Goal: Task Accomplishment & Management: Manage account settings

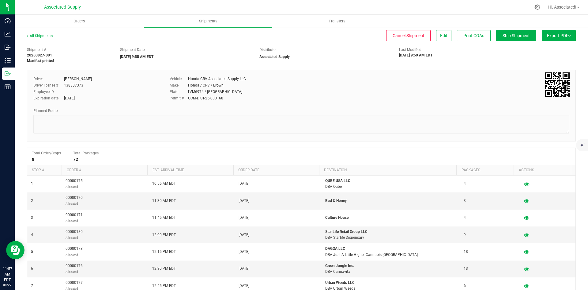
click at [34, 33] on div "All Shipments Cancel Shipment Edit Print COAs Ship Shipment Export PDF Manifest…" at bounding box center [302, 219] width 574 height 385
click at [43, 36] on link "All Shipments" at bounding box center [40, 36] width 26 height 4
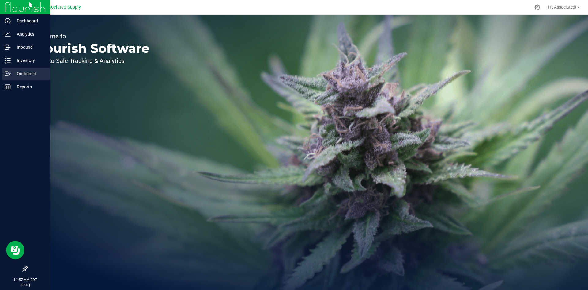
click at [21, 71] on p "Outbound" at bounding box center [29, 73] width 37 height 7
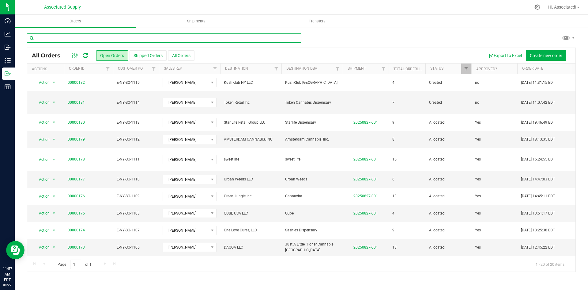
click at [149, 37] on input "text" at bounding box center [164, 37] width 275 height 9
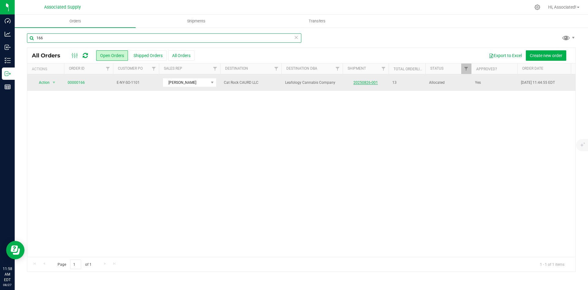
type input "166"
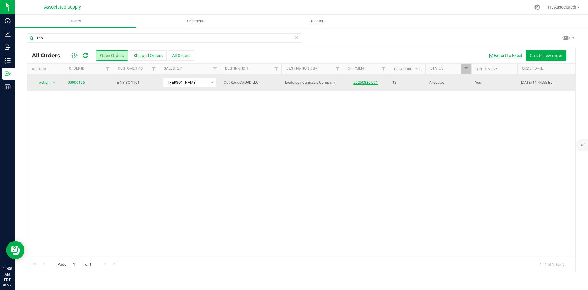
click at [367, 82] on link "20250826-001" at bounding box center [366, 82] width 25 height 4
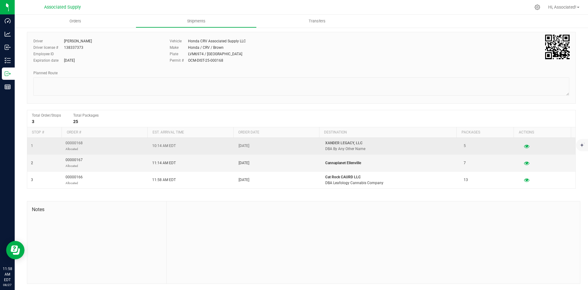
scroll to position [38, 0]
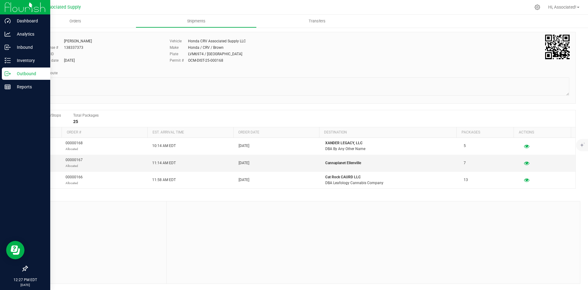
click at [14, 72] on p "Outbound" at bounding box center [29, 73] width 37 height 7
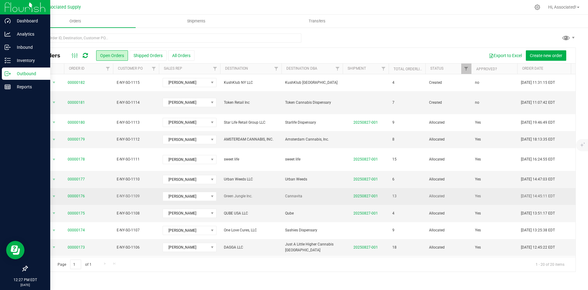
scroll to position [162, 0]
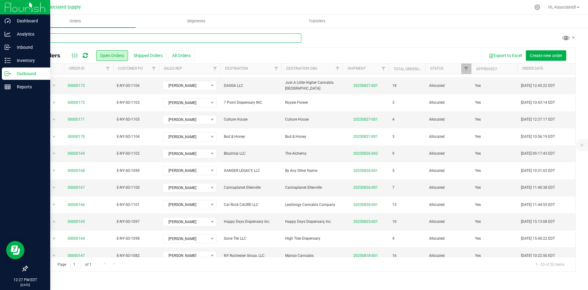
click at [125, 39] on input "text" at bounding box center [164, 37] width 275 height 9
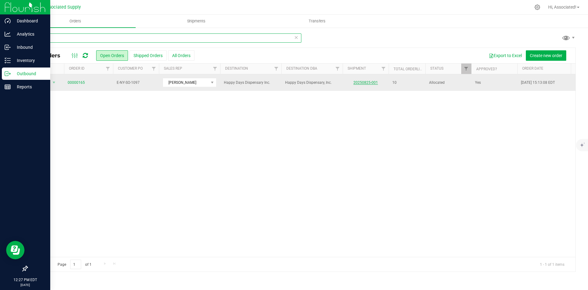
type input "165"
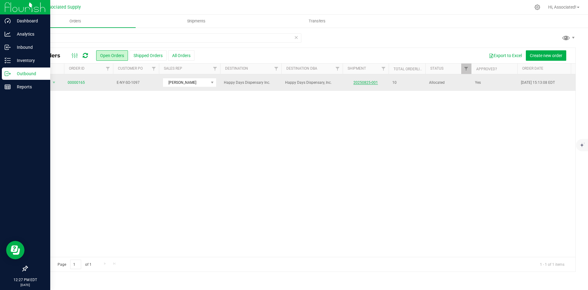
click at [366, 82] on link "20250825-001" at bounding box center [366, 82] width 25 height 4
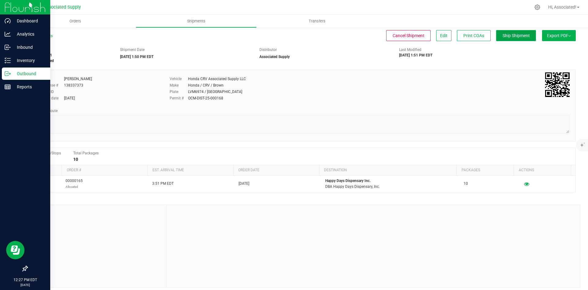
click at [512, 36] on span "Ship Shipment" at bounding box center [516, 35] width 27 height 5
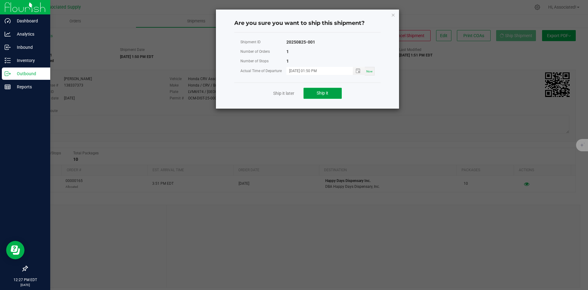
click at [327, 93] on span "Ship it" at bounding box center [323, 92] width 12 height 5
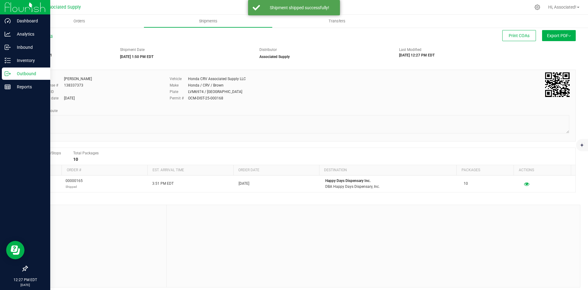
click at [46, 34] on link "All Shipments" at bounding box center [40, 36] width 26 height 4
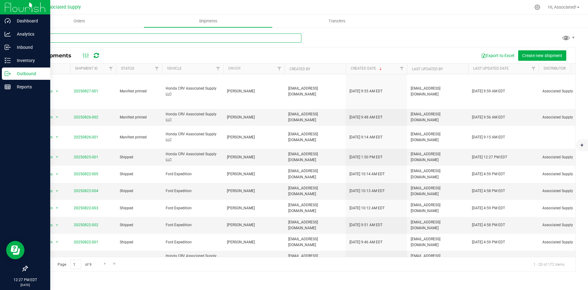
click at [58, 39] on input "text" at bounding box center [164, 37] width 275 height 9
click at [85, 18] on uib-tab-heading "Orders" at bounding box center [79, 21] width 129 height 13
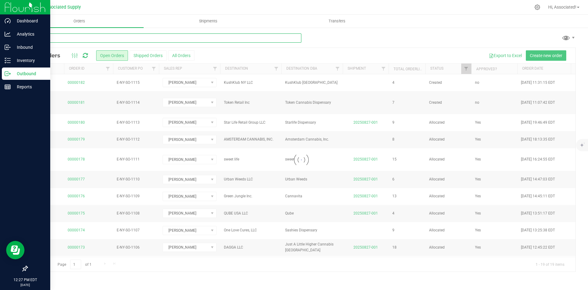
click at [72, 39] on input "text" at bounding box center [164, 37] width 275 height 9
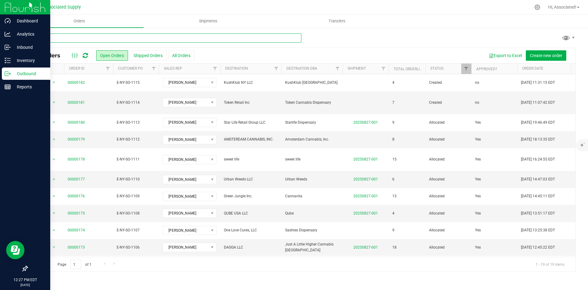
type input "157"
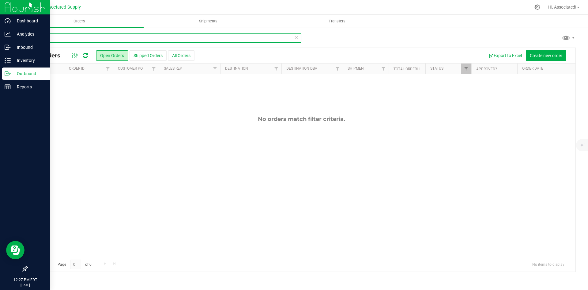
click at [72, 39] on input "157" at bounding box center [164, 37] width 275 height 9
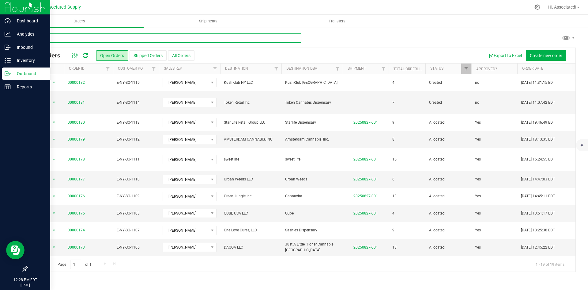
click at [72, 39] on input "text" at bounding box center [164, 37] width 275 height 9
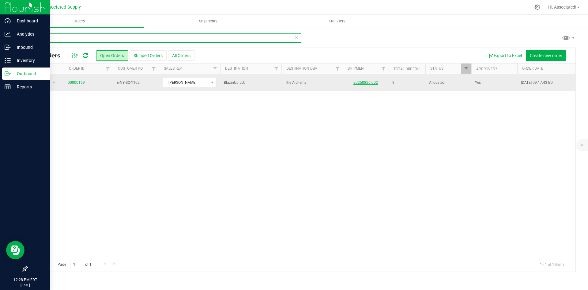
type input "169"
click at [370, 81] on link "20250826-002" at bounding box center [366, 82] width 25 height 4
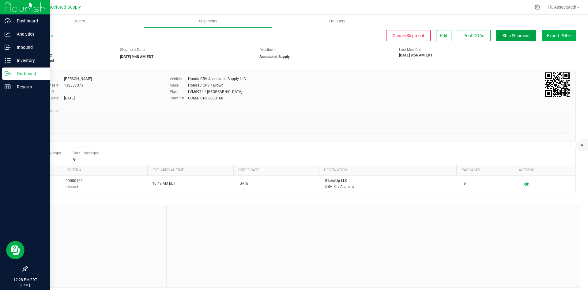
click at [519, 40] on button "Ship Shipment" at bounding box center [517, 35] width 40 height 11
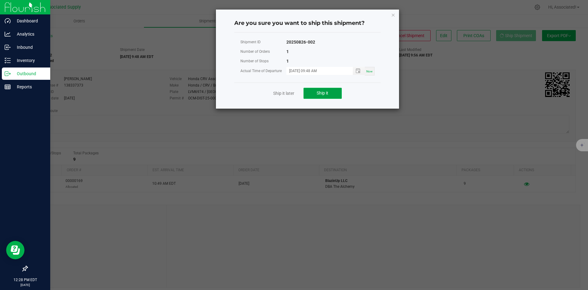
click at [329, 94] on button "Ship it" at bounding box center [323, 93] width 38 height 11
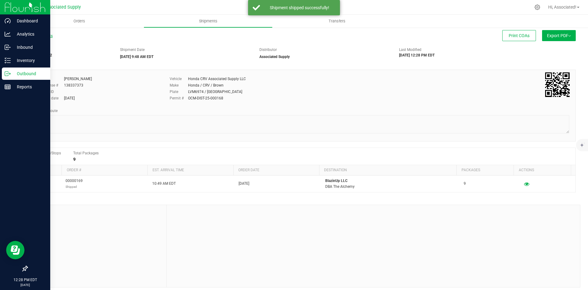
click at [41, 35] on link "All Shipments" at bounding box center [40, 36] width 26 height 4
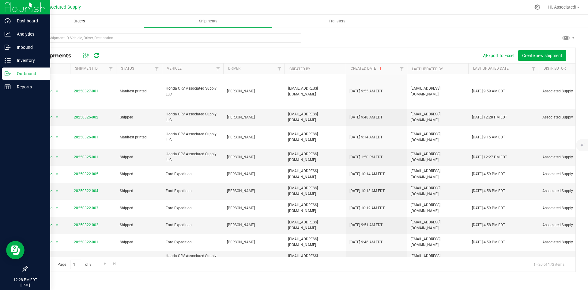
click at [74, 21] on span "Orders" at bounding box center [79, 21] width 28 height 6
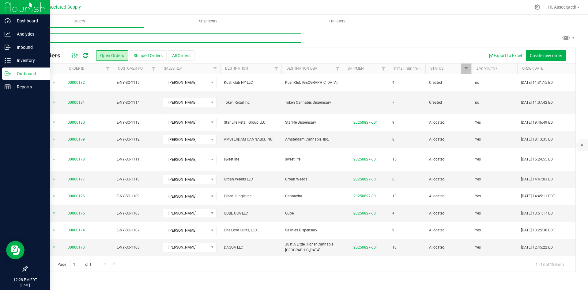
click at [100, 34] on input "text" at bounding box center [164, 37] width 275 height 9
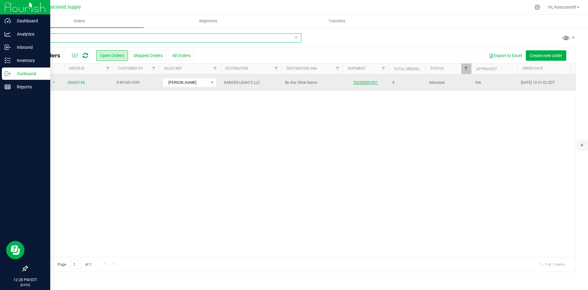
type input "168"
click at [372, 82] on link "20250826-001" at bounding box center [366, 82] width 25 height 4
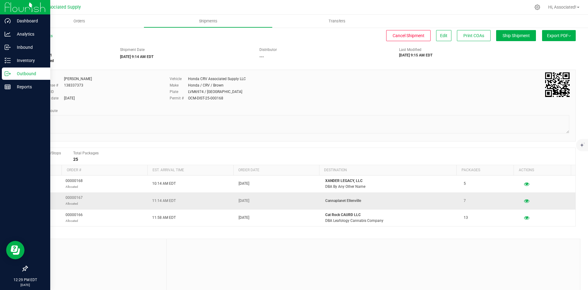
click at [314, 200] on td "Aug 25, 2025" at bounding box center [278, 200] width 87 height 17
click at [413, 34] on span "Cancel Shipment" at bounding box center [409, 35] width 32 height 5
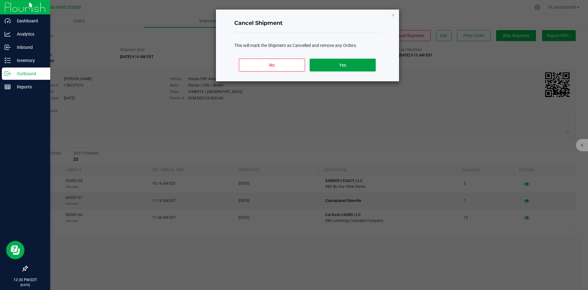
click at [348, 64] on button "Yes" at bounding box center [343, 65] width 66 height 13
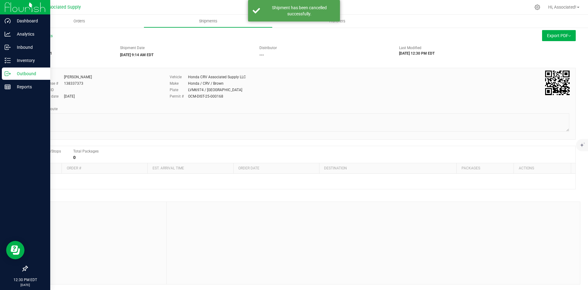
click at [40, 33] on div "All Shipments" at bounding box center [45, 37] width 37 height 9
click at [40, 35] on link "All Shipments" at bounding box center [40, 36] width 26 height 4
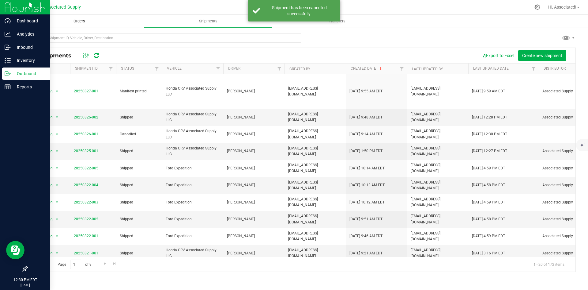
click at [78, 21] on span "Orders" at bounding box center [79, 21] width 28 height 6
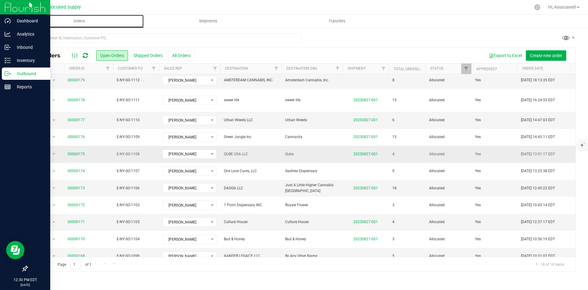
scroll to position [61, 0]
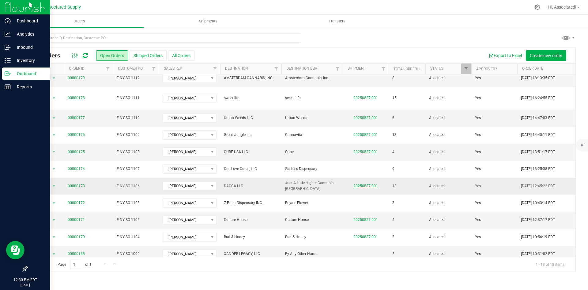
click at [363, 184] on link "20250827-001" at bounding box center [366, 186] width 25 height 4
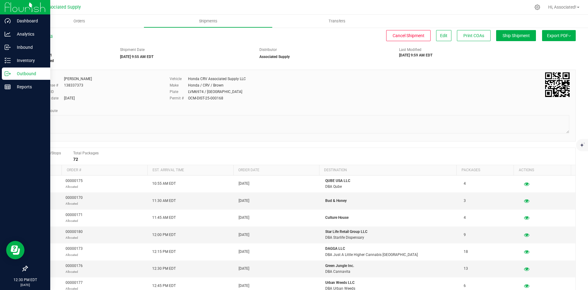
click at [37, 34] on link "All Shipments" at bounding box center [40, 36] width 26 height 4
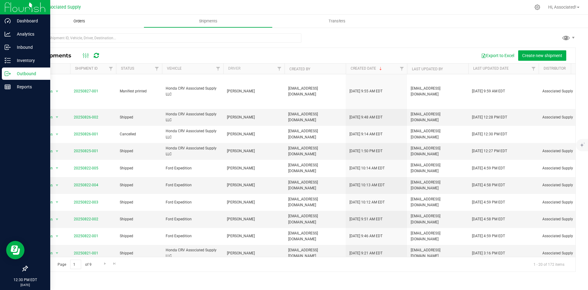
click at [79, 19] on span "Orders" at bounding box center [79, 21] width 28 height 6
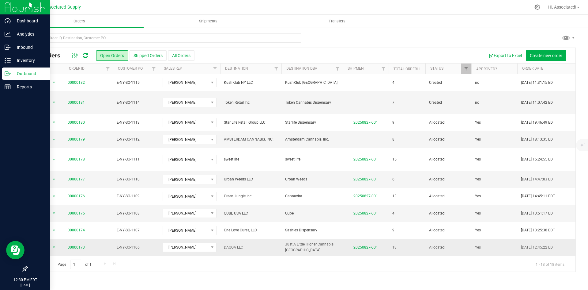
click at [123, 244] on span "E-NY-SO-1106" at bounding box center [136, 247] width 39 height 6
click at [74, 41] on input "text" at bounding box center [164, 37] width 275 height 9
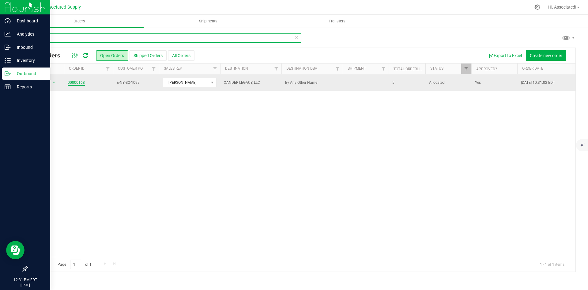
type input "168"
click at [78, 83] on link "00000168" at bounding box center [76, 83] width 17 height 6
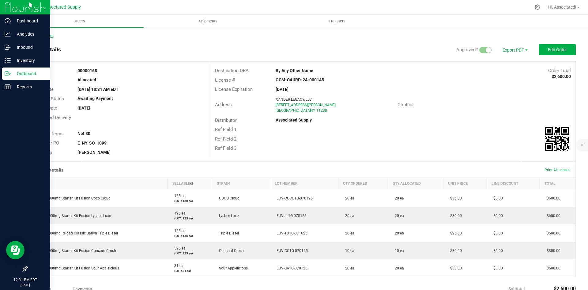
click at [39, 36] on link "Back to Orders" at bounding box center [40, 36] width 26 height 4
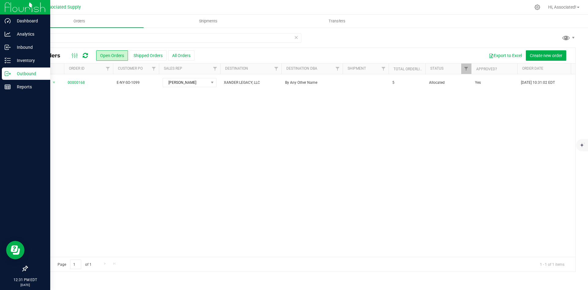
click at [219, 181] on div "Action Action Cancel order Clone order Edit order Mark as fully paid Order audi…" at bounding box center [301, 165] width 549 height 182
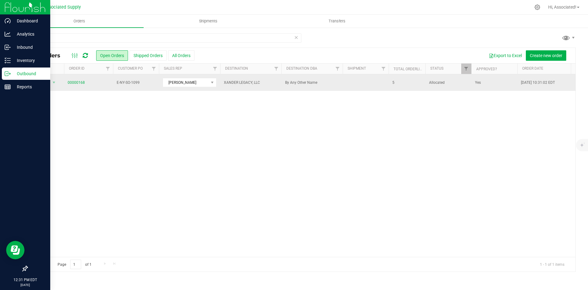
click at [93, 86] on td "00000168" at bounding box center [88, 82] width 49 height 17
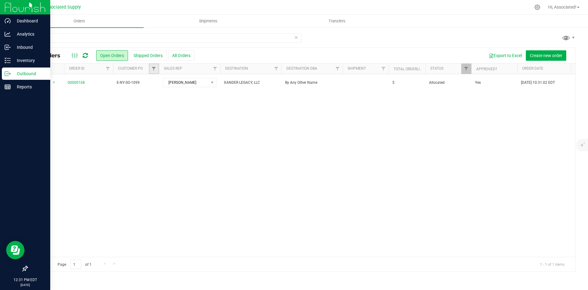
click at [156, 73] on link "Filter" at bounding box center [154, 68] width 10 height 10
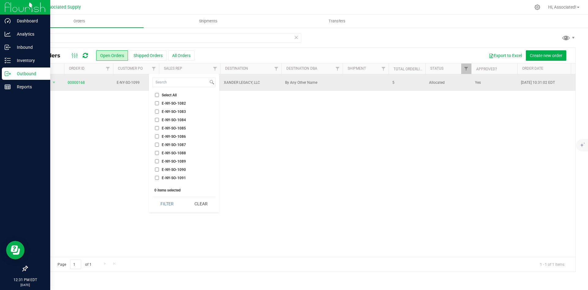
click at [133, 83] on span "E-NY-SO-1099" at bounding box center [136, 83] width 39 height 6
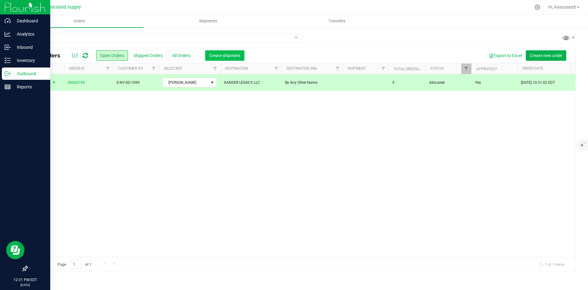
click at [219, 55] on span "Create shipment" at bounding box center [224, 55] width 31 height 5
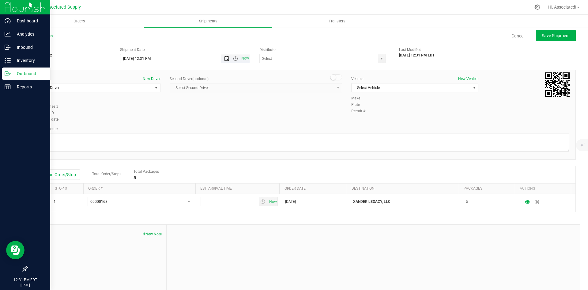
click at [226, 59] on span "Open the date view" at bounding box center [226, 58] width 5 height 5
click at [144, 130] on link "26" at bounding box center [142, 131] width 9 height 10
type input "8/26/2025 12:31 PM"
click at [381, 59] on span "select" at bounding box center [381, 58] width 5 height 5
click at [288, 69] on li "Associated Supply" at bounding box center [320, 68] width 125 height 9
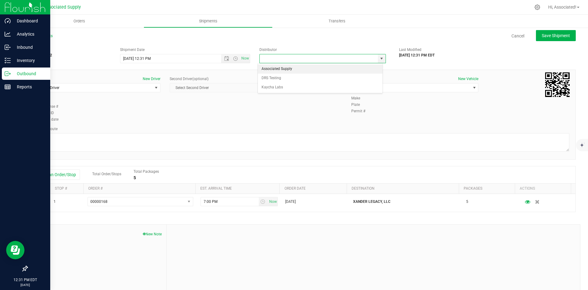
type input "Associated Supply"
click at [401, 88] on span "Select Vehicle" at bounding box center [411, 87] width 119 height 9
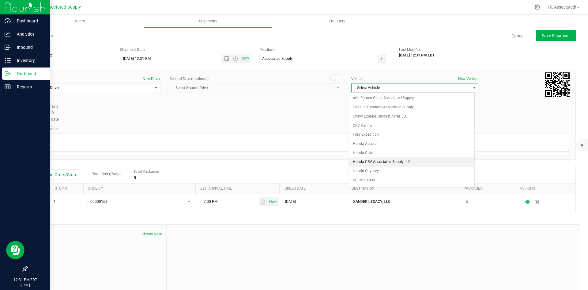
click at [376, 162] on li "Honda CRV Associated Supply LLC" at bounding box center [411, 161] width 125 height 9
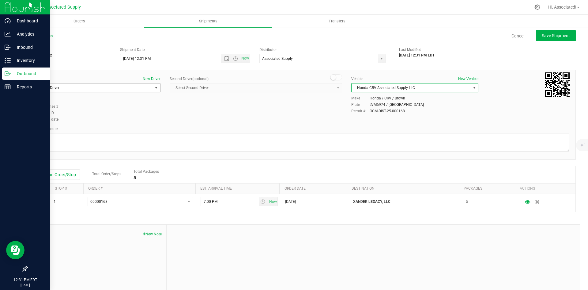
click at [86, 88] on span "Select Driver" at bounding box center [93, 87] width 119 height 9
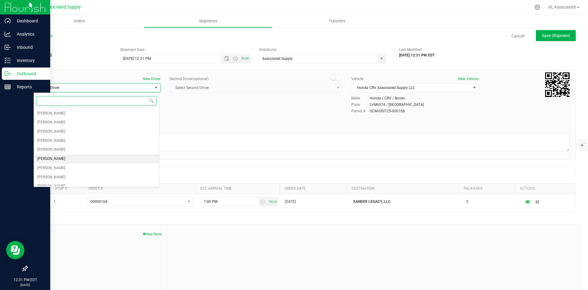
scroll to position [23, 0]
click at [64, 182] on li "Anthony Velez" at bounding box center [96, 181] width 125 height 9
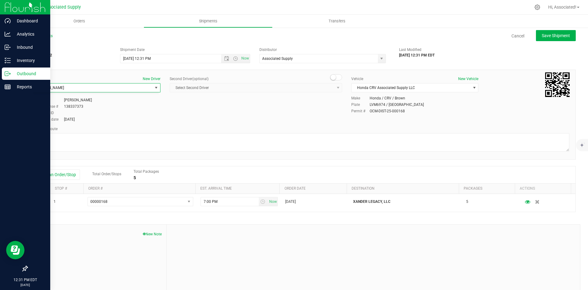
scroll to position [23, 0]
click at [550, 37] on span "Save Shipment" at bounding box center [556, 35] width 28 height 5
type input "8/26/2025 4:31 PM"
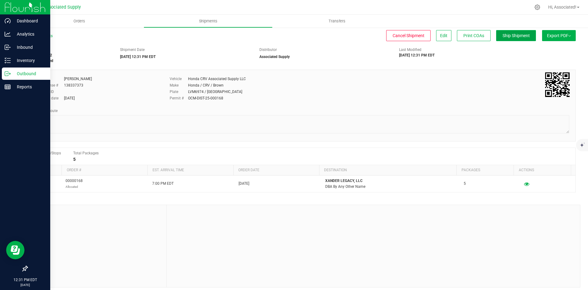
click at [510, 34] on span "Ship Shipment" at bounding box center [516, 35] width 27 height 5
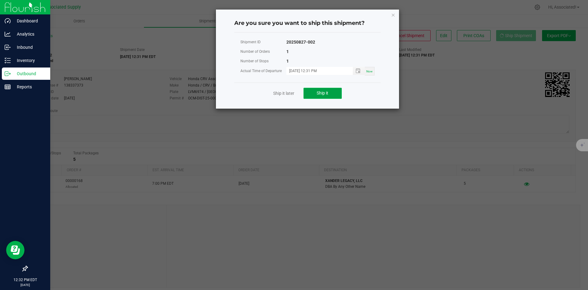
click at [324, 95] on span "Ship it" at bounding box center [323, 92] width 12 height 5
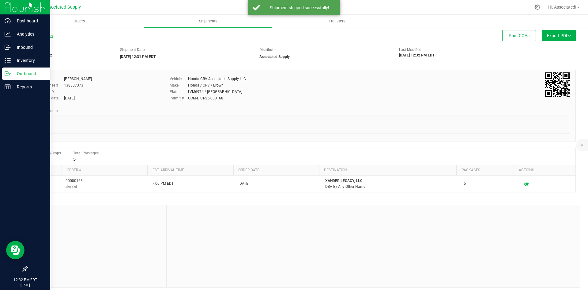
click at [43, 35] on link "All Shipments" at bounding box center [40, 36] width 26 height 4
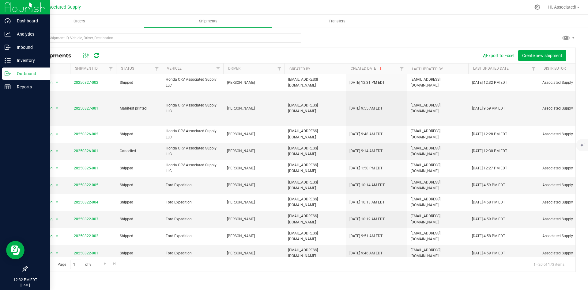
click at [364, 35] on div at bounding box center [301, 40] width 549 height 14
click at [82, 21] on span "Orders" at bounding box center [79, 21] width 28 height 6
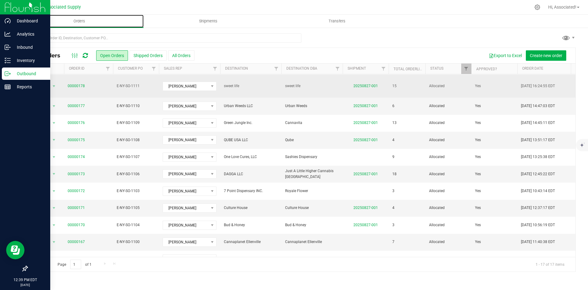
scroll to position [111, 0]
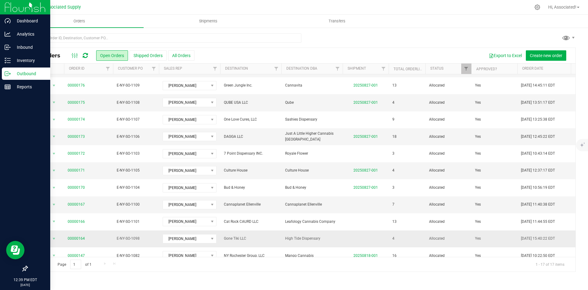
click at [361, 230] on td at bounding box center [366, 238] width 46 height 17
click at [272, 235] on span "Gone Tiki LLC" at bounding box center [251, 238] width 54 height 6
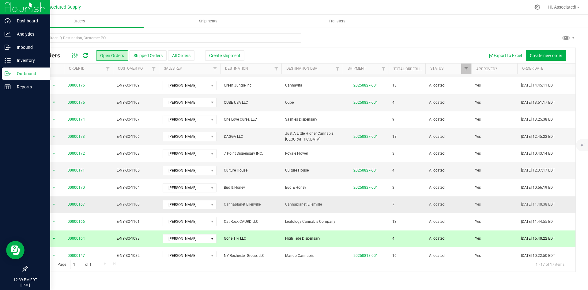
click at [345, 196] on td at bounding box center [366, 204] width 46 height 17
click at [275, 201] on span "Cannaplanet Ellenville" at bounding box center [251, 204] width 54 height 6
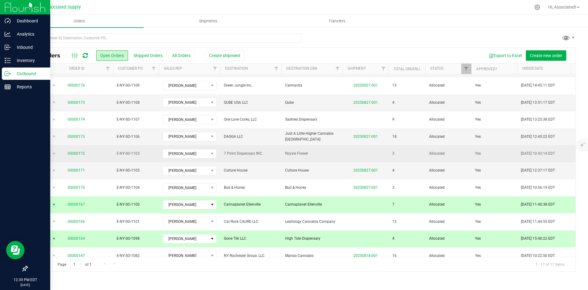
click at [277, 150] on span "7 Point Dispensary INC." at bounding box center [251, 153] width 54 height 6
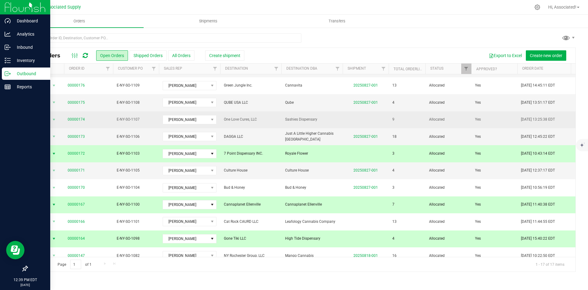
click at [274, 116] on span "One Love Cures, LLC" at bounding box center [251, 119] width 54 height 6
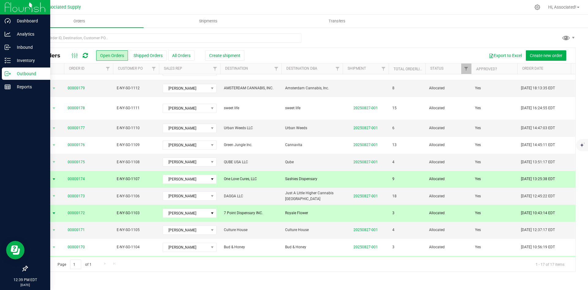
scroll to position [49, 0]
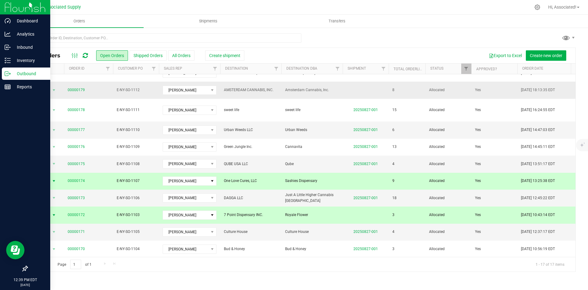
click at [272, 87] on span "AMSTERDAM CANNABIS, INC." at bounding box center [251, 90] width 54 height 6
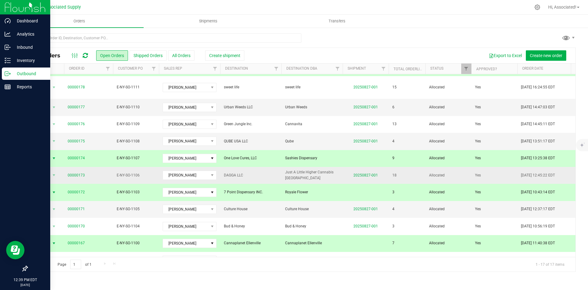
scroll to position [111, 0]
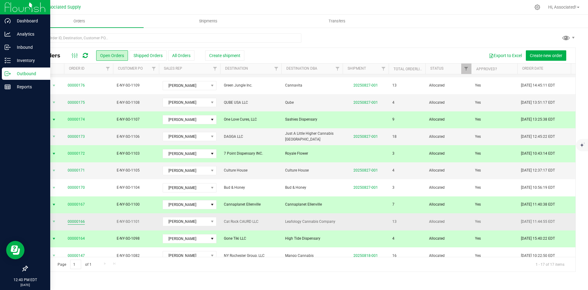
click at [73, 219] on link "00000166" at bounding box center [76, 222] width 17 height 6
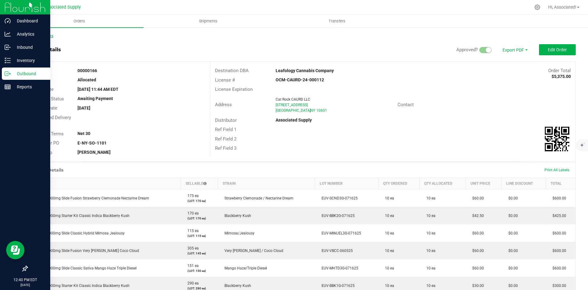
click at [43, 36] on link "Back to Orders" at bounding box center [40, 36] width 26 height 4
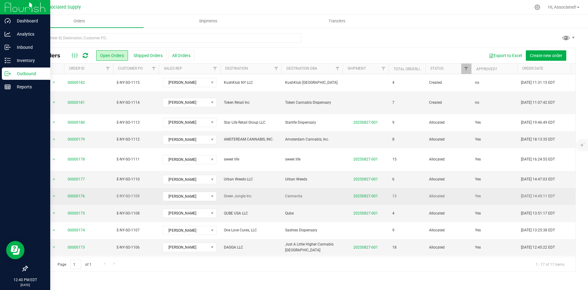
scroll to position [111, 0]
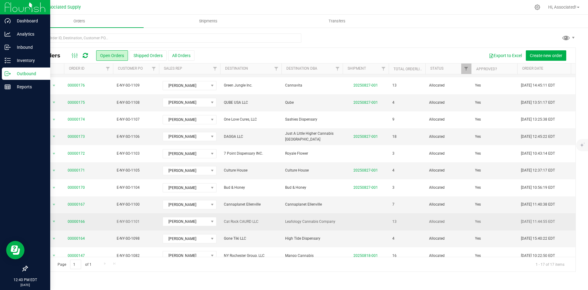
click at [111, 213] on td "00000166" at bounding box center [88, 221] width 49 height 17
click at [298, 213] on td "Leafology Cannabis Company" at bounding box center [312, 221] width 61 height 17
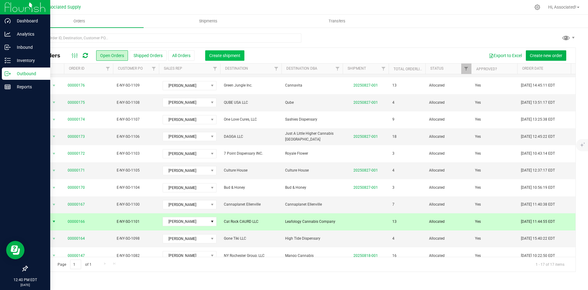
click at [231, 52] on button "Create shipment" at bounding box center [224, 55] width 39 height 10
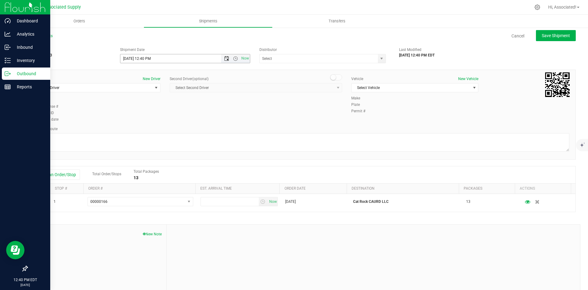
click at [226, 59] on span "Open the date view" at bounding box center [226, 58] width 5 height 5
click at [143, 131] on link "26" at bounding box center [142, 131] width 9 height 10
type input "8/26/2025 12:40 PM"
click at [381, 58] on span "select" at bounding box center [381, 58] width 5 height 5
click at [317, 67] on li "Associated Supply" at bounding box center [320, 68] width 125 height 9
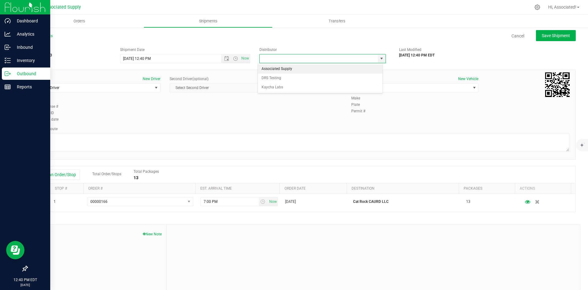
type input "Associated Supply"
click at [154, 87] on span "select" at bounding box center [156, 87] width 5 height 5
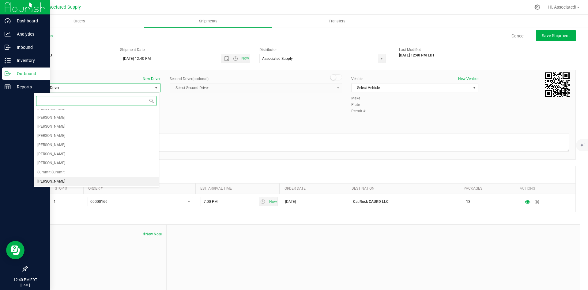
click at [73, 182] on li "Anthony Velez" at bounding box center [96, 181] width 125 height 9
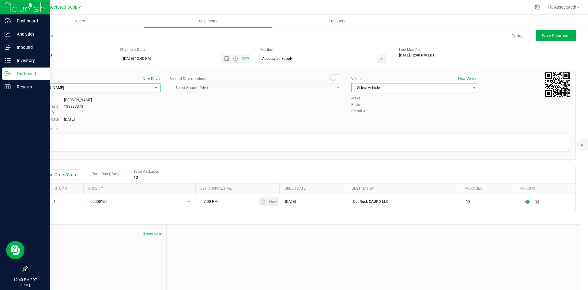
click at [413, 85] on span "Select Vehicle" at bounding box center [411, 87] width 119 height 9
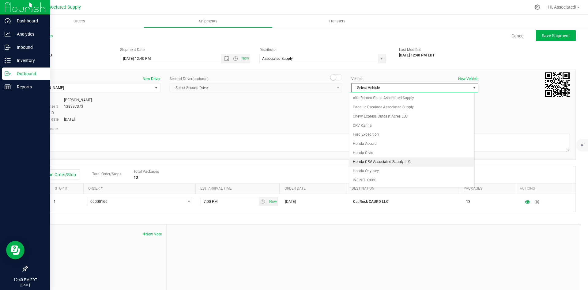
click at [387, 162] on li "Honda CRV Associated Supply LLC" at bounding box center [411, 161] width 125 height 9
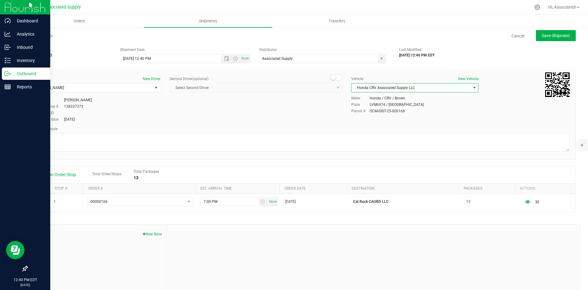
click at [288, 112] on div "Driver New Driver Anthony Velez Select Driver MICHAEL CALLARI Manuel Cortez Kar…" at bounding box center [302, 99] width 546 height 47
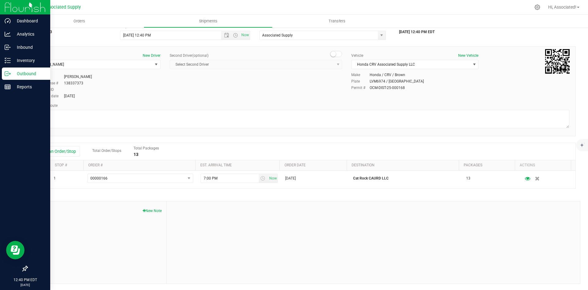
scroll to position [0, 0]
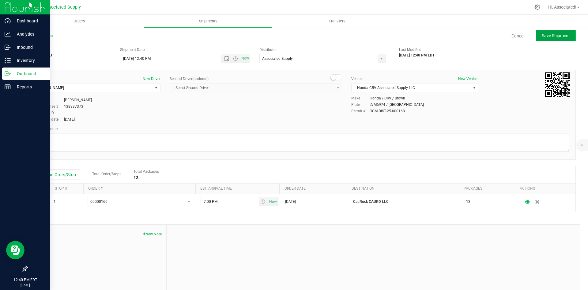
click at [542, 37] on span "Save Shipment" at bounding box center [556, 35] width 28 height 5
type input "8/26/2025 4:40 PM"
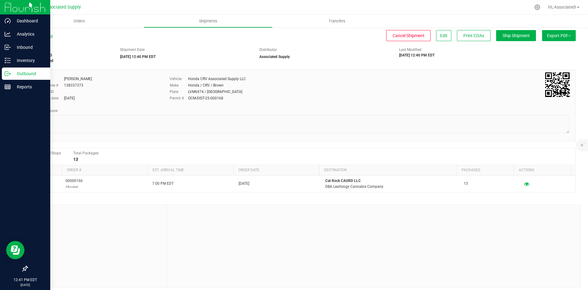
click at [42, 34] on link "All Shipments" at bounding box center [40, 36] width 26 height 4
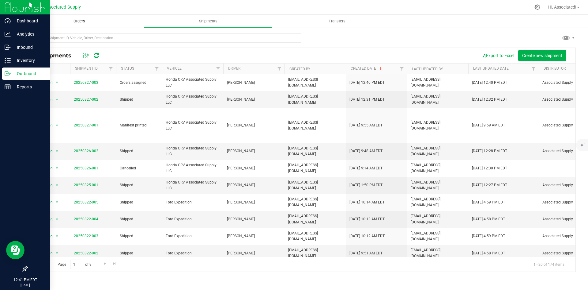
click at [76, 22] on span "Orders" at bounding box center [79, 21] width 28 height 6
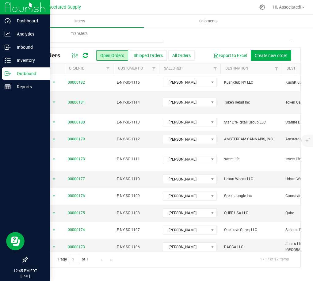
click at [8, 68] on div "Outbound" at bounding box center [26, 73] width 48 height 12
click at [12, 71] on p "Outbound" at bounding box center [29, 73] width 37 height 7
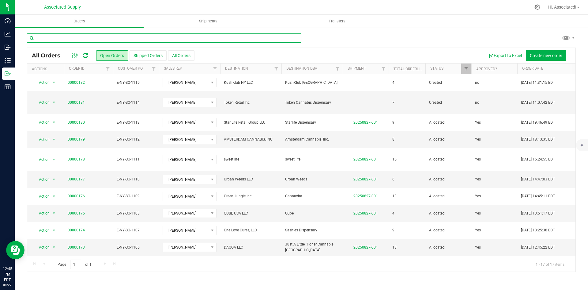
click at [150, 35] on input "text" at bounding box center [164, 37] width 275 height 9
paste input "00000176"
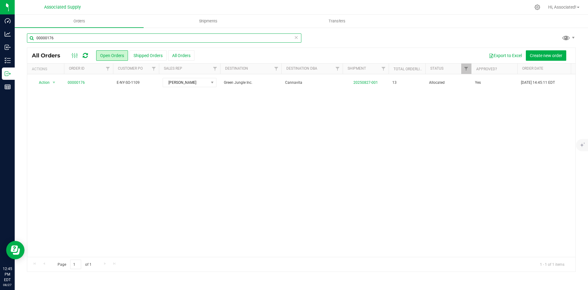
click at [79, 37] on input "00000176" at bounding box center [164, 37] width 275 height 9
paste input "7"
click at [95, 39] on input "00000177" at bounding box center [164, 37] width 275 height 9
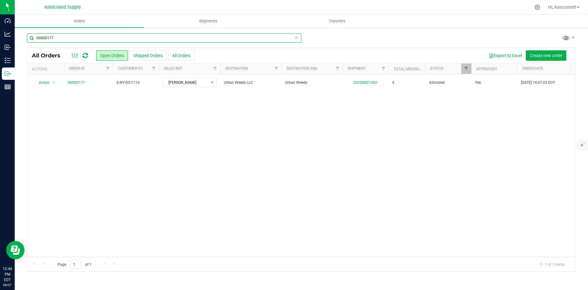
click at [95, 39] on input "00000177" at bounding box center [164, 37] width 275 height 9
paste input "68"
click at [73, 35] on input "00000168" at bounding box center [164, 37] width 275 height 9
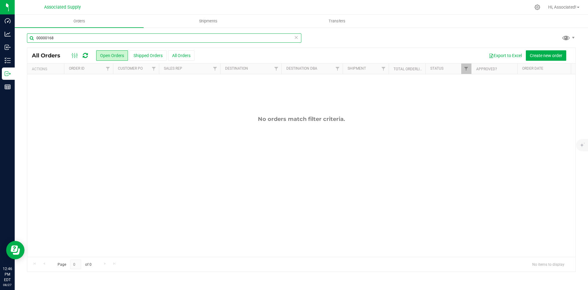
click at [73, 35] on input "00000168" at bounding box center [164, 37] width 275 height 9
paste input "4"
click at [58, 41] on input "00000164" at bounding box center [164, 37] width 275 height 9
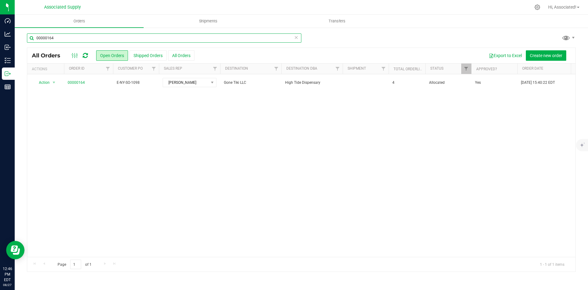
paste input "9"
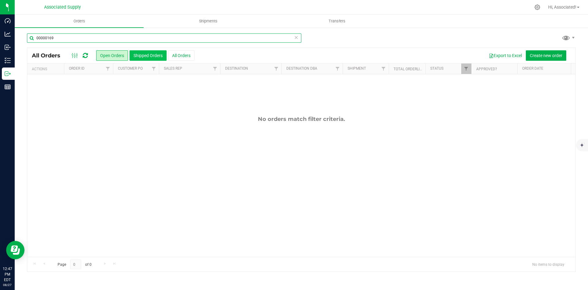
type input "00000169"
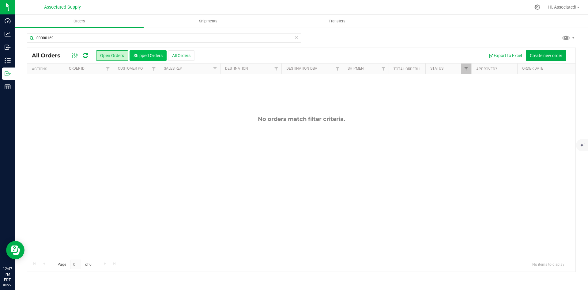
click at [150, 56] on button "Shipped Orders" at bounding box center [148, 55] width 37 height 10
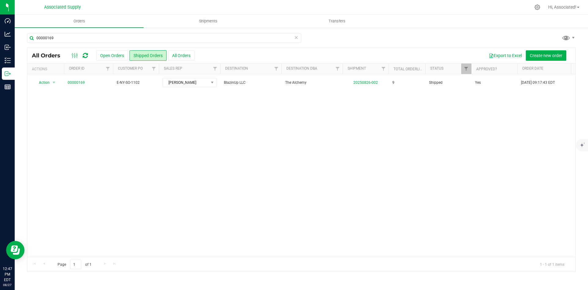
click at [308, 160] on div "Action Action Clone order Mark as fully paid Order audit log Print COAs (single…" at bounding box center [301, 165] width 549 height 182
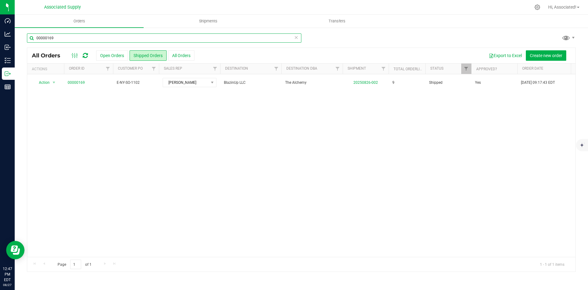
click at [66, 40] on input "00000169" at bounding box center [164, 37] width 275 height 9
paste input "Cannaplanet Ellenville"
click at [85, 38] on input "Cannaplanet Ellenville" at bounding box center [164, 37] width 275 height 9
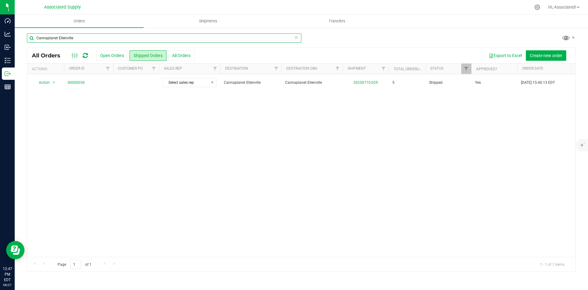
click at [85, 38] on input "Cannaplanet Ellenville" at bounding box center [164, 37] width 275 height 9
paste input "00000167"
type input "00000167"
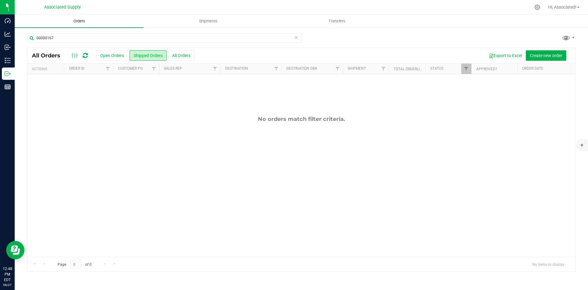
click at [77, 20] on span "Orders" at bounding box center [79, 21] width 28 height 6
click at [109, 54] on button "Open Orders" at bounding box center [112, 55] width 32 height 10
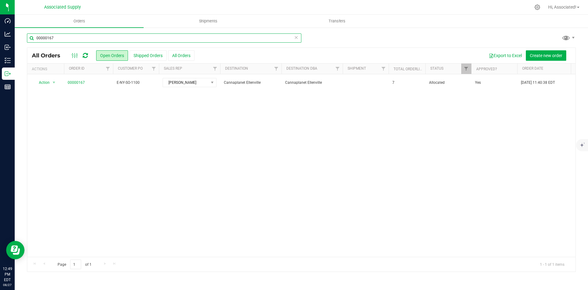
click at [66, 37] on input "00000167" at bounding box center [164, 37] width 275 height 9
paste input "5"
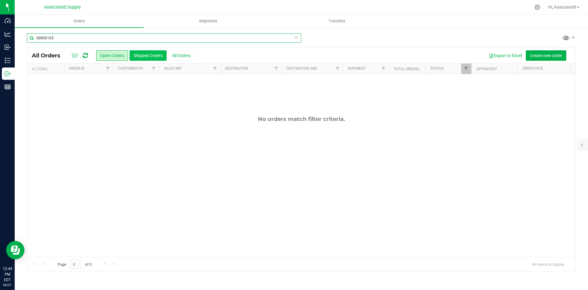
type input "00000165"
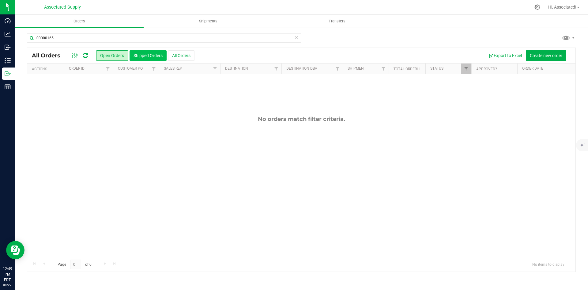
click at [148, 54] on button "Shipped Orders" at bounding box center [148, 55] width 37 height 10
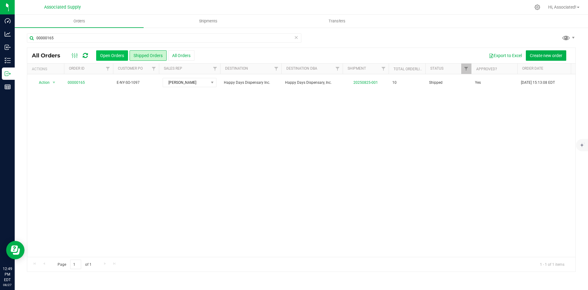
click at [113, 57] on button "Open Orders" at bounding box center [112, 55] width 32 height 10
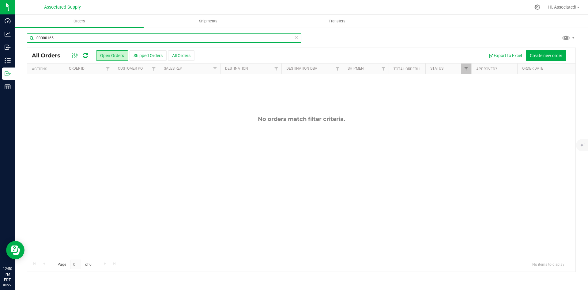
click at [63, 38] on input "00000165" at bounding box center [164, 37] width 275 height 9
paste input "70"
click at [77, 39] on input "00000170" at bounding box center [164, 37] width 275 height 9
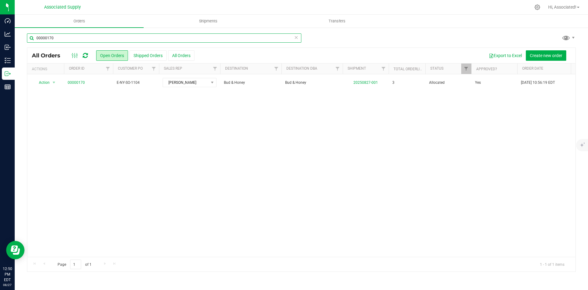
click at [77, 39] on input "00000170" at bounding box center [164, 37] width 275 height 9
paste input "1"
paste input "00000175"
click at [88, 38] on input "0000017100000175" at bounding box center [164, 37] width 275 height 9
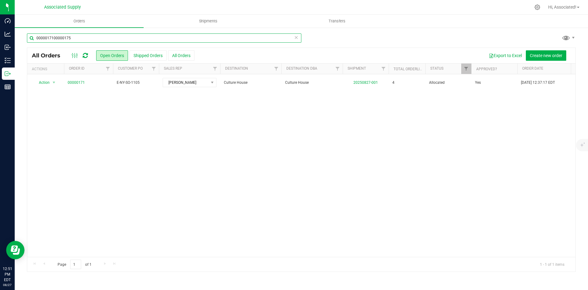
click at [88, 38] on input "0000017100000175" at bounding box center [164, 37] width 275 height 9
paste input "text"
click at [60, 36] on input "00000175" at bounding box center [164, 37] width 275 height 9
paste input "3"
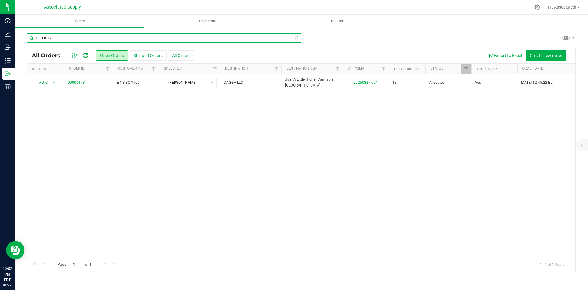
click at [62, 37] on input "00000173" at bounding box center [164, 37] width 275 height 9
paste input "66"
click at [67, 40] on input "00000166" at bounding box center [164, 37] width 275 height 9
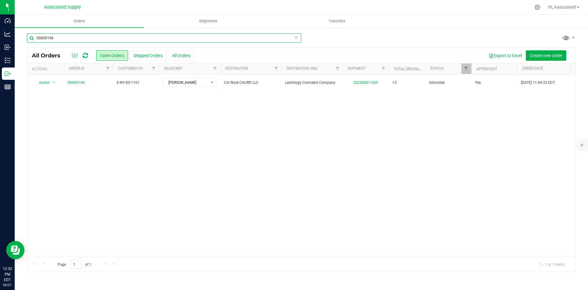
click at [67, 40] on input "00000166" at bounding box center [164, 37] width 275 height 9
paste input "78"
click at [64, 36] on input "00000178" at bounding box center [164, 37] width 275 height 9
paste input "80"
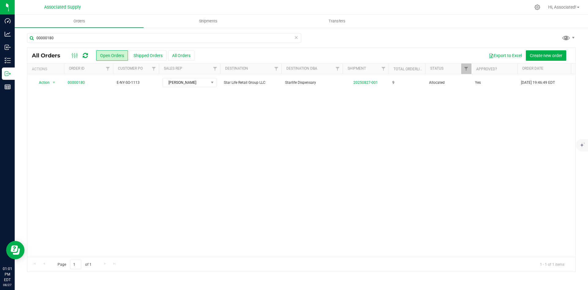
click at [107, 122] on div "Action Action Cancel order Clone order Edit order Mark as fully paid Order audi…" at bounding box center [301, 165] width 549 height 182
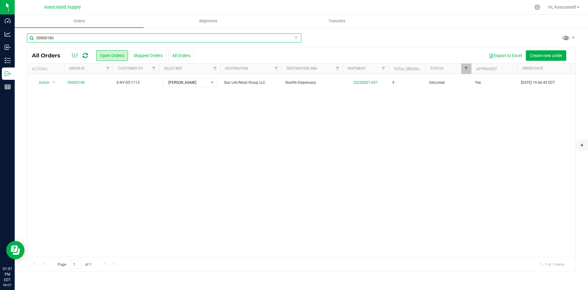
click at [62, 41] on input "00000180" at bounding box center [164, 37] width 275 height 9
paste input "1"
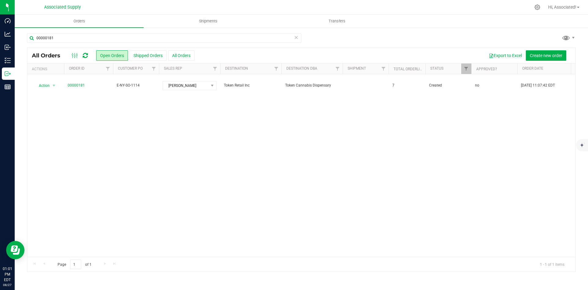
click at [280, 142] on div "Action Action Approve Cancel order Change facility Clone order Edit order Mark …" at bounding box center [301, 165] width 549 height 182
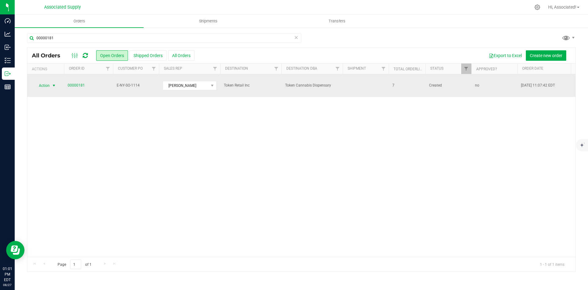
click at [53, 83] on span "select" at bounding box center [53, 85] width 5 height 5
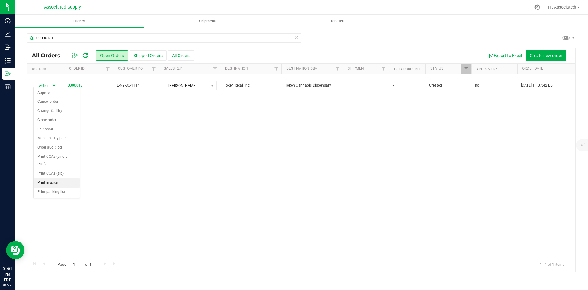
click at [50, 185] on li "Print invoice" at bounding box center [57, 182] width 46 height 9
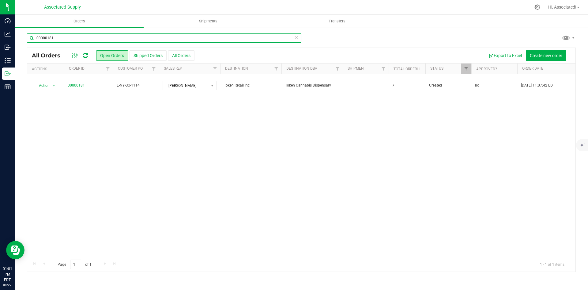
click at [72, 39] on input "00000181" at bounding box center [164, 37] width 275 height 9
paste input "2"
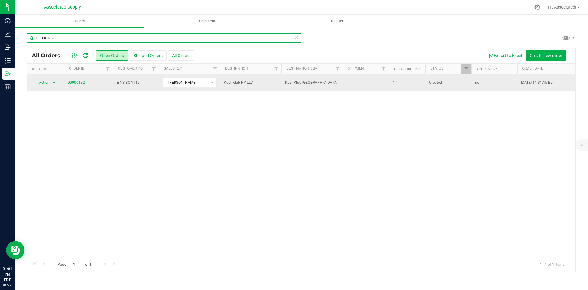
type input "00000182"
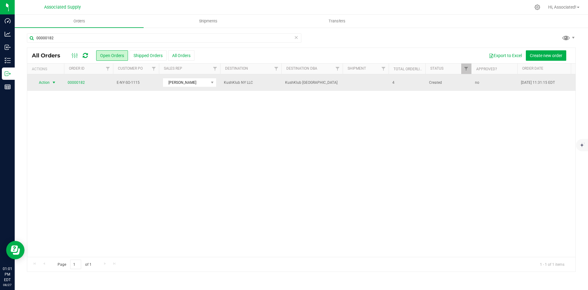
click at [47, 82] on span "Action" at bounding box center [41, 82] width 17 height 9
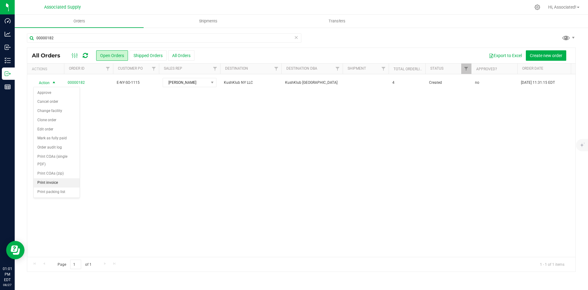
click at [50, 183] on li "Print invoice" at bounding box center [57, 182] width 46 height 9
click at [167, 196] on div "Action Action Approve Cancel order Change facility Clone order Edit order Mark …" at bounding box center [301, 165] width 549 height 182
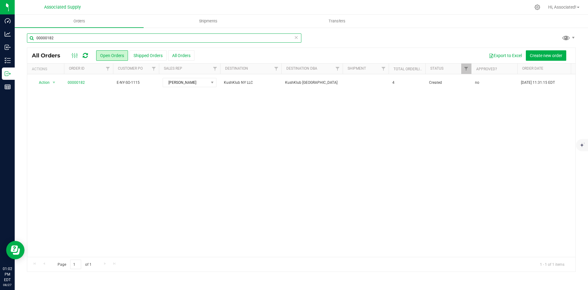
click at [75, 38] on input "00000182" at bounding box center [164, 37] width 275 height 9
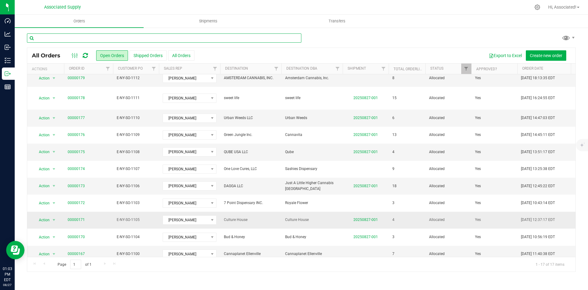
scroll to position [111, 0]
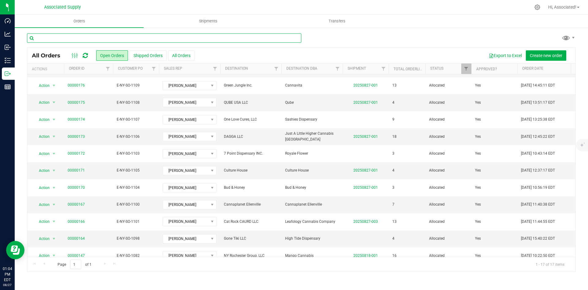
click at [59, 38] on input "text" at bounding box center [164, 37] width 275 height 9
paste input "00000172"
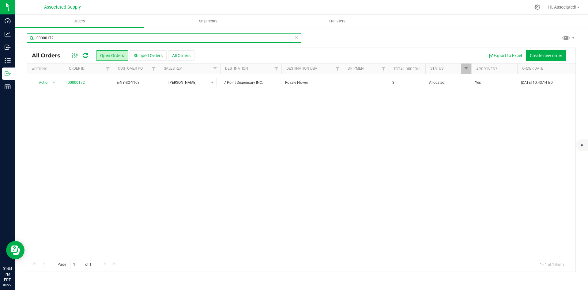
type input "00000172"
click at [59, 39] on input "00000172" at bounding box center [164, 37] width 275 height 9
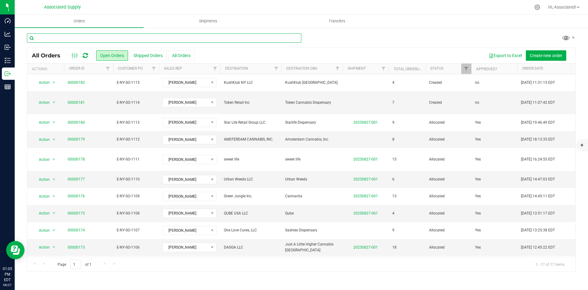
click at [49, 40] on input "text" at bounding box center [164, 37] width 275 height 9
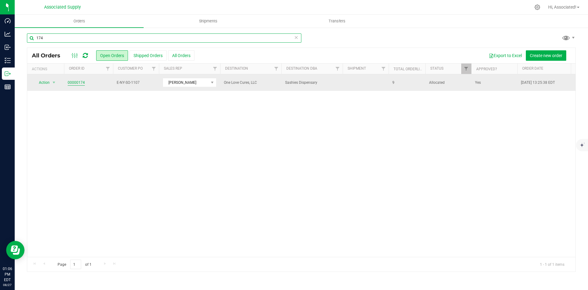
type input "174"
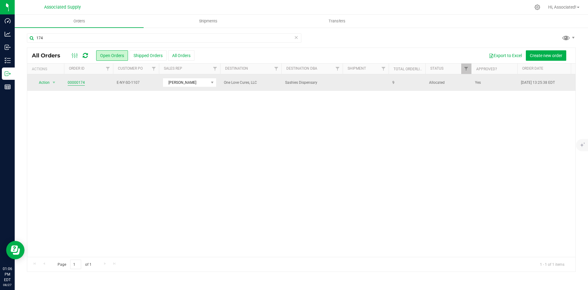
click at [78, 84] on link "00000174" at bounding box center [76, 83] width 17 height 6
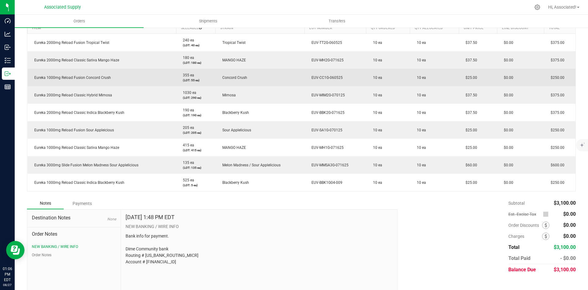
scroll to position [164, 0]
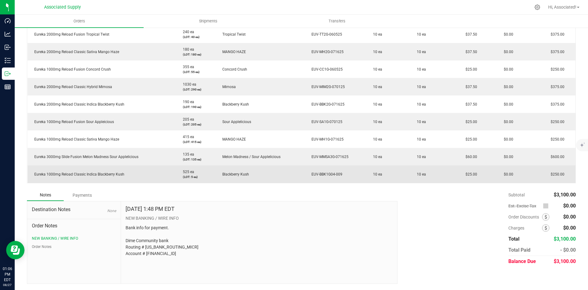
click at [235, 173] on span "Blackberry Kush" at bounding box center [234, 174] width 30 height 4
click at [324, 174] on span "EUV-BBK1G04-009" at bounding box center [326, 174] width 34 height 4
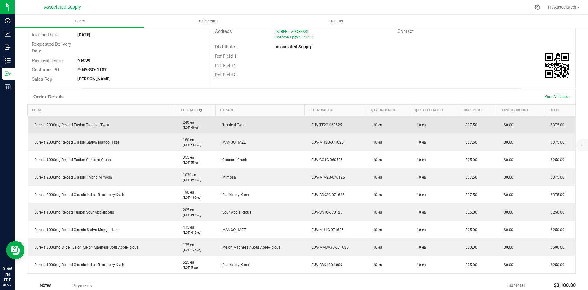
scroll to position [10, 0]
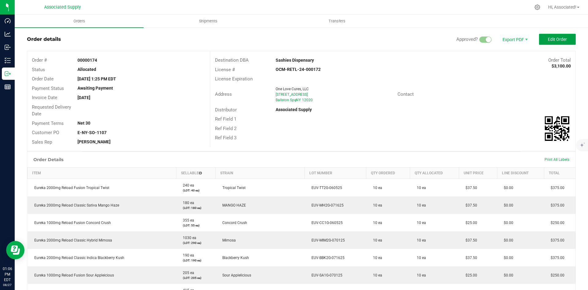
click at [548, 40] on span "Edit Order" at bounding box center [557, 39] width 19 height 5
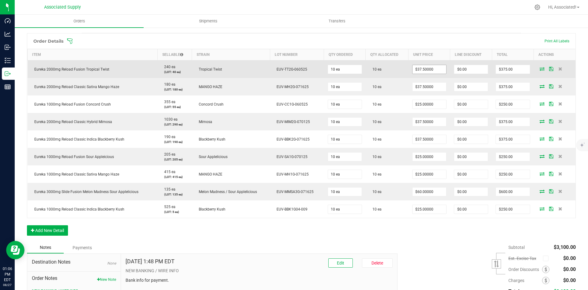
scroll to position [194, 0]
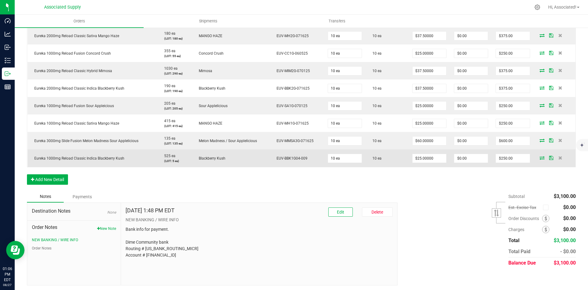
click at [540, 158] on icon at bounding box center [542, 158] width 5 height 4
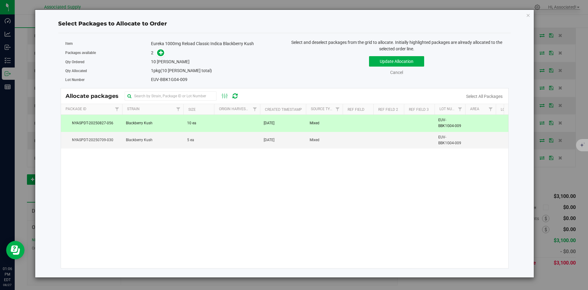
click at [199, 124] on td "10 ea" at bounding box center [199, 123] width 31 height 17
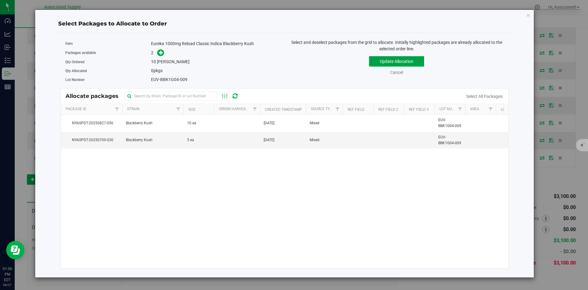
click at [408, 59] on button "Update Allocation" at bounding box center [396, 61] width 55 height 10
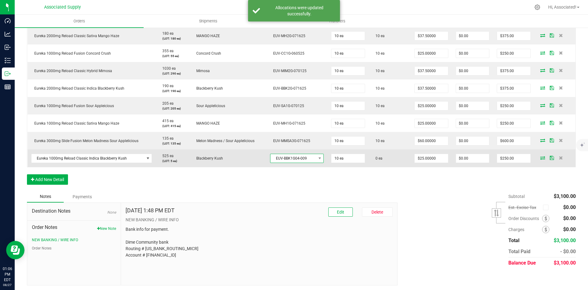
click at [317, 161] on span at bounding box center [320, 158] width 8 height 9
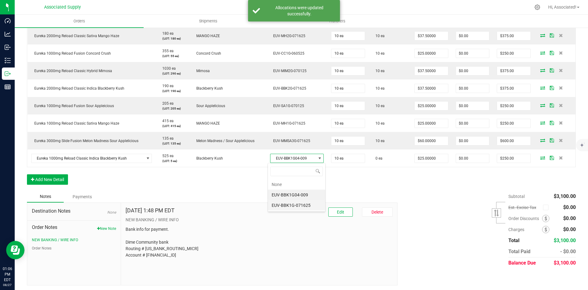
click at [306, 206] on li "EUV-BBK1G-071625" at bounding box center [296, 205] width 57 height 10
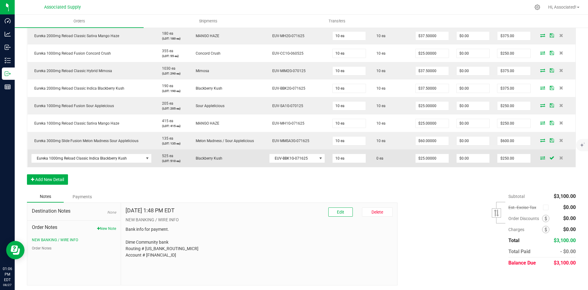
click at [541, 158] on icon at bounding box center [543, 158] width 5 height 4
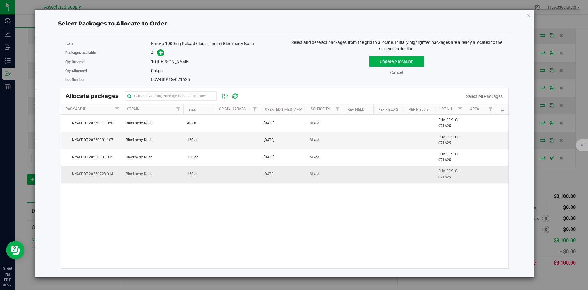
click at [252, 174] on td at bounding box center [237, 174] width 46 height 17
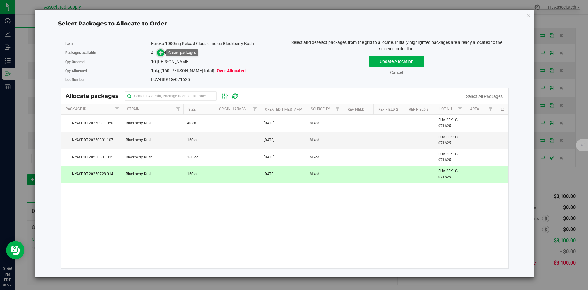
click at [159, 54] on span at bounding box center [160, 52] width 7 height 7
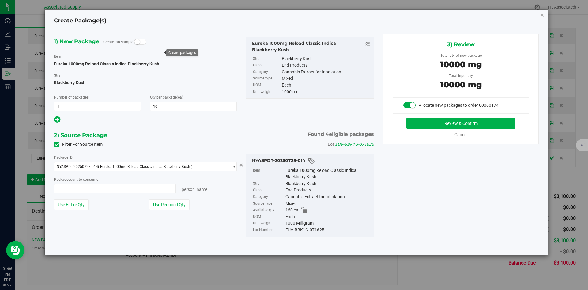
type input "10 ea"
click at [455, 127] on button "Review & Confirm" at bounding box center [461, 123] width 109 height 10
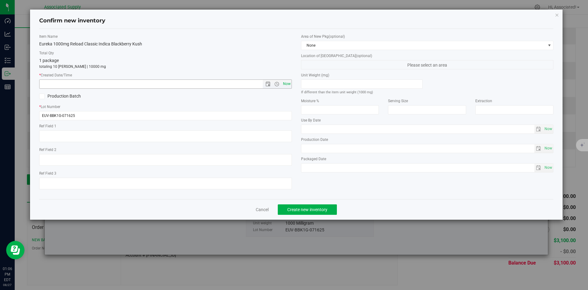
click at [287, 80] on span "Now" at bounding box center [287, 83] width 10 height 9
type input "8/27/2025 1:06 PM"
click at [316, 208] on span "Create new inventory" at bounding box center [307, 209] width 40 height 5
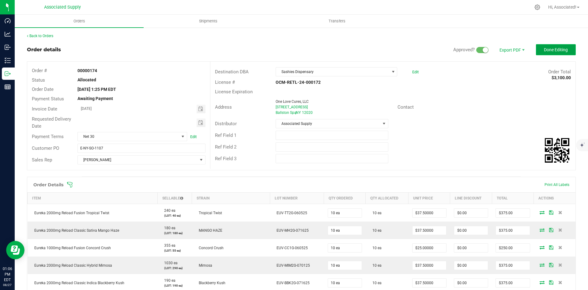
click at [545, 49] on span "Done Editing" at bounding box center [556, 49] width 24 height 5
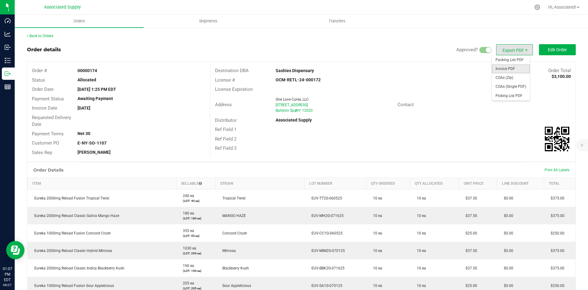
click at [506, 70] on span "Invoice PDF" at bounding box center [511, 68] width 38 height 9
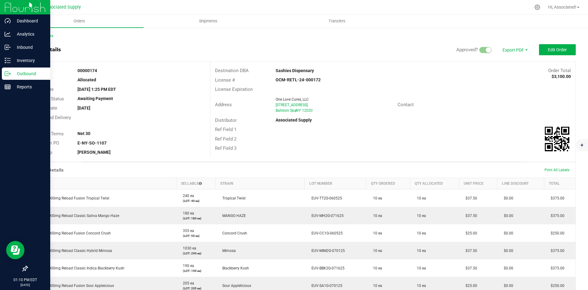
click at [10, 76] on icon at bounding box center [8, 73] width 6 height 6
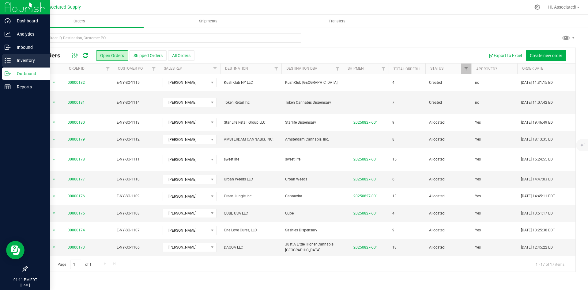
click at [7, 61] on icon at bounding box center [8, 60] width 6 height 6
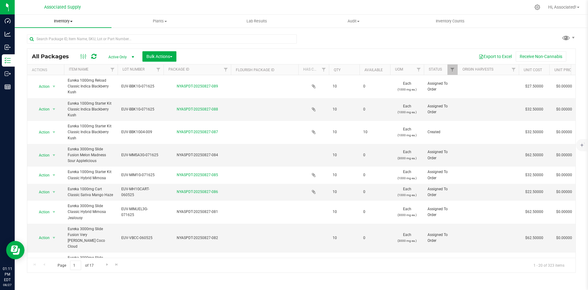
click at [72, 22] on span at bounding box center [71, 21] width 2 height 1
click at [273, 51] on div "Export to Excel Receive Non-Cannabis" at bounding box center [376, 56] width 390 height 10
click at [324, 43] on div "All Packages Active Only Active Only Lab Samples Locked All Bulk Actions Add to…" at bounding box center [301, 151] width 549 height 244
click at [77, 40] on input "text" at bounding box center [162, 38] width 270 height 9
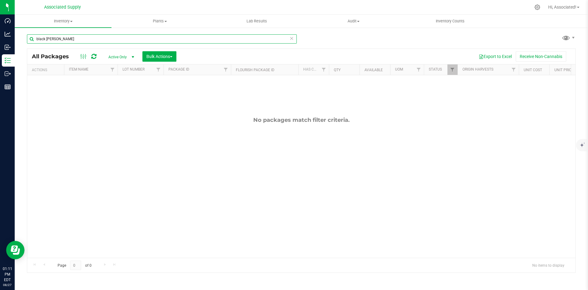
click at [47, 38] on input "black berry" at bounding box center [162, 38] width 270 height 9
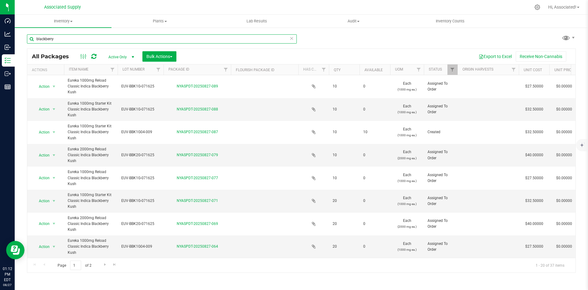
click at [63, 39] on input "blackberry" at bounding box center [162, 38] width 270 height 9
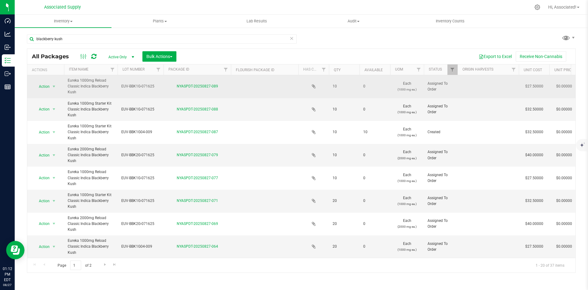
drag, startPoint x: 77, startPoint y: 92, endPoint x: 68, endPoint y: 80, distance: 14.7
click at [68, 80] on span "Eureka 1000mg Reload Classic Indica Blackberry Kush" at bounding box center [91, 87] width 46 height 18
copy span "Eureka 1000mg Reload Classic Indica Blackberry Kush"
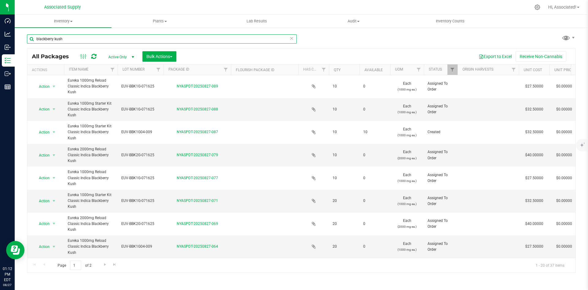
click at [67, 38] on input "blackberry kush" at bounding box center [162, 38] width 270 height 9
paste input "Eureka 1000mg Reload Classic Indica Blackberry K"
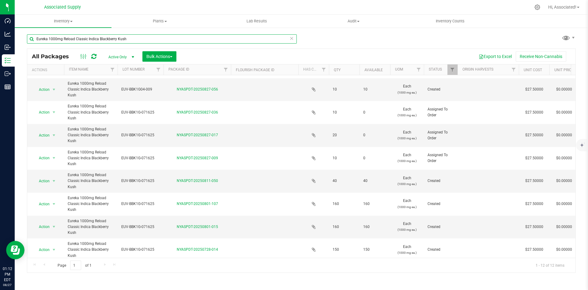
scroll to position [35, 0]
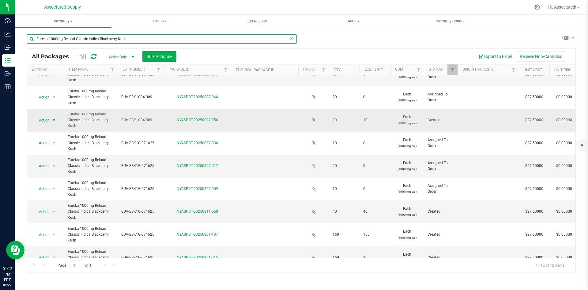
type input "Eureka 1000mg Reload Classic Indica Blackberry Kush"
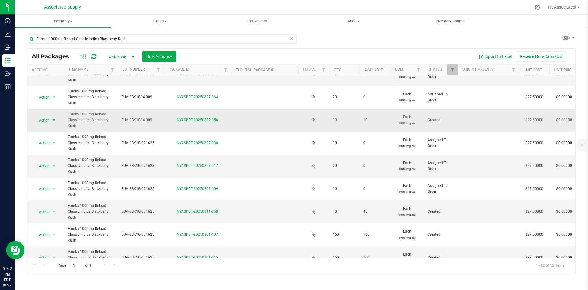
click at [54, 120] on span "select" at bounding box center [53, 120] width 5 height 5
click at [50, 132] on li "Adjust qty" at bounding box center [53, 130] width 39 height 9
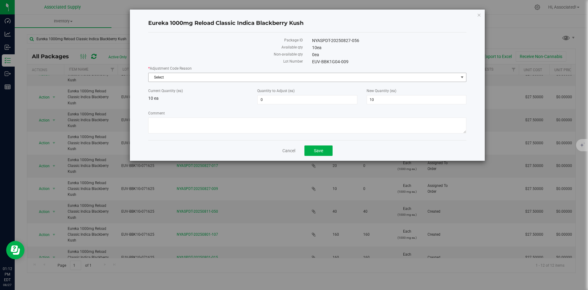
click at [418, 79] on span "Select" at bounding box center [304, 77] width 310 height 9
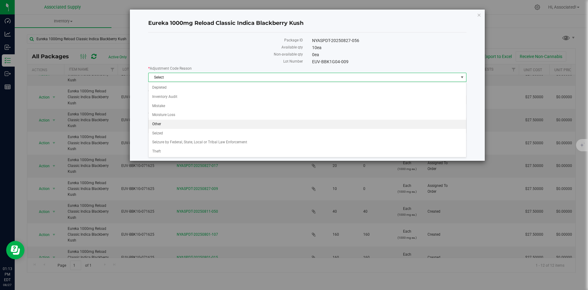
click at [242, 124] on li "Other" at bounding box center [308, 124] width 318 height 9
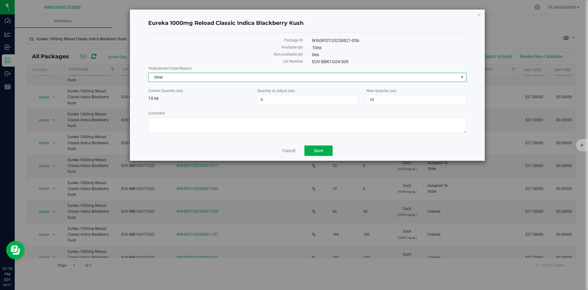
click at [200, 75] on span "Other" at bounding box center [304, 77] width 310 height 9
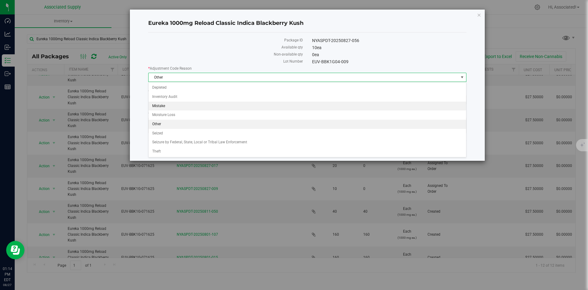
click at [170, 108] on li "Mistake" at bounding box center [308, 105] width 318 height 9
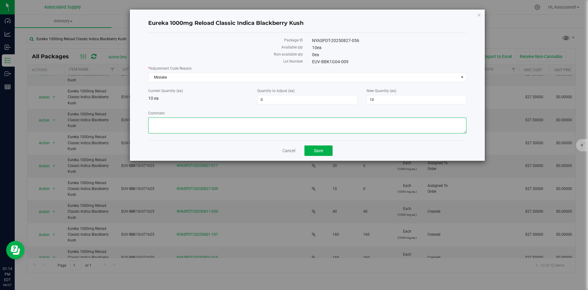
click at [219, 124] on textarea "Comment" at bounding box center [307, 125] width 318 height 16
click at [281, 122] on textarea "Comment" at bounding box center [307, 125] width 318 height 16
drag, startPoint x: 287, startPoint y: 122, endPoint x: 312, endPoint y: 124, distance: 24.9
click at [312, 124] on textarea "Comment" at bounding box center [307, 125] width 318 height 16
click at [291, 120] on textarea "Comment" at bounding box center [307, 125] width 318 height 16
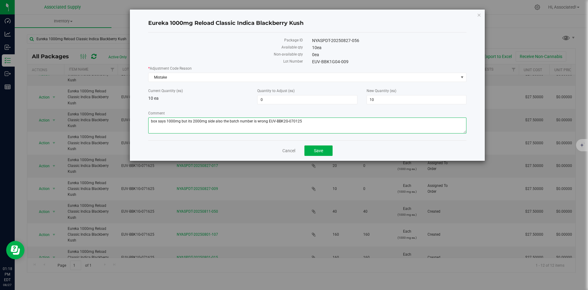
click at [294, 121] on textarea "Comment" at bounding box center [307, 125] width 318 height 16
click at [303, 121] on textarea "Comment" at bounding box center [307, 125] width 318 height 16
drag, startPoint x: 267, startPoint y: 120, endPoint x: 311, endPoint y: 120, distance: 44.1
click at [311, 120] on textarea "Comment" at bounding box center [307, 125] width 318 height 16
click at [208, 122] on textarea "Comment" at bounding box center [307, 125] width 318 height 16
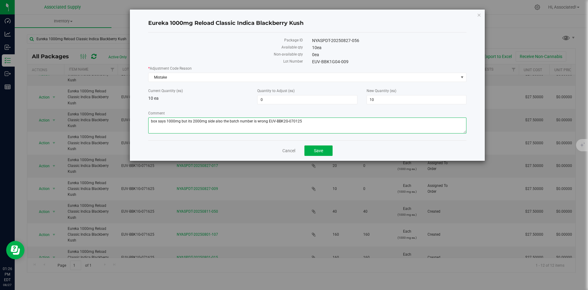
click at [206, 121] on textarea "Comment" at bounding box center [307, 125] width 318 height 16
drag, startPoint x: 314, startPoint y: 123, endPoint x: 270, endPoint y: 120, distance: 44.2
click at [270, 120] on textarea "Comment" at bounding box center [307, 125] width 318 height 16
type textarea "box says 1000mg but its 2000mg inside also the batch number is wrong EUV-BBK2G-…"
click at [323, 150] on button "Save" at bounding box center [319, 150] width 28 height 10
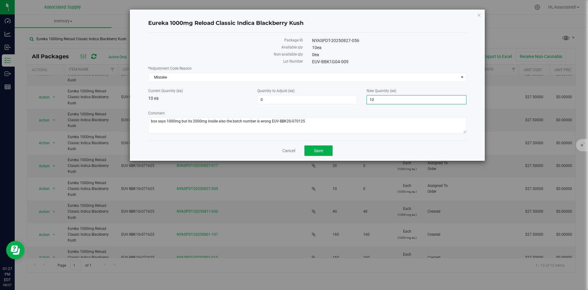
click at [389, 100] on span "10 10" at bounding box center [417, 99] width 100 height 9
click at [389, 100] on input "10" at bounding box center [416, 99] width 99 height 9
type input "0"
type input "-10"
type input "0"
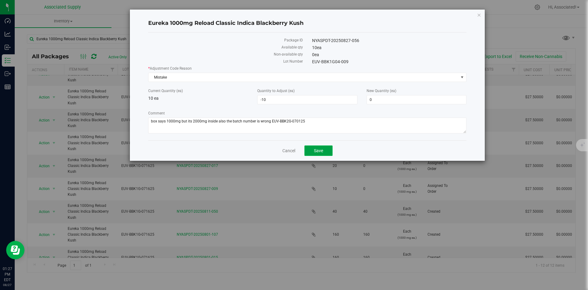
click at [322, 153] on button "Save" at bounding box center [319, 150] width 28 height 10
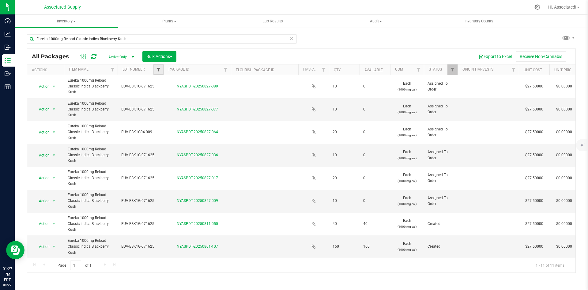
click at [159, 70] on span "Filter" at bounding box center [158, 69] width 5 height 5
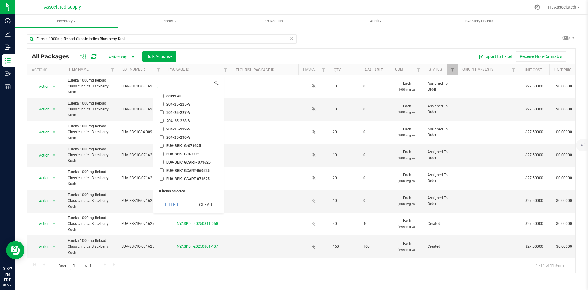
click at [169, 85] on input at bounding box center [185, 83] width 55 height 9
paste input "EUV-BBK2G-070125"
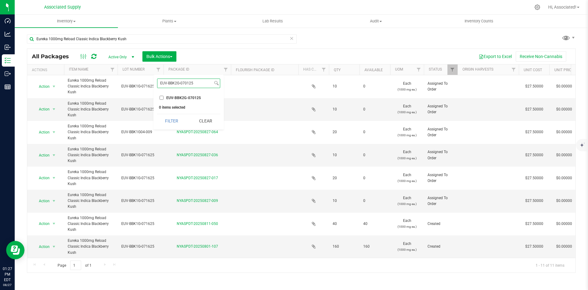
type input "EUV-BBK2G-070125"
click at [161, 98] on input "EUV-BBK2G-070125" at bounding box center [162, 98] width 4 height 4
checkbox input "true"
click at [173, 120] on button "Filter" at bounding box center [171, 120] width 29 height 13
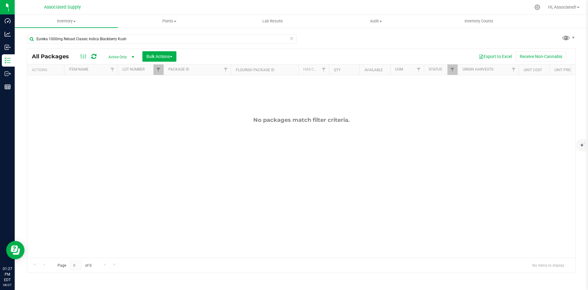
click at [173, 120] on div "No packages match filter criteria." at bounding box center [301, 119] width 549 height 7
click at [220, 54] on div "Export to Excel Receive Non-Cannabis" at bounding box center [376, 56] width 390 height 10
click at [208, 113] on div "No packages match filter criteria." at bounding box center [301, 187] width 549 height 224
click at [193, 160] on div "No packages match filter criteria." at bounding box center [301, 187] width 549 height 224
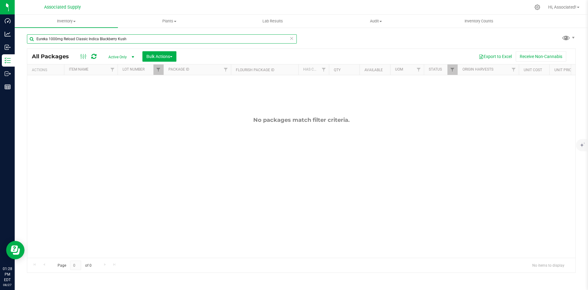
drag, startPoint x: 57, startPoint y: 39, endPoint x: 49, endPoint y: 40, distance: 7.7
click at [49, 40] on input "Eureka 1000mg Reload Classic Indica Blackberry Kush" at bounding box center [162, 38] width 270 height 9
click at [52, 39] on input "Eureka 1000mg Reload Classic Indica Blackberry Kush" at bounding box center [162, 38] width 270 height 9
click at [51, 38] on input "Eureka 1000mg Reload Classic Indica Blackberry Kush" at bounding box center [162, 38] width 270 height 9
click at [135, 38] on input "Eureka 2000mg Reload Classic Indica Blackberry Kush" at bounding box center [162, 38] width 270 height 9
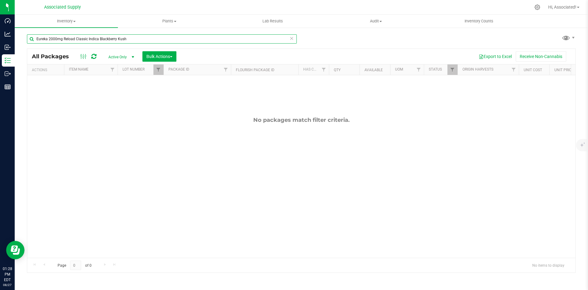
click at [135, 38] on input "Eureka 2000mg Reload Classic Indica Blackberry Kush" at bounding box center [162, 38] width 270 height 9
type input "Eureka 2000mg Reload Classic Indica Blackberry Kush"
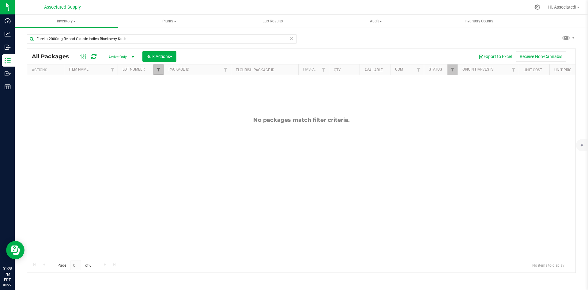
click at [160, 70] on span "Filter" at bounding box center [158, 69] width 5 height 5
click at [211, 121] on button "Clear" at bounding box center [205, 120] width 29 height 13
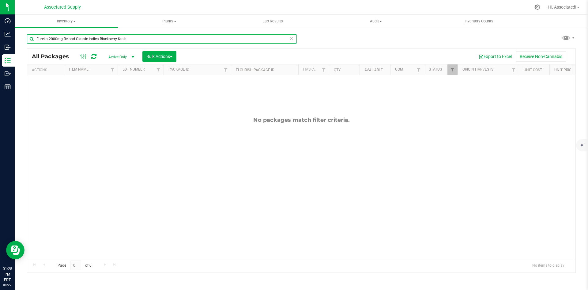
click at [131, 37] on input "Eureka 2000mg Reload Classic Indica Blackberry Kush" at bounding box center [162, 38] width 270 height 9
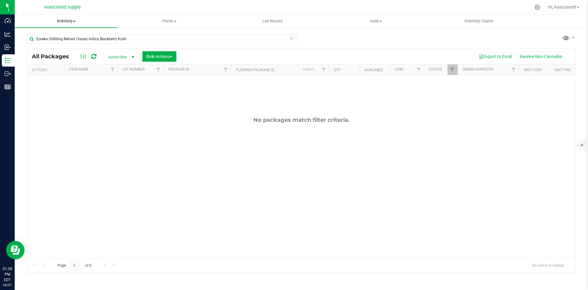
click at [69, 21] on span "Inventory" at bounding box center [66, 21] width 103 height 6
click at [46, 36] on span "All packages" at bounding box center [36, 36] width 42 height 5
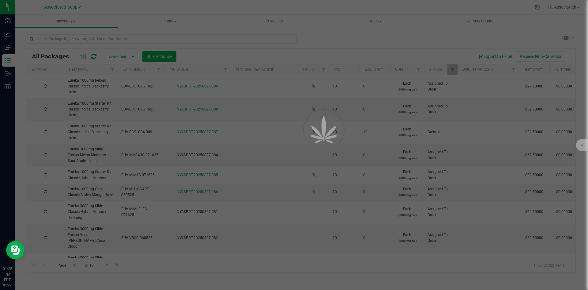
click at [93, 39] on div at bounding box center [294, 145] width 588 height 290
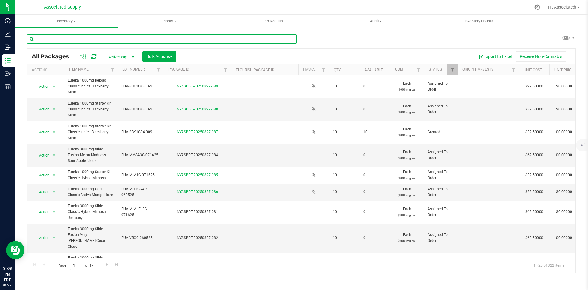
click at [93, 39] on input "text" at bounding box center [162, 38] width 270 height 9
paste input "EUV-BBK2G-070125"
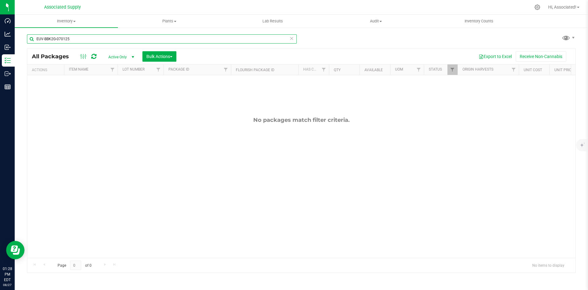
click at [64, 39] on input "EUV-BBK2G-070125" at bounding box center [162, 38] width 270 height 9
type input "EUV-BBK2G-071625"
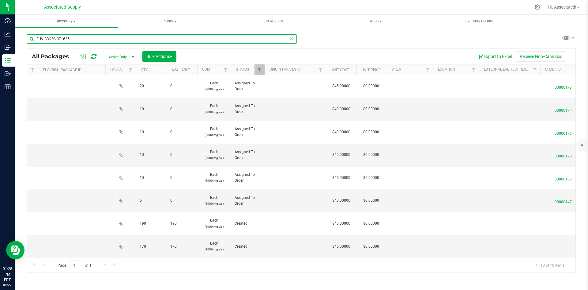
scroll to position [0, 27]
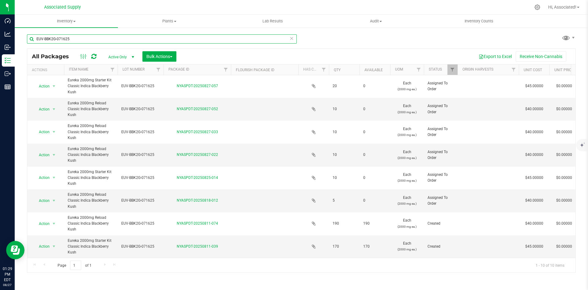
click at [75, 39] on input "EUV-BBK2G-071625" at bounding box center [162, 38] width 270 height 9
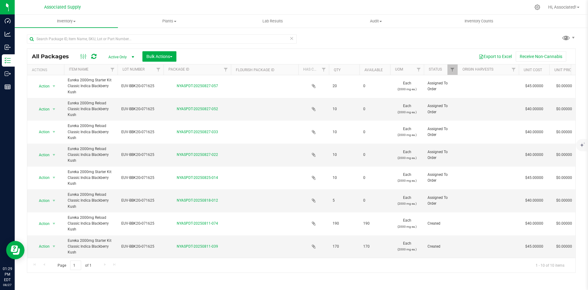
click at [364, 43] on div "Inventory All packages All inventory Waste log Create inventory Plants All plan…" at bounding box center [302, 152] width 574 height 275
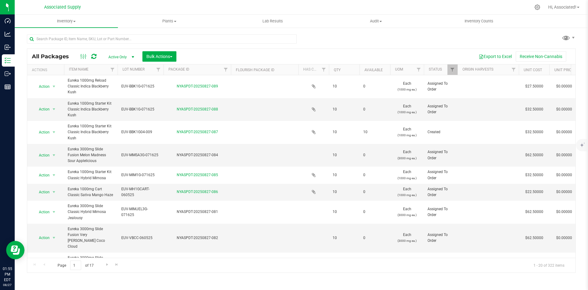
click at [385, 43] on div "All Packages Active Only Active Only Lab Samples Locked All Bulk Actions Add to…" at bounding box center [301, 151] width 549 height 244
click at [537, 8] on icon at bounding box center [538, 7] width 6 height 6
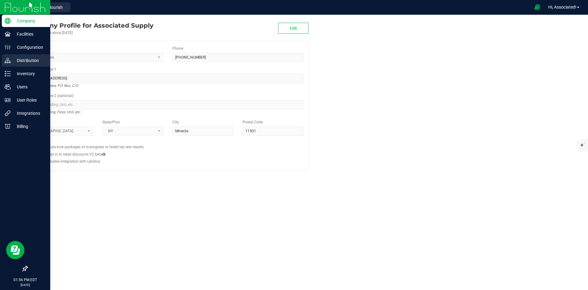
click at [11, 58] on p "Distribution" at bounding box center [29, 60] width 37 height 7
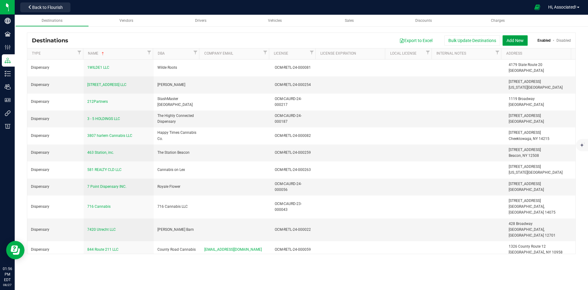
click at [515, 36] on button "Add New" at bounding box center [515, 40] width 25 height 10
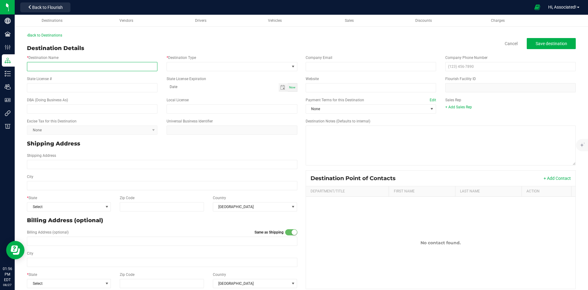
click at [50, 63] on input "* Destination Name" at bounding box center [92, 66] width 131 height 9
paste input "Vaporize, Inc."
click at [34, 65] on input "Vaporize, Inc." at bounding box center [92, 66] width 131 height 9
click at [68, 67] on input "Vaporize, Inc." at bounding box center [92, 66] width 131 height 9
type input "Vaporize, Inc."
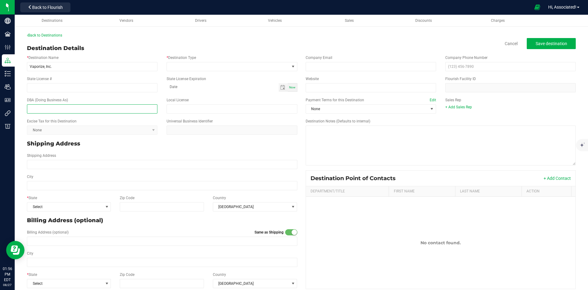
click at [63, 106] on input "text" at bounding box center [92, 108] width 131 height 9
click at [39, 105] on input "text" at bounding box center [92, 108] width 131 height 9
paste input "Vaporize - Cannabis Dispensary"
click at [47, 109] on input "Vaporize - Cannabis Dispensary" at bounding box center [92, 108] width 131 height 9
drag, startPoint x: 44, startPoint y: 110, endPoint x: 95, endPoint y: 109, distance: 51.5
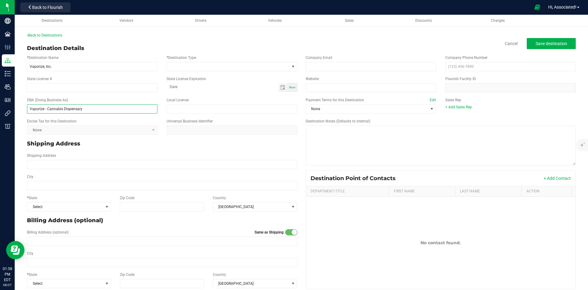
click at [95, 109] on input "Vaporize - Cannabis Dispensary" at bounding box center [92, 108] width 131 height 9
type input "Vaporize"
click at [105, 46] on div "Destination Details Cancel Save destination" at bounding box center [301, 48] width 549 height 8
click at [55, 81] on div "State License #" at bounding box center [92, 84] width 140 height 16
click at [53, 87] on input "State License #" at bounding box center [92, 87] width 131 height 9
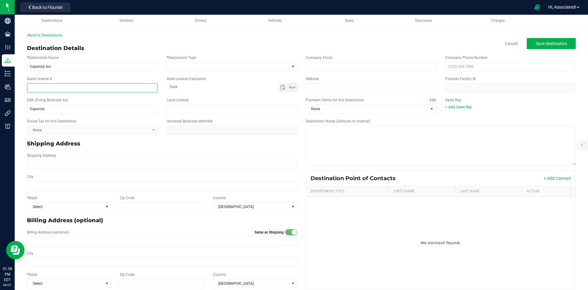
paste input "OCM-RETL-24-000146"
click at [30, 87] on input "OCM-RETL-24-000146" at bounding box center [92, 87] width 131 height 9
type input "OCM-RETL-24-000146"
click at [112, 145] on p "Shipping Address" at bounding box center [162, 143] width 271 height 8
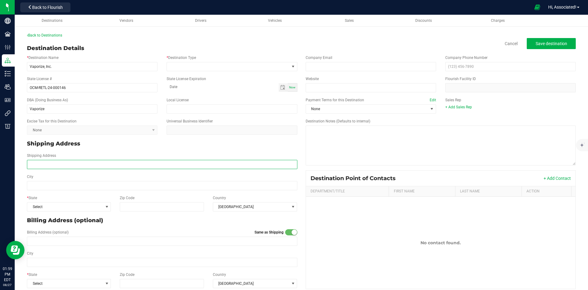
click at [77, 163] on input "Shipping Address" at bounding box center [162, 164] width 271 height 9
paste input "12420 Liberty Ave Side"
type input "12420 Liberty Ave Side"
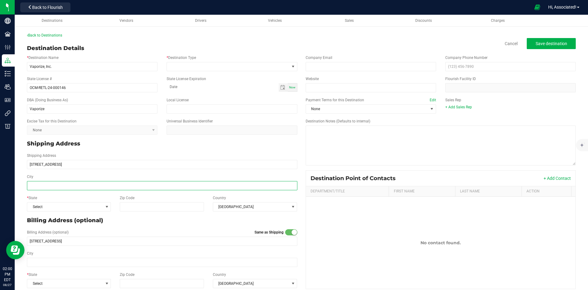
click at [76, 189] on input "City" at bounding box center [162, 185] width 271 height 9
paste input "South Richmond Hill,"
type input "South Richmond Hill"
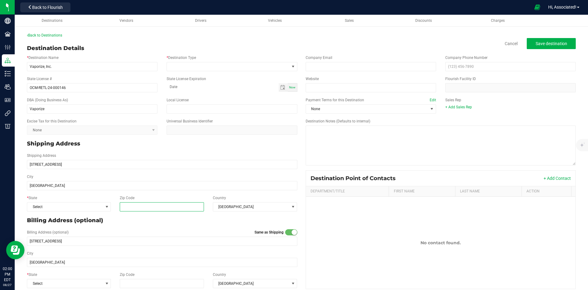
click at [155, 206] on input "Zip Code" at bounding box center [162, 206] width 85 height 9
paste input "11419"
type input "11419"
click at [94, 206] on span "Select" at bounding box center [65, 206] width 76 height 9
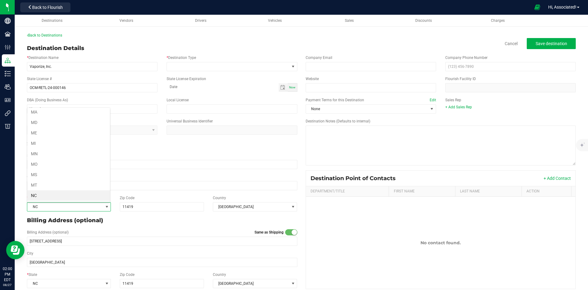
scroll to position [273, 0]
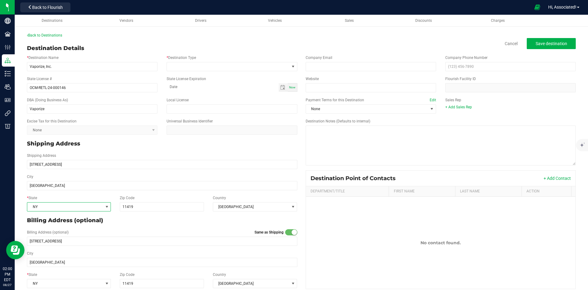
click at [137, 221] on p "Billing Address (optional)" at bounding box center [162, 220] width 271 height 8
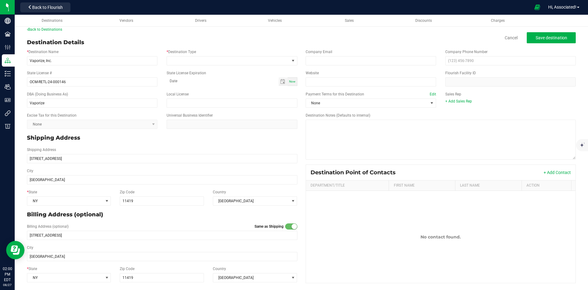
scroll to position [8, 0]
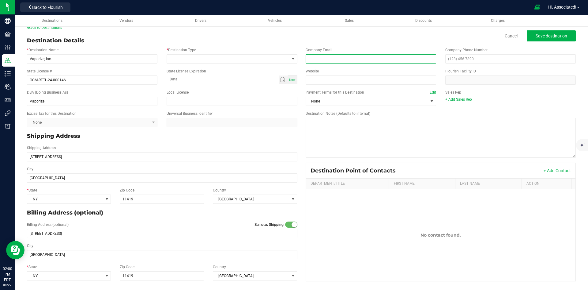
click at [332, 57] on input "email" at bounding box center [371, 58] width 131 height 9
click at [36, 103] on input "Vaporize" at bounding box center [92, 101] width 131 height 9
click at [324, 58] on input "email" at bounding box center [371, 58] width 131 height 9
paste input "Vaporize"
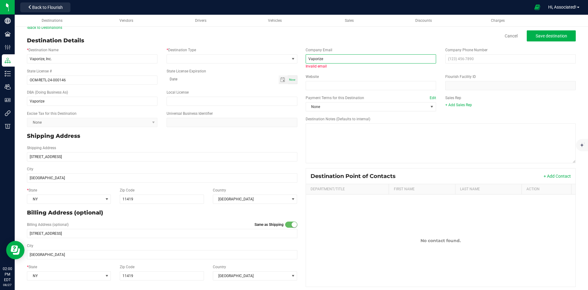
click at [309, 57] on input "Vaporize" at bounding box center [371, 58] width 131 height 9
click at [326, 57] on input "vaporize" at bounding box center [371, 58] width 131 height 9
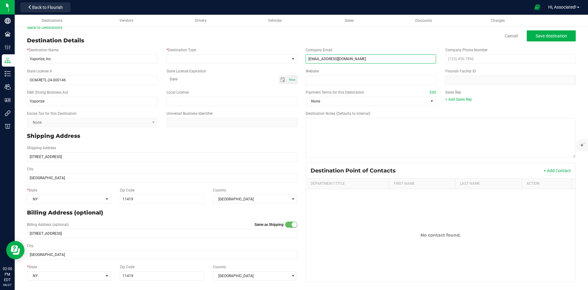
type input "vaporizeinc@gmail.com"
click at [328, 68] on div "Website" at bounding box center [371, 76] width 140 height 16
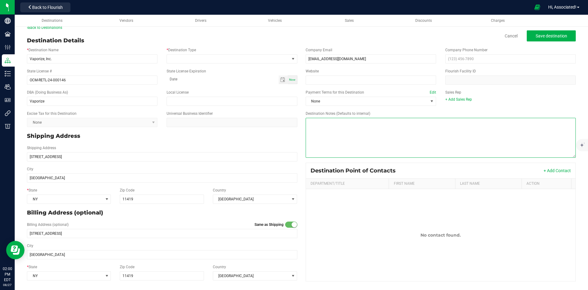
click at [337, 139] on textarea "Destination Notes (Defaults to internal)" at bounding box center [441, 138] width 271 height 40
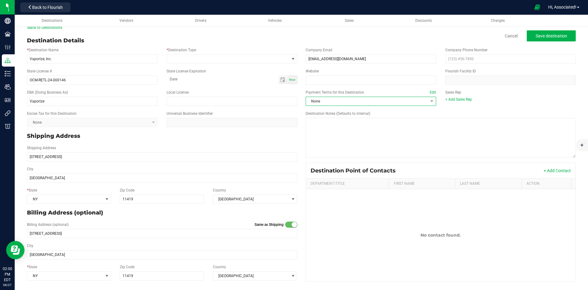
click at [350, 101] on span "None" at bounding box center [367, 101] width 122 height 9
click at [327, 136] on li "Net 30" at bounding box center [368, 136] width 129 height 10
click at [366, 134] on textarea "Destination Notes (Defaults to internal)" at bounding box center [441, 138] width 271 height 40
click at [239, 61] on span at bounding box center [228, 59] width 122 height 9
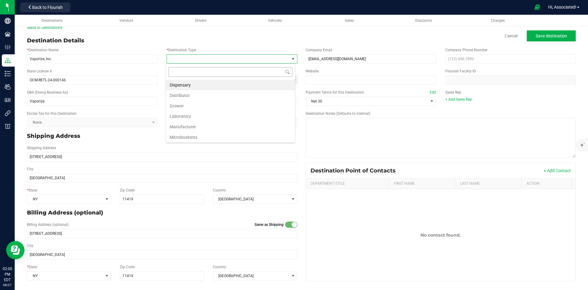
scroll to position [9, 129]
click at [184, 85] on li "Dispensary" at bounding box center [230, 85] width 129 height 10
click at [280, 79] on span "Toggle calendar" at bounding box center [282, 79] width 5 height 5
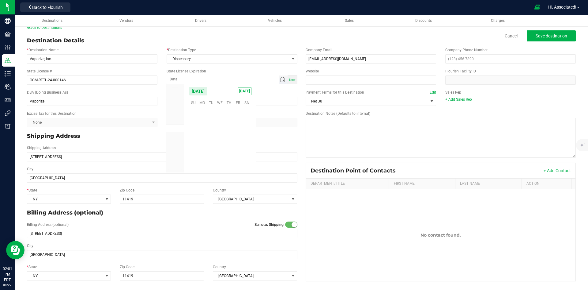
scroll to position [99336, 0]
click at [208, 90] on span "August 2025" at bounding box center [198, 90] width 18 height 9
click at [177, 136] on span "2026" at bounding box center [175, 135] width 9 height 4
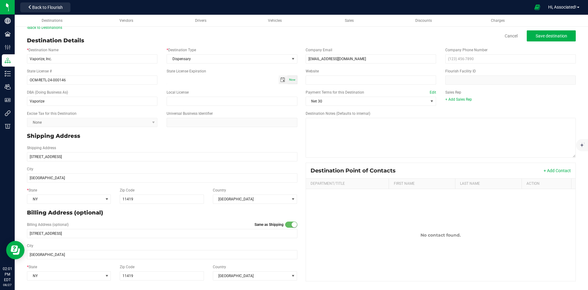
type input "month-day-year"
click at [280, 80] on span "Toggle calendar" at bounding box center [282, 79] width 5 height 5
click at [208, 89] on span "August 2025" at bounding box center [198, 90] width 18 height 9
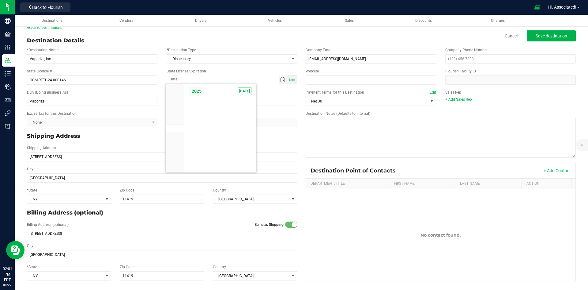
scroll to position [5839, 0]
click at [180, 135] on li "2026" at bounding box center [175, 135] width 18 height 7
click at [209, 115] on span "Jul" at bounding box center [207, 117] width 13 height 13
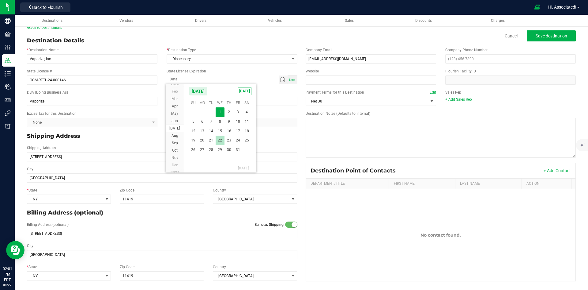
click at [220, 140] on span "22" at bounding box center [220, 140] width 9 height 10
type input "07-22-2026"
click at [204, 146] on div "Shipping Address 12420 Liberty Ave Side" at bounding box center [162, 153] width 280 height 16
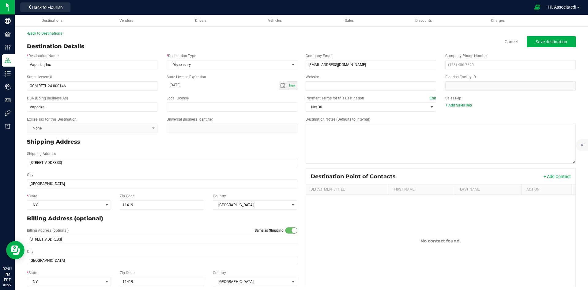
scroll to position [0, 0]
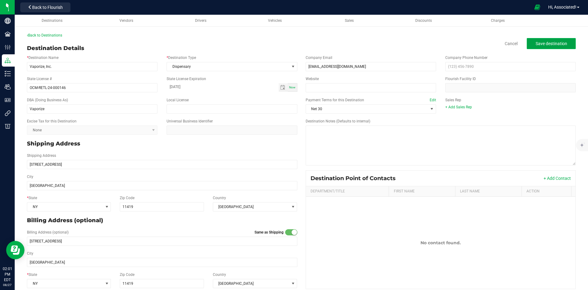
click at [543, 42] on span "Save destination" at bounding box center [552, 43] width 32 height 5
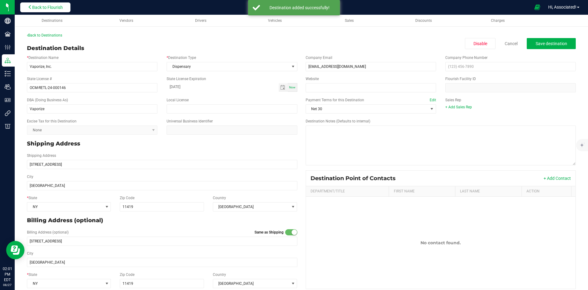
click at [37, 7] on span "Back to Flourish" at bounding box center [47, 7] width 31 height 5
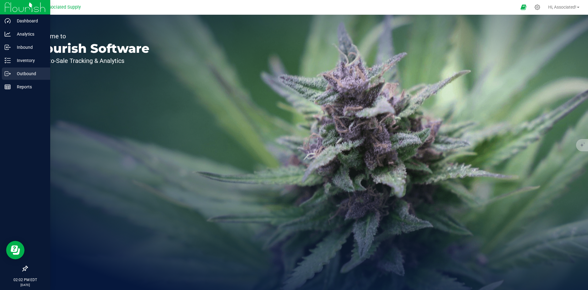
click at [13, 72] on p "Outbound" at bounding box center [29, 73] width 37 height 7
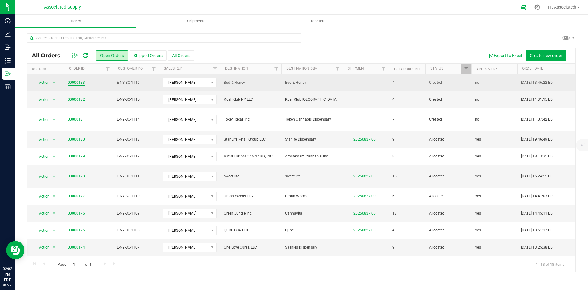
click at [70, 82] on link "00000183" at bounding box center [76, 83] width 17 height 6
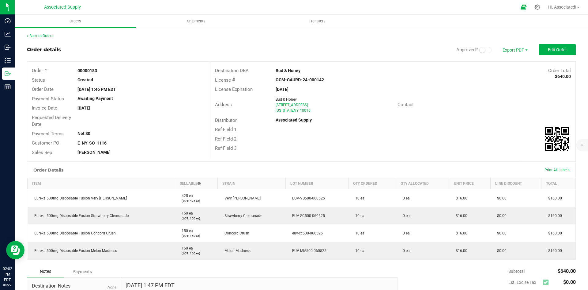
drag, startPoint x: 301, startPoint y: 69, endPoint x: 274, endPoint y: 71, distance: 27.6
click at [274, 71] on div "Bud & Honey" at bounding box center [347, 70] width 152 height 6
copy strong "Bud & Honey"
click at [46, 35] on link "Back to Orders" at bounding box center [40, 36] width 26 height 4
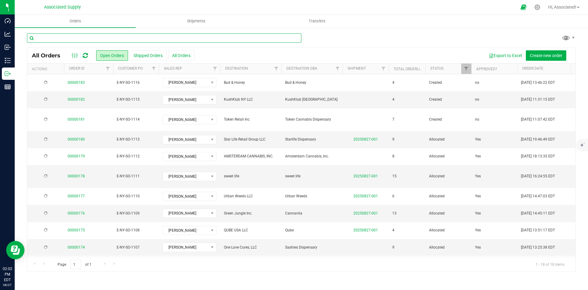
click at [67, 38] on input "text" at bounding box center [164, 37] width 275 height 9
paste input "Bud & Honey"
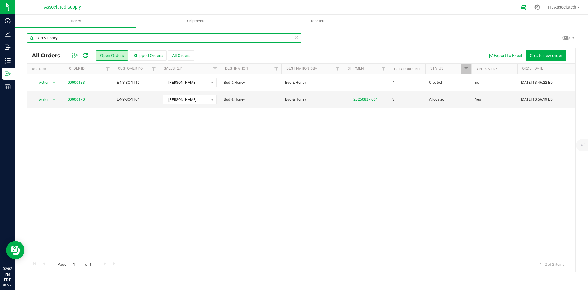
type input "Bud & Honey"
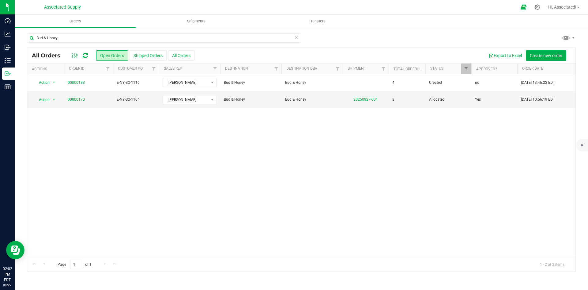
click at [489, 160] on div "Action Action Approve Cancel order Change facility Clone order Edit order Mark …" at bounding box center [301, 165] width 549 height 182
click at [249, 186] on div "Action Action Approve Cancel order Change facility Clone order Edit order Mark …" at bounding box center [301, 165] width 549 height 182
click at [192, 156] on div "Action Action Approve Cancel order Change facility Clone order Edit order Mark …" at bounding box center [301, 165] width 549 height 182
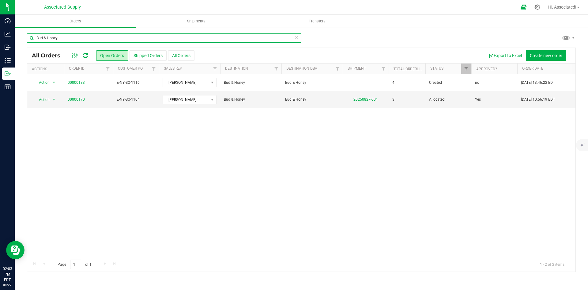
click at [68, 36] on input "Bud & Honey" at bounding box center [164, 37] width 275 height 9
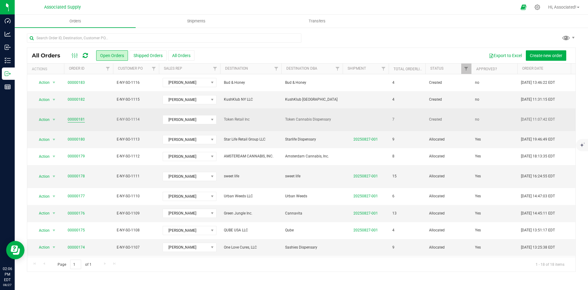
click at [71, 116] on link "00000181" at bounding box center [76, 119] width 17 height 6
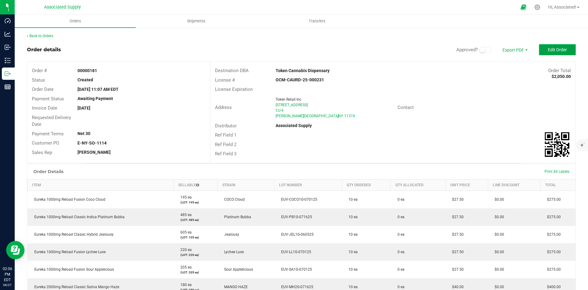
click at [555, 50] on span "Edit Order" at bounding box center [557, 49] width 19 height 5
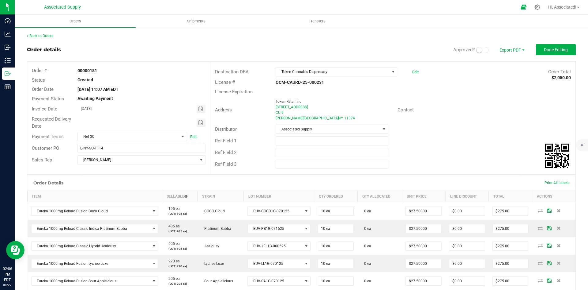
click at [481, 51] on span at bounding box center [483, 50] width 12 height 6
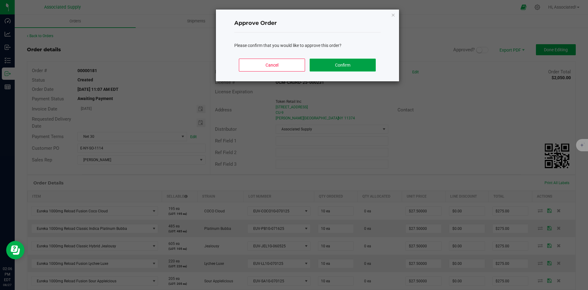
click at [346, 66] on button "Confirm" at bounding box center [343, 65] width 66 height 13
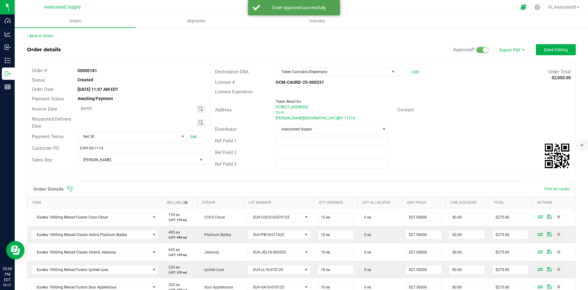
scroll to position [165, 0]
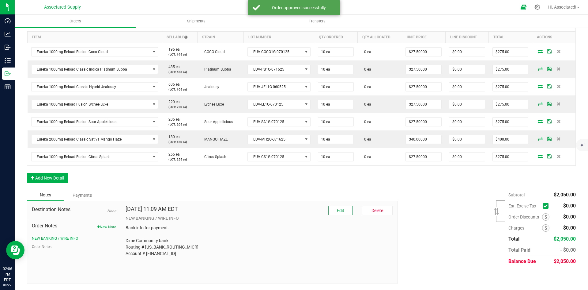
click at [544, 206] on icon at bounding box center [546, 206] width 4 height 0
click at [0, 0] on input "checkbox" at bounding box center [0, 0] width 0 height 0
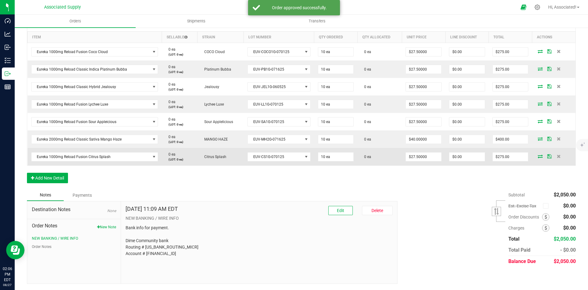
click at [538, 156] on icon at bounding box center [540, 156] width 5 height 4
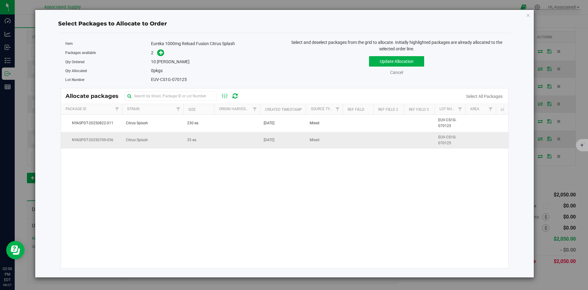
click at [209, 138] on td "35 ea" at bounding box center [199, 140] width 31 height 17
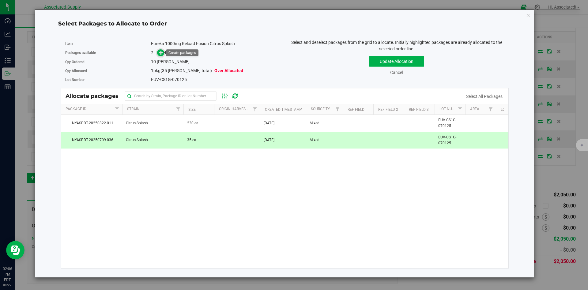
click at [160, 54] on icon at bounding box center [161, 52] width 4 height 4
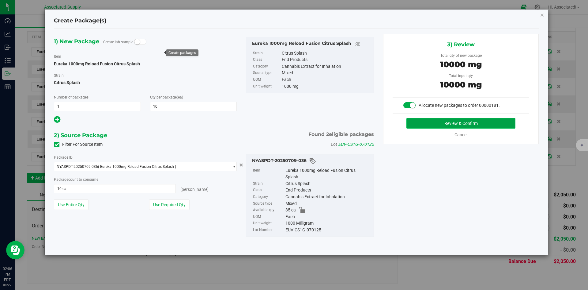
click at [425, 123] on button "Review & Confirm" at bounding box center [461, 123] width 109 height 10
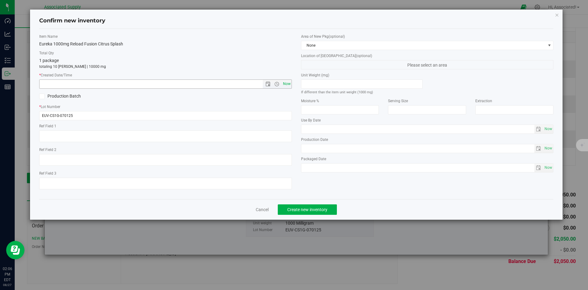
click at [287, 83] on span "Now" at bounding box center [287, 83] width 10 height 9
type input "8/27/2025 2:06 PM"
click at [325, 209] on span "Create new inventory" at bounding box center [307, 209] width 40 height 5
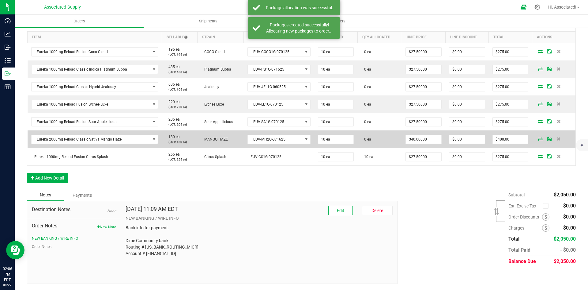
click at [538, 139] on icon at bounding box center [540, 139] width 5 height 4
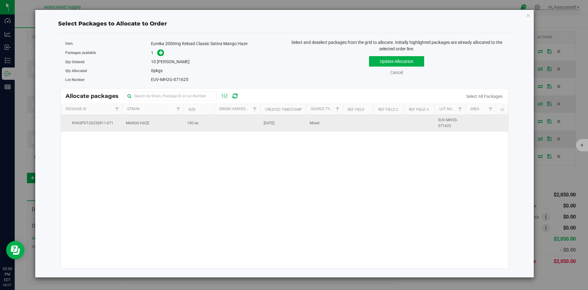
click at [203, 124] on td "190 ea" at bounding box center [199, 123] width 31 height 17
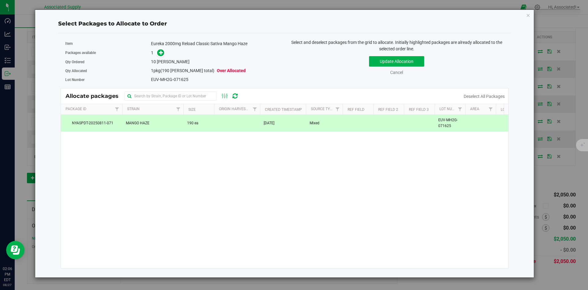
click at [160, 57] on div "Packages available 1" at bounding box center [172, 53] width 215 height 10
click at [161, 55] on icon at bounding box center [161, 52] width 4 height 4
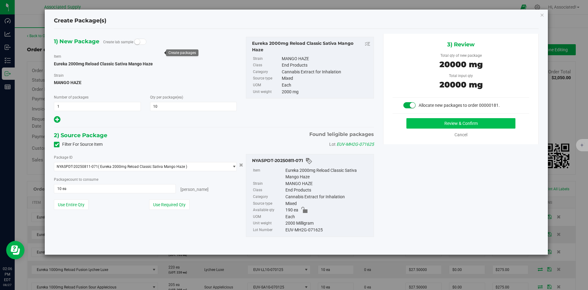
scroll to position [165, 0]
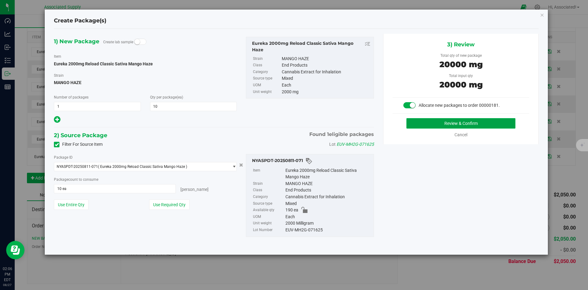
click at [468, 125] on button "Review & Confirm" at bounding box center [461, 123] width 109 height 10
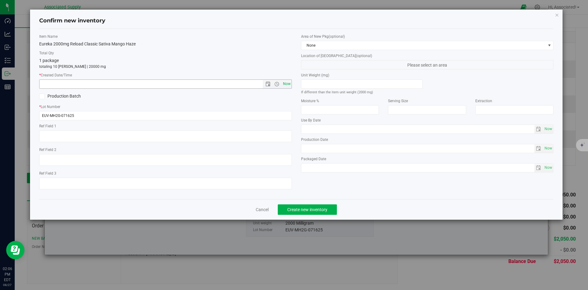
click at [287, 85] on span "Now" at bounding box center [287, 83] width 10 height 9
type input "[DATE] 2:06 PM"
click at [318, 211] on span "Create new inventory" at bounding box center [307, 209] width 40 height 5
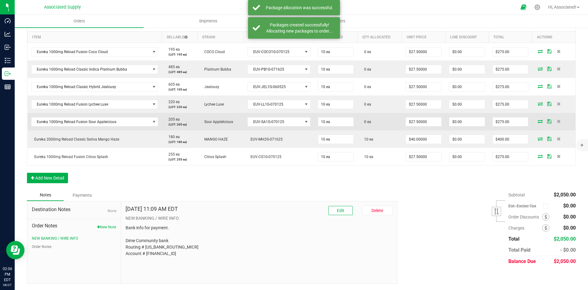
click at [538, 122] on icon at bounding box center [540, 121] width 5 height 4
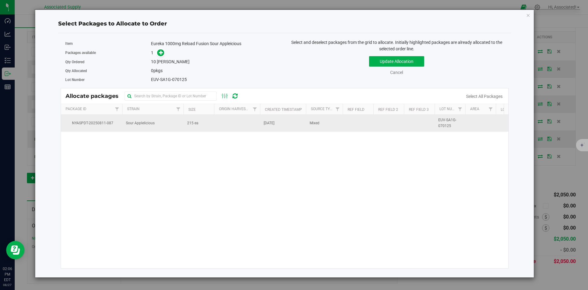
click at [199, 121] on td "215 ea" at bounding box center [199, 123] width 31 height 17
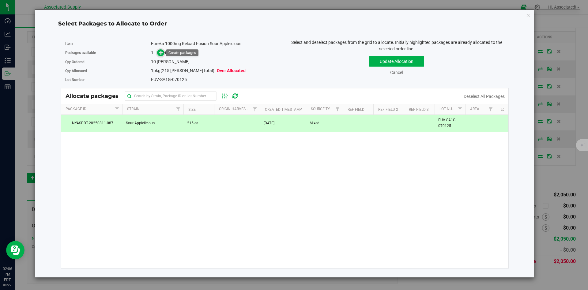
click at [164, 54] on span at bounding box center [160, 52] width 7 height 7
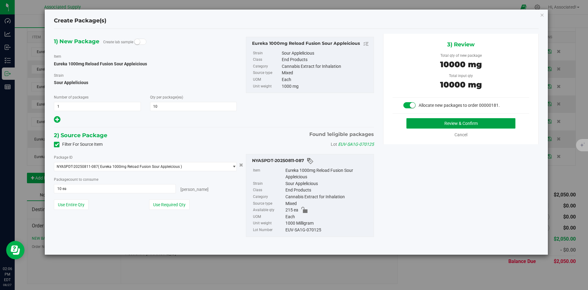
click at [435, 124] on button "Review & Confirm" at bounding box center [461, 123] width 109 height 10
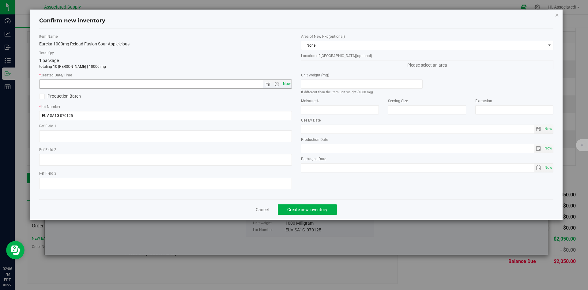
click at [290, 84] on span "Now" at bounding box center [287, 83] width 10 height 9
type input "8/27/2025 2:06 PM"
click at [324, 211] on span "Create new inventory" at bounding box center [307, 209] width 40 height 5
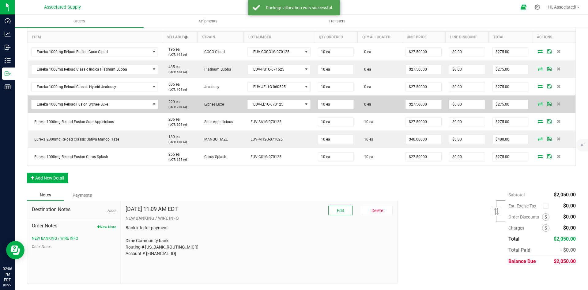
click at [538, 104] on icon at bounding box center [540, 104] width 5 height 4
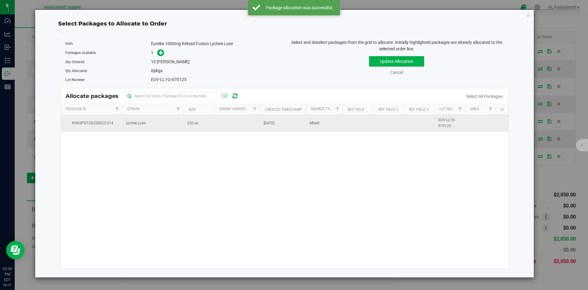
click at [211, 119] on td "230 ea" at bounding box center [199, 123] width 31 height 17
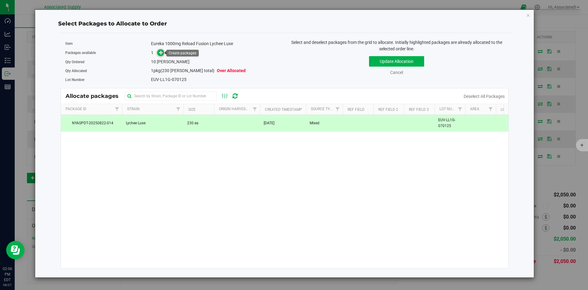
click at [162, 53] on icon at bounding box center [161, 52] width 4 height 4
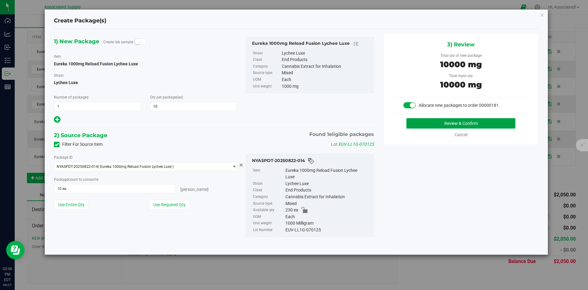
click at [457, 124] on button "Review & Confirm" at bounding box center [461, 123] width 109 height 10
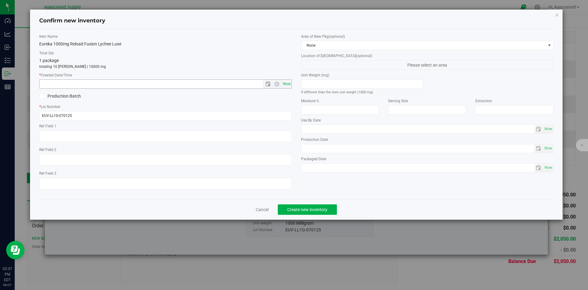
click at [286, 87] on span "Now" at bounding box center [287, 83] width 10 height 9
type input "8/27/2025 2:07 PM"
click at [317, 211] on span "Create new inventory" at bounding box center [307, 209] width 40 height 5
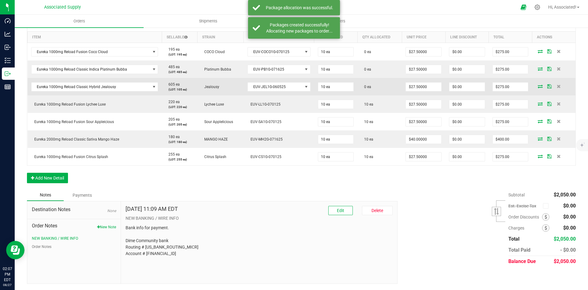
click at [538, 86] on icon at bounding box center [540, 86] width 5 height 4
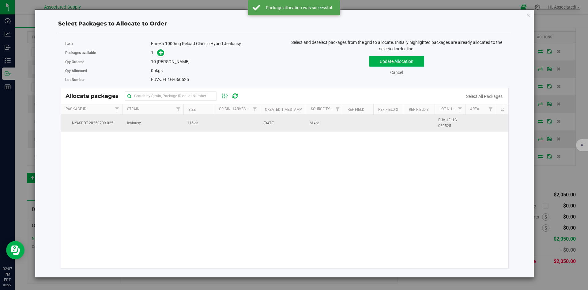
click at [200, 126] on td "115 ea" at bounding box center [199, 123] width 31 height 17
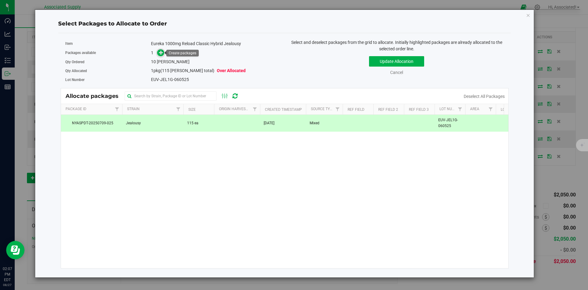
click at [163, 52] on icon at bounding box center [161, 52] width 4 height 4
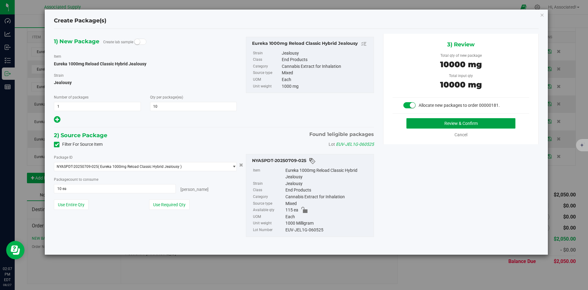
click at [449, 124] on button "Review & Confirm" at bounding box center [461, 123] width 109 height 10
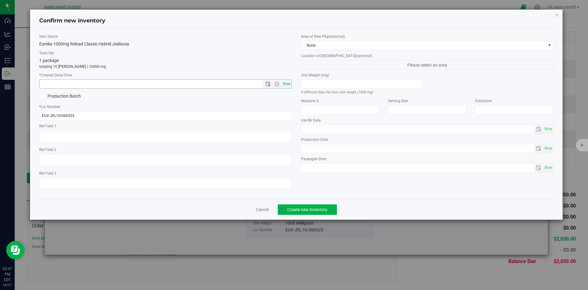
click at [287, 82] on span "Now" at bounding box center [287, 83] width 10 height 9
type input "8/27/2025 2:07 PM"
click at [322, 209] on span "Create new inventory" at bounding box center [307, 209] width 40 height 5
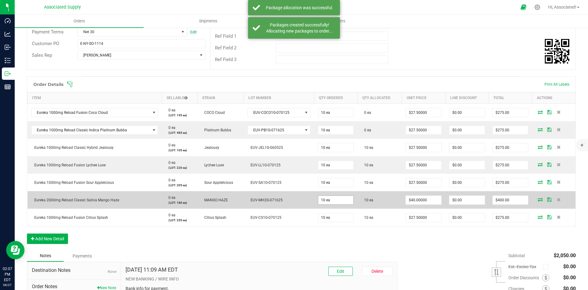
scroll to position [104, 0]
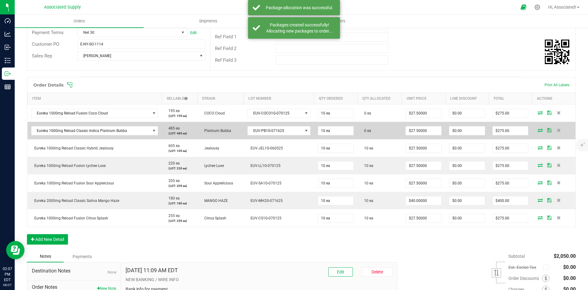
click at [538, 129] on icon at bounding box center [540, 130] width 5 height 4
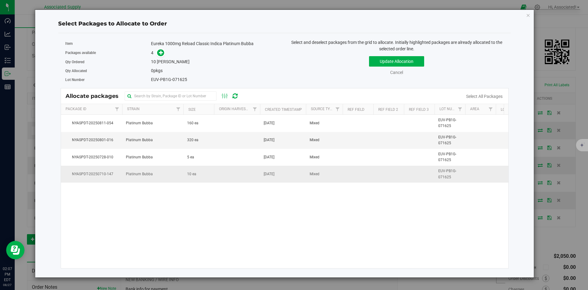
click at [232, 176] on td at bounding box center [237, 174] width 46 height 17
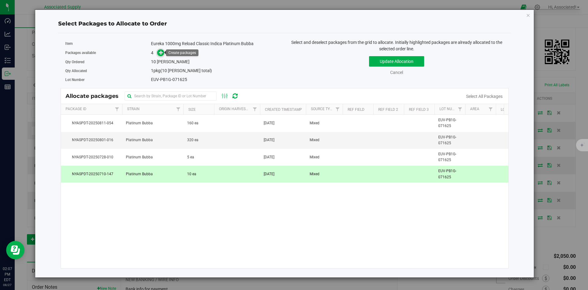
click at [162, 52] on icon at bounding box center [161, 52] width 4 height 4
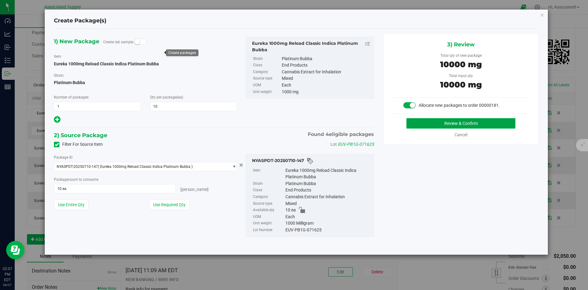
click at [458, 122] on button "Review & Confirm" at bounding box center [461, 123] width 109 height 10
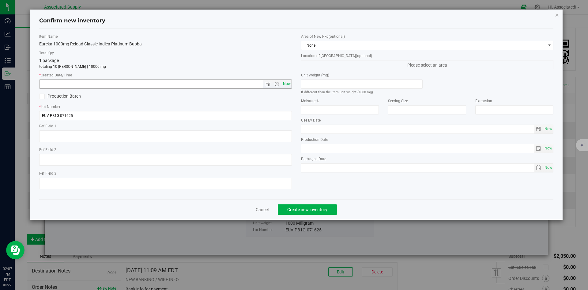
click at [285, 82] on span "Now" at bounding box center [287, 83] width 10 height 9
type input "8/27/2025 2:07 PM"
click at [320, 207] on span "Create new inventory" at bounding box center [307, 209] width 40 height 5
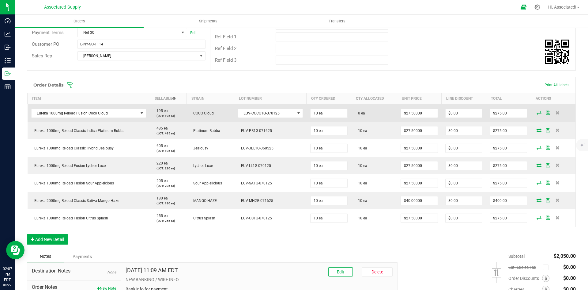
click at [537, 111] on icon at bounding box center [539, 113] width 5 height 4
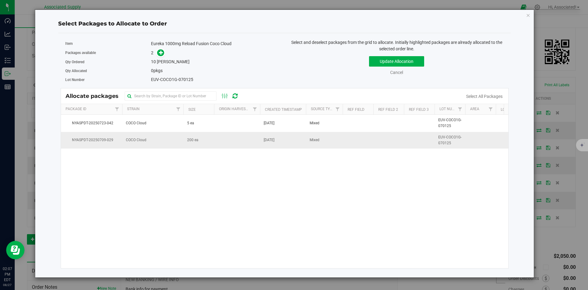
click at [196, 139] on span "200 ea" at bounding box center [192, 140] width 11 height 6
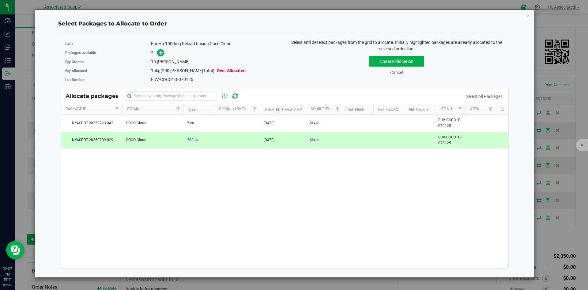
click at [160, 50] on icon at bounding box center [161, 52] width 5 height 5
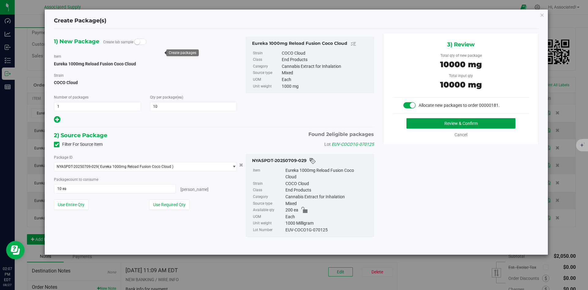
click at [435, 125] on button "Review & Confirm" at bounding box center [461, 123] width 109 height 10
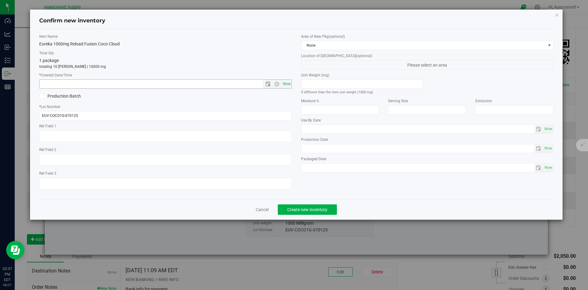
click at [287, 86] on span "Now" at bounding box center [287, 83] width 10 height 9
type input "8/27/2025 2:07 PM"
click at [317, 210] on span "Create new inventory" at bounding box center [307, 209] width 40 height 5
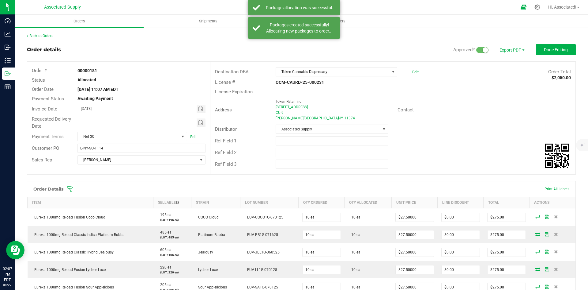
drag, startPoint x: 483, startPoint y: 129, endPoint x: 478, endPoint y: 135, distance: 8.0
click at [484, 129] on div "Distributor Associated Supply" at bounding box center [393, 129] width 365 height 12
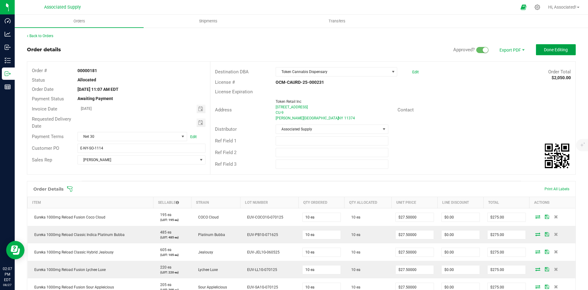
click at [546, 48] on span "Done Editing" at bounding box center [556, 49] width 24 height 5
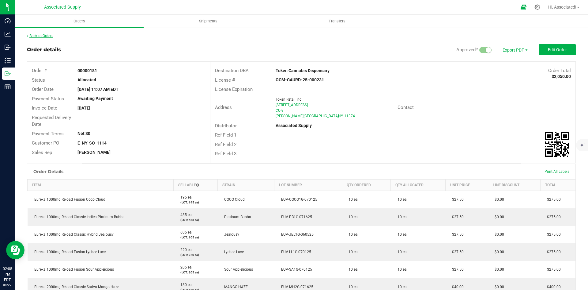
click at [38, 35] on link "Back to Orders" at bounding box center [40, 36] width 26 height 4
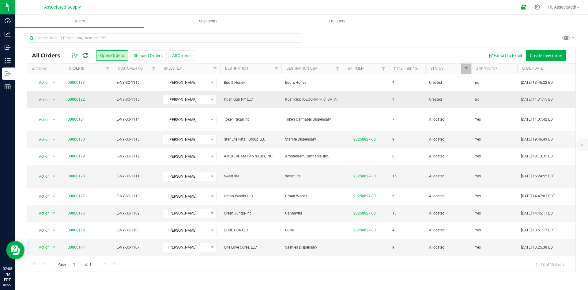
click at [423, 102] on td "4" at bounding box center [407, 99] width 37 height 17
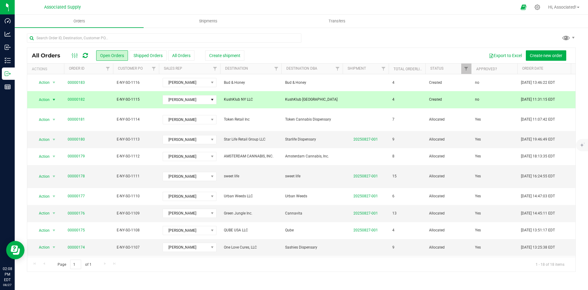
click at [423, 102] on td "4" at bounding box center [407, 99] width 37 height 17
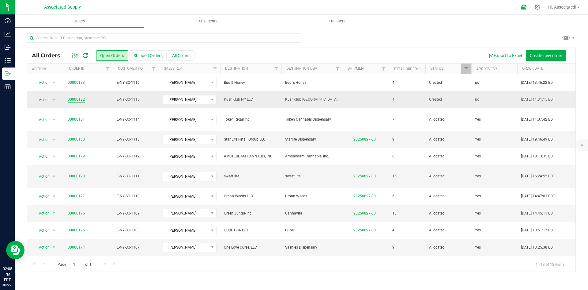
click at [73, 99] on link "00000182" at bounding box center [76, 100] width 17 height 6
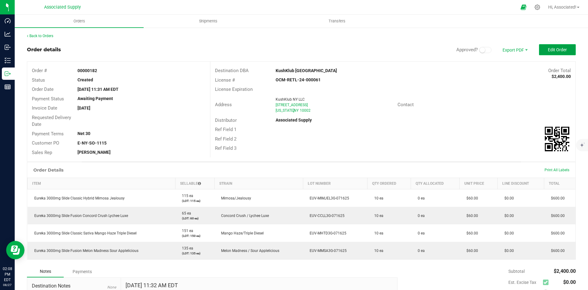
click at [548, 46] on button "Edit Order" at bounding box center [557, 49] width 37 height 11
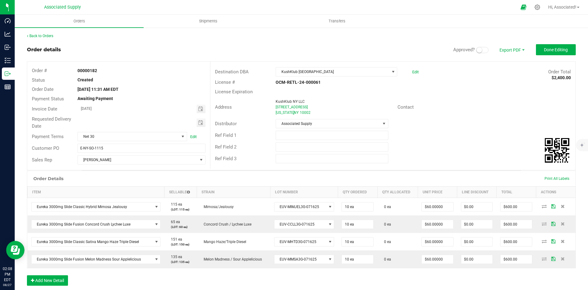
click at [477, 50] on small at bounding box center [480, 50] width 6 height 6
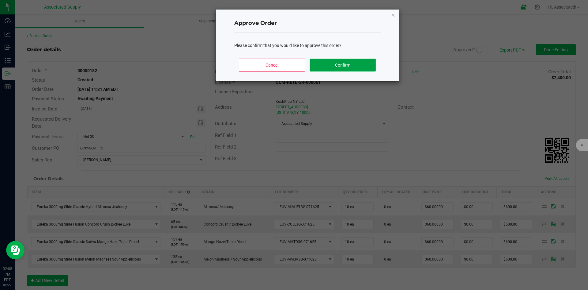
click at [337, 67] on button "Confirm" at bounding box center [343, 65] width 66 height 13
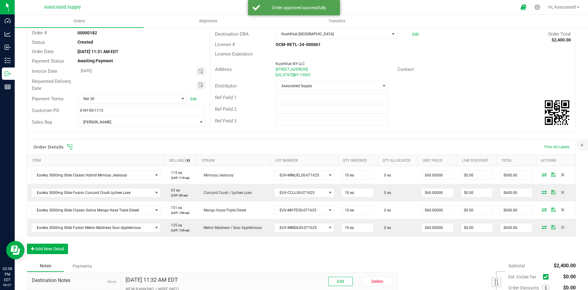
scroll to position [92, 0]
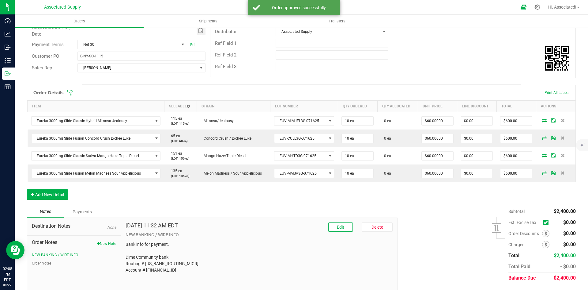
click at [544, 222] on icon at bounding box center [546, 222] width 4 height 0
click at [0, 0] on input "checkbox" at bounding box center [0, 0] width 0 height 0
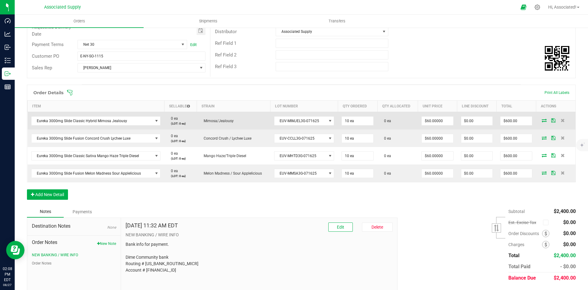
click at [542, 120] on icon at bounding box center [544, 120] width 5 height 4
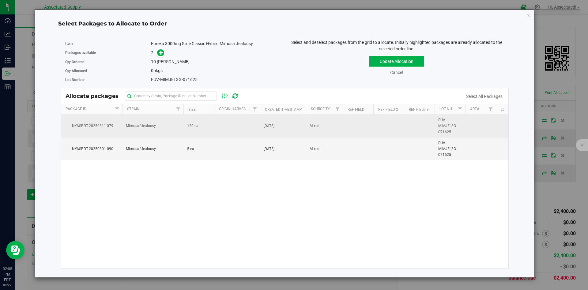
click at [215, 123] on td at bounding box center [237, 126] width 46 height 23
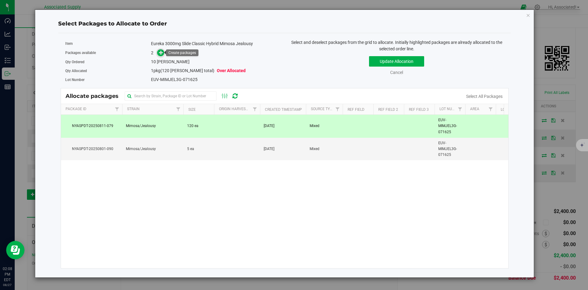
click at [160, 53] on icon at bounding box center [161, 52] width 4 height 4
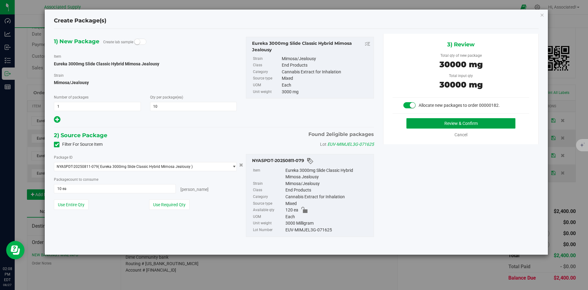
click at [430, 124] on button "Review & Confirm" at bounding box center [461, 123] width 109 height 10
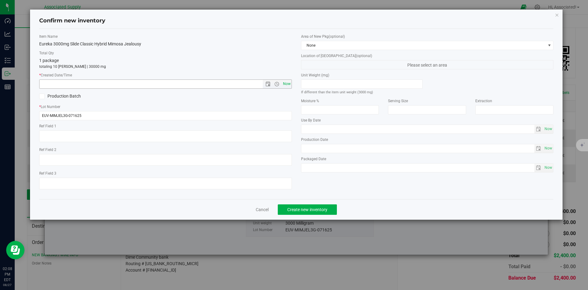
click at [286, 82] on span "Now" at bounding box center [287, 83] width 10 height 9
type input "8/27/2025 2:08 PM"
click at [319, 210] on span "Create new inventory" at bounding box center [307, 209] width 40 height 5
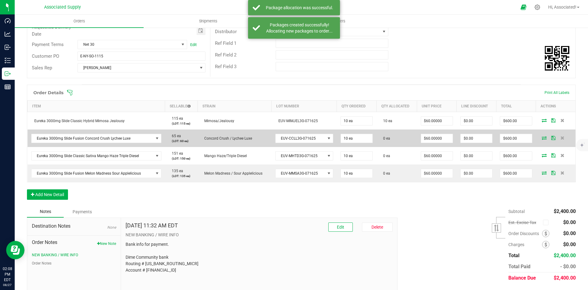
click at [542, 136] on icon at bounding box center [544, 138] width 5 height 4
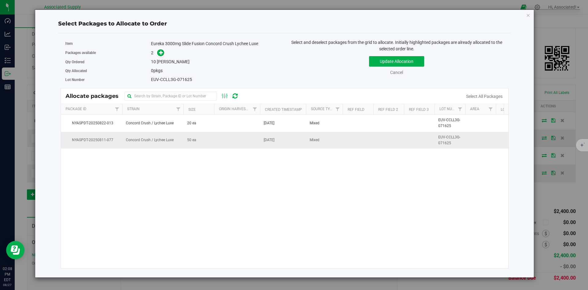
click at [240, 140] on td at bounding box center [237, 140] width 46 height 17
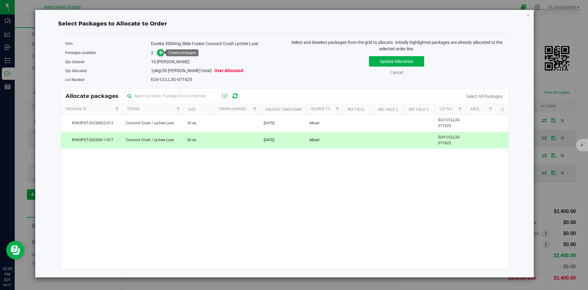
click at [162, 52] on icon at bounding box center [161, 52] width 4 height 4
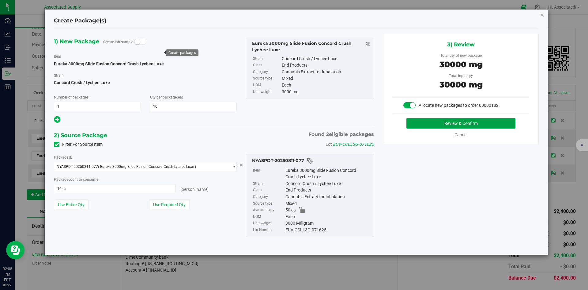
click at [438, 124] on button "Review & Confirm" at bounding box center [461, 123] width 109 height 10
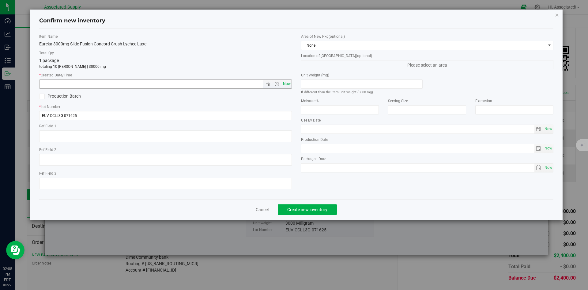
click at [288, 83] on span "Now" at bounding box center [287, 83] width 10 height 9
type input "8/27/2025 2:08 PM"
click at [320, 204] on button "Create new inventory" at bounding box center [307, 209] width 59 height 10
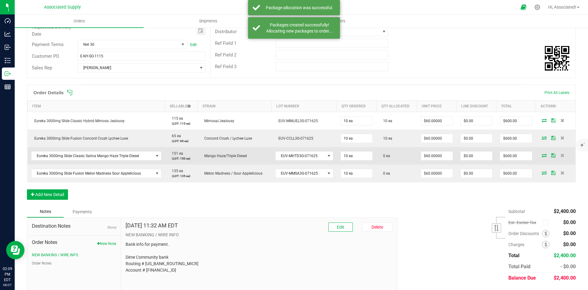
click at [542, 155] on icon at bounding box center [544, 155] width 5 height 4
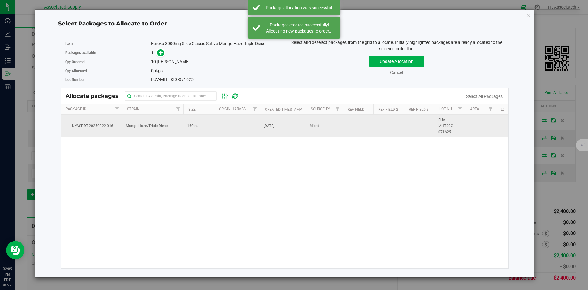
click at [192, 131] on td "160 ea" at bounding box center [199, 126] width 31 height 23
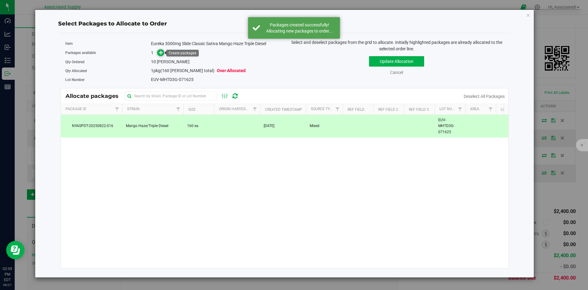
click at [159, 52] on icon at bounding box center [161, 52] width 5 height 5
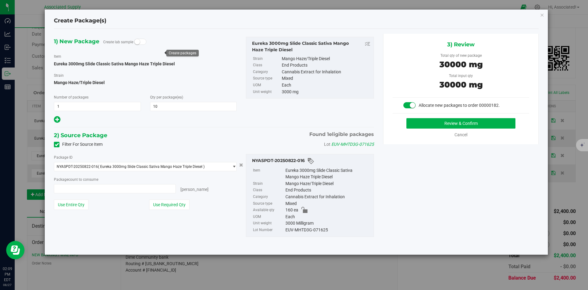
type input "10 ea"
click at [418, 128] on button "Review & Confirm" at bounding box center [461, 123] width 109 height 10
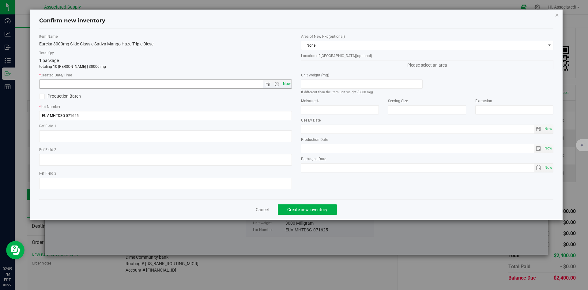
click at [285, 86] on span "Now" at bounding box center [287, 83] width 10 height 9
type input "8/27/2025 2:09 PM"
click at [316, 213] on button "Create new inventory" at bounding box center [307, 209] width 59 height 10
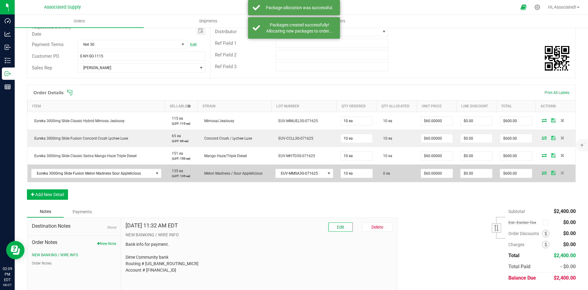
click at [542, 172] on icon at bounding box center [544, 173] width 5 height 4
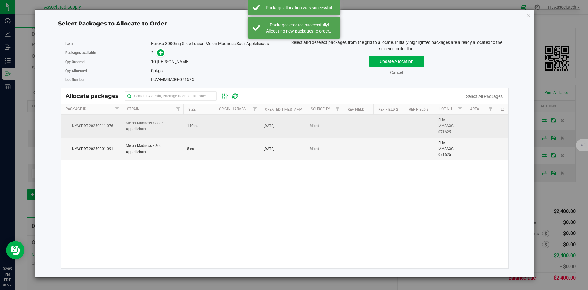
click at [219, 123] on td at bounding box center [237, 126] width 46 height 23
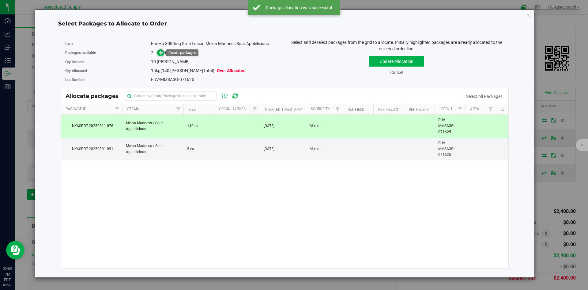
click at [159, 52] on span at bounding box center [160, 52] width 7 height 7
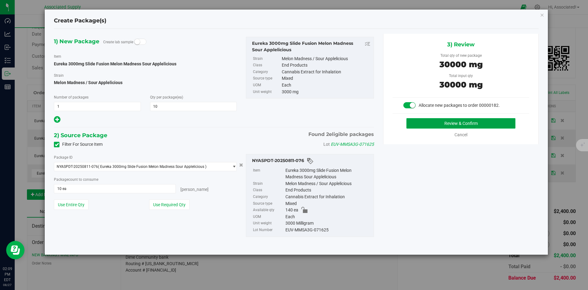
click at [453, 125] on button "Review & Confirm" at bounding box center [461, 123] width 109 height 10
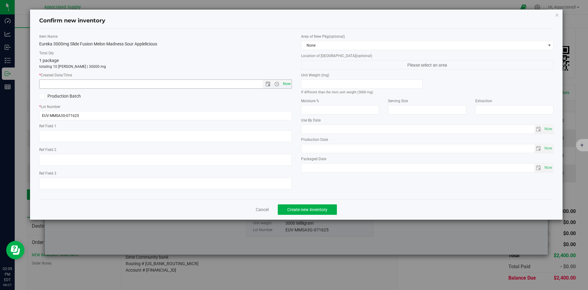
click at [288, 82] on span "Now" at bounding box center [287, 83] width 10 height 9
type input "8/27/2025 2:09 PM"
click at [321, 212] on button "Create new inventory" at bounding box center [307, 209] width 59 height 10
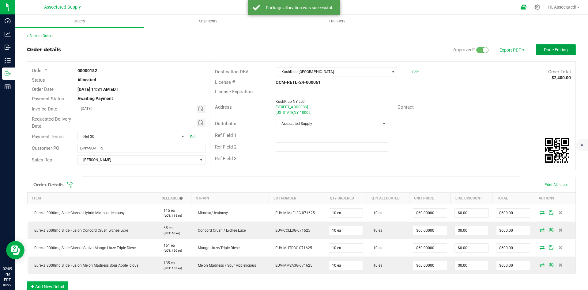
click at [554, 49] on span "Done Editing" at bounding box center [556, 49] width 24 height 5
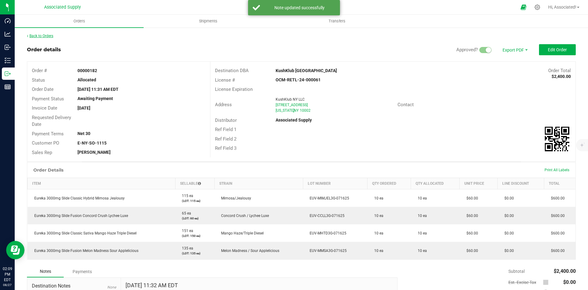
click at [39, 35] on link "Back to Orders" at bounding box center [40, 36] width 26 height 4
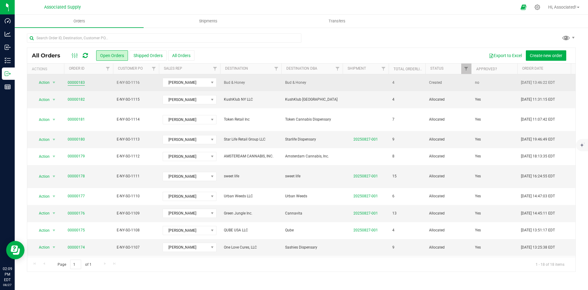
click at [74, 82] on link "00000183" at bounding box center [76, 83] width 17 height 6
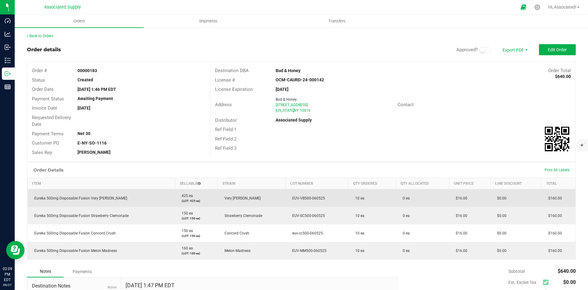
scroll to position [76, 0]
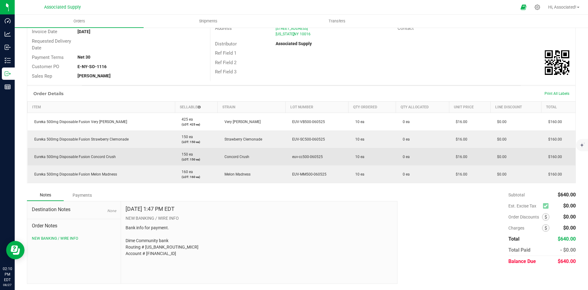
drag, startPoint x: 326, startPoint y: 154, endPoint x: 287, endPoint y: 156, distance: 38.6
click at [287, 156] on td "euv-cc500-060525" at bounding box center [317, 156] width 63 height 17
copy span "euv-cc500-060525"
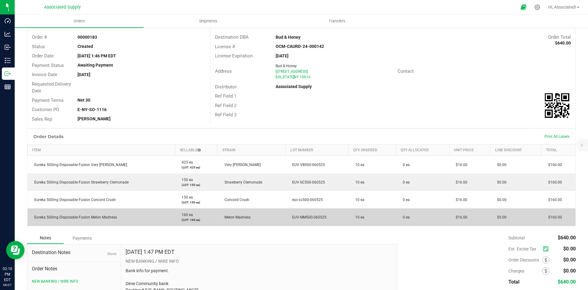
scroll to position [0, 0]
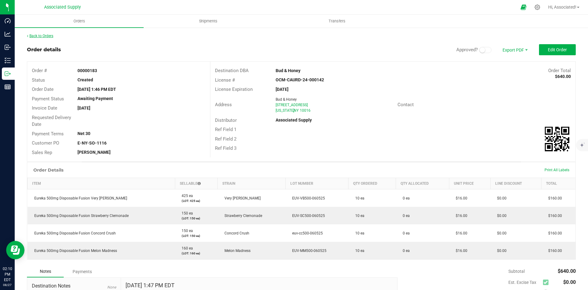
click at [39, 35] on link "Back to Orders" at bounding box center [40, 36] width 26 height 4
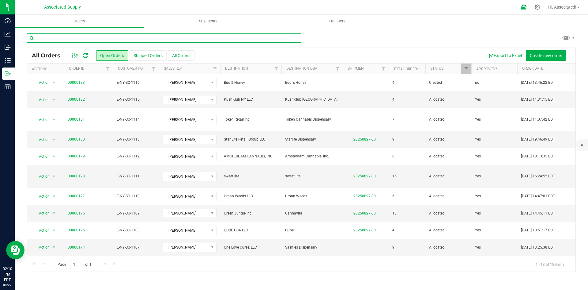
click at [108, 39] on input "text" at bounding box center [164, 37] width 275 height 9
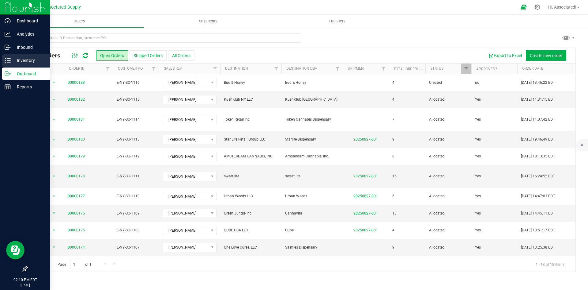
click at [17, 61] on p "Inventory" at bounding box center [29, 60] width 37 height 7
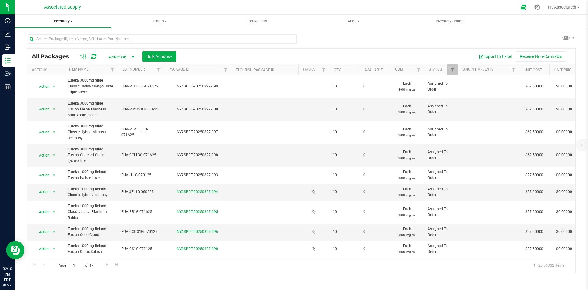
click at [73, 22] on span at bounding box center [71, 21] width 2 height 1
click at [63, 37] on li "All packages" at bounding box center [63, 36] width 97 height 7
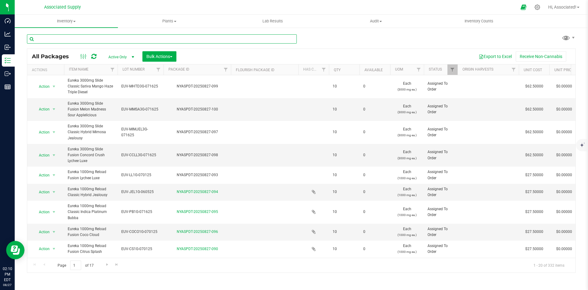
click at [90, 37] on input "text" at bounding box center [162, 38] width 270 height 9
paste input "euv-cc500-060525"
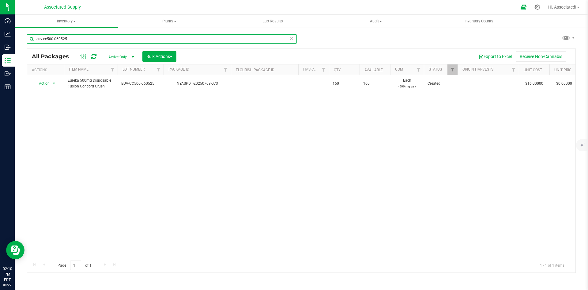
type input "euv-cc500-060525"
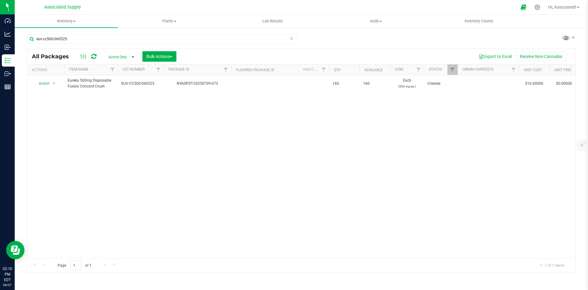
click at [215, 165] on div "Action Action Adjust qty Create package Edit attributes Global inventory Locate…" at bounding box center [301, 166] width 549 height 182
click at [224, 128] on div "Action Action Adjust qty Create package Edit attributes Global inventory Locate…" at bounding box center [301, 166] width 549 height 182
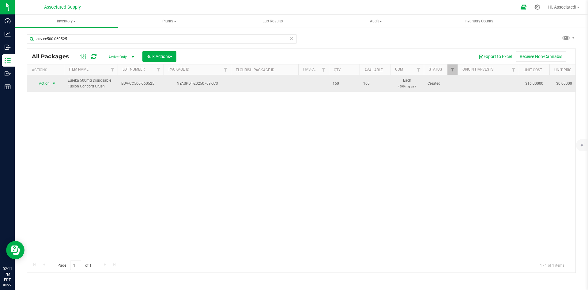
click at [53, 82] on span "select" at bounding box center [53, 83] width 5 height 5
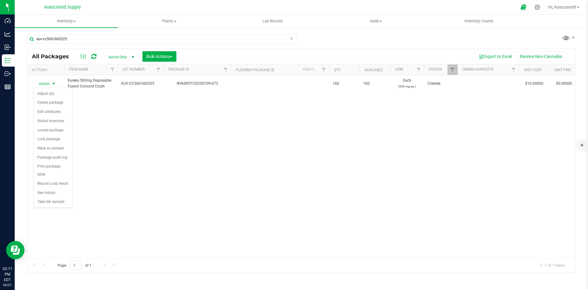
click at [263, 165] on div "Action Action Adjust qty Create package Edit attributes Global inventory Locate…" at bounding box center [301, 166] width 549 height 182
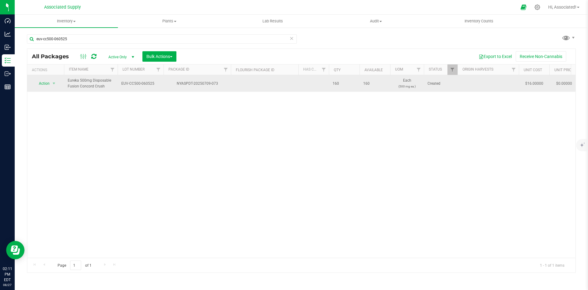
click at [139, 81] on span "EUV-CC500-060525" at bounding box center [140, 84] width 39 height 6
click at [139, 80] on input "EUV-CC500-060525" at bounding box center [139, 84] width 44 height 10
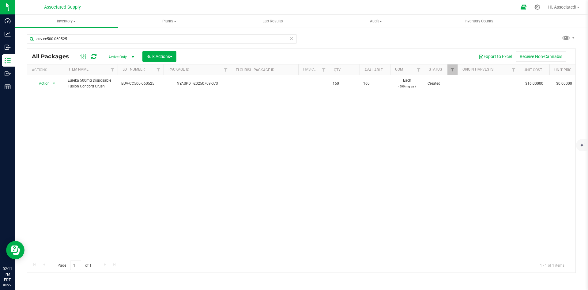
click at [290, 183] on div "Action Action Adjust qty Create package Edit attributes Global inventory Locate…" at bounding box center [301, 166] width 549 height 182
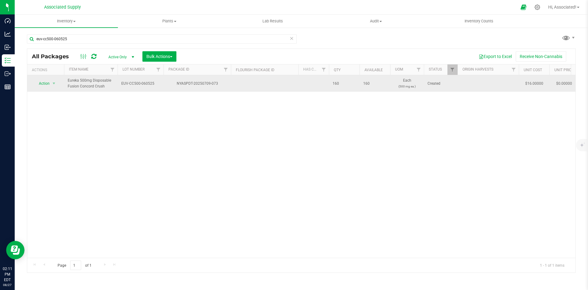
click at [152, 80] on td "EUV-CC500-060525" at bounding box center [141, 83] width 46 height 17
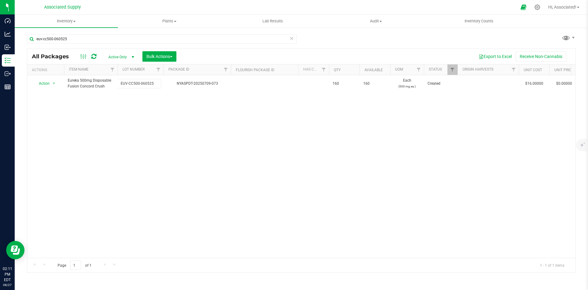
click at [210, 153] on div "Action Action Adjust qty Create package Edit attributes Global inventory Locate…" at bounding box center [301, 166] width 549 height 182
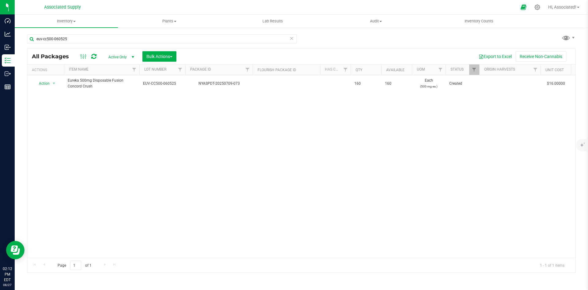
drag, startPoint x: 117, startPoint y: 74, endPoint x: 140, endPoint y: 69, distance: 23.4
click at [140, 69] on div "Actions Item Name Lot Number Package ID Flourish Package ID Has COA Qty Availab…" at bounding box center [299, 69] width 544 height 10
click at [140, 158] on div "Action Action Adjust qty Create package Edit attributes Global inventory Locate…" at bounding box center [301, 166] width 549 height 182
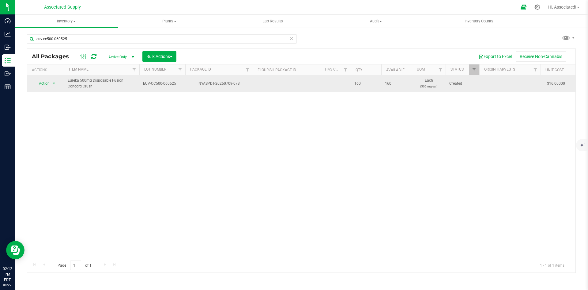
click at [169, 83] on span "EUV-CC500-060525" at bounding box center [162, 84] width 39 height 6
click at [181, 145] on div "Action Action Adjust qty Create package Edit attributes Global inventory Locate…" at bounding box center [301, 166] width 549 height 182
click at [162, 176] on div "Action Action Adjust qty Create package Edit attributes Global inventory Locate…" at bounding box center [301, 166] width 549 height 182
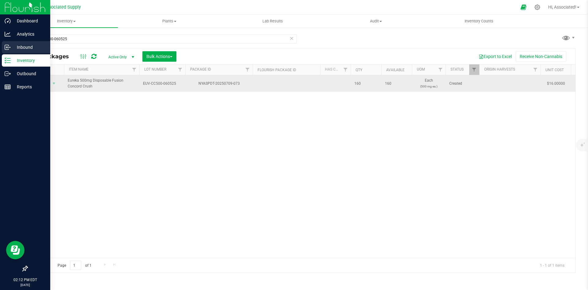
click at [17, 44] on p "Inbound" at bounding box center [29, 47] width 37 height 7
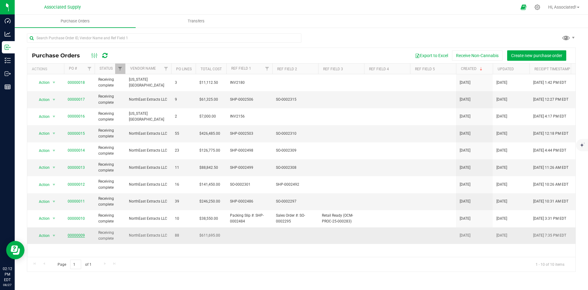
click at [78, 234] on link "00000009" at bounding box center [76, 235] width 17 height 4
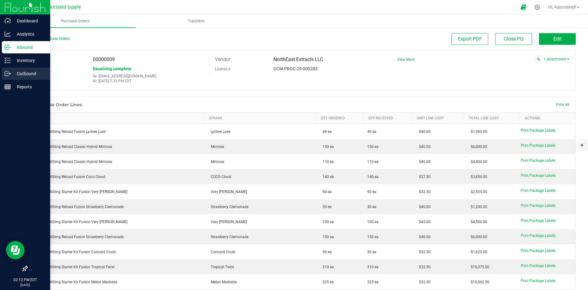
click at [8, 74] on icon at bounding box center [8, 73] width 6 height 6
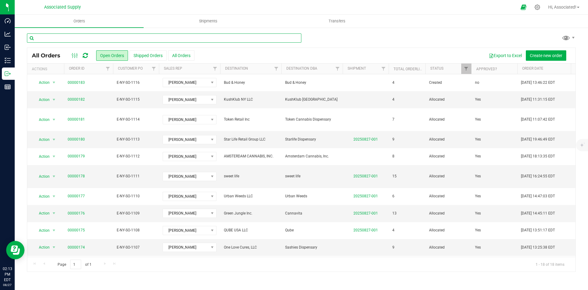
click at [76, 39] on input "text" at bounding box center [164, 37] width 275 height 9
paste input "Eureka 500mg Disposable Fusion Concord Crush"
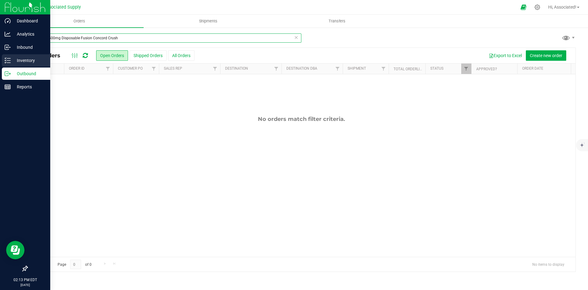
type input "Eureka 500mg Disposable Fusion Concord Crush"
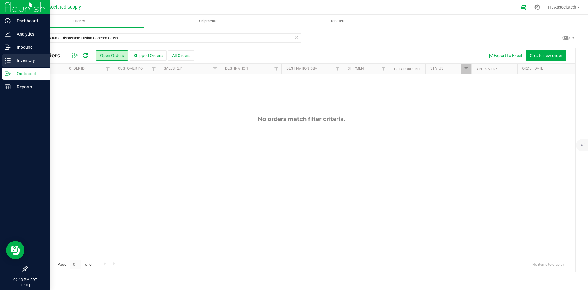
click at [6, 59] on icon at bounding box center [8, 60] width 6 height 6
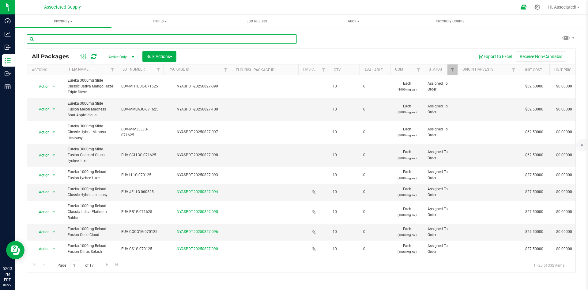
click at [86, 37] on input "text" at bounding box center [162, 38] width 270 height 9
paste input "Eureka 500mg Disposable Fusion Concord Crush"
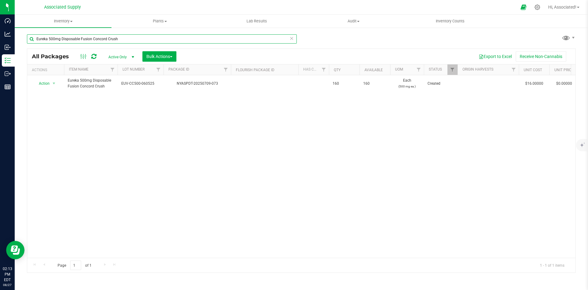
type input "Eureka 500mg Disposable Fusion Concord Crush"
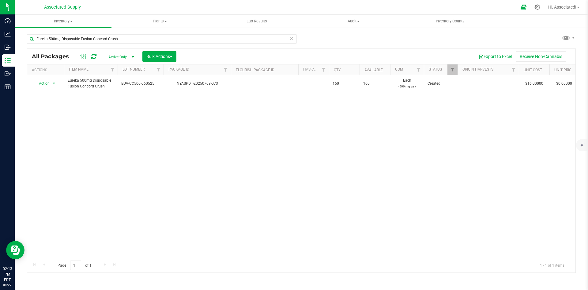
click at [294, 175] on div "Action Action Adjust qty Create package Edit attributes Global inventory Locate…" at bounding box center [301, 166] width 549 height 182
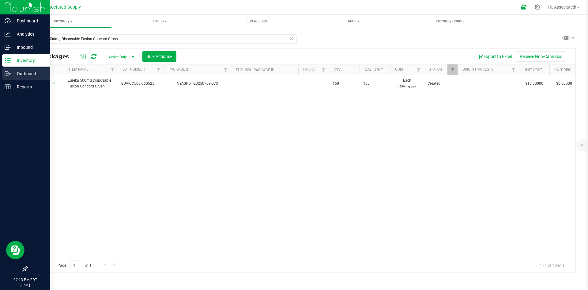
click at [6, 75] on icon at bounding box center [8, 73] width 6 height 6
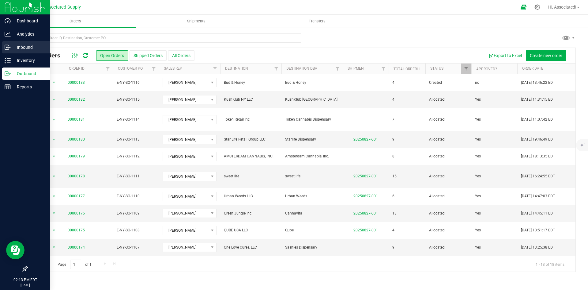
click at [19, 44] on p "Inbound" at bounding box center [29, 47] width 37 height 7
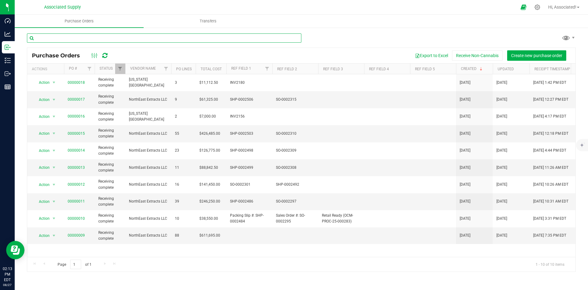
click at [110, 37] on input "text" at bounding box center [164, 37] width 275 height 9
click at [75, 235] on link "00000009" at bounding box center [76, 235] width 17 height 4
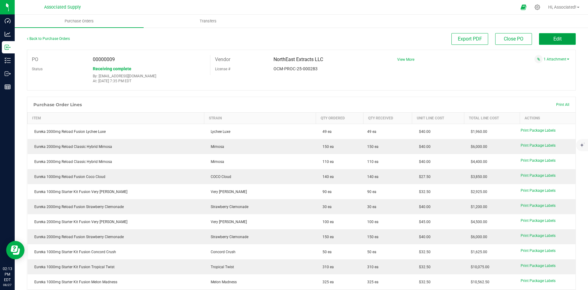
click at [557, 36] on button "Edit" at bounding box center [557, 39] width 37 height 12
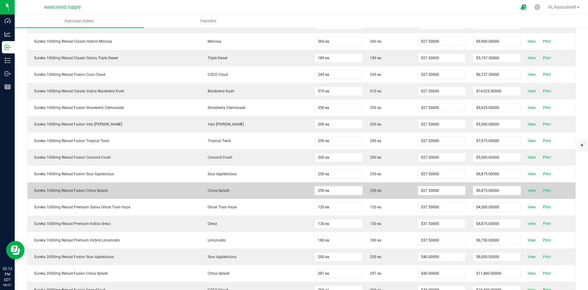
scroll to position [1172, 0]
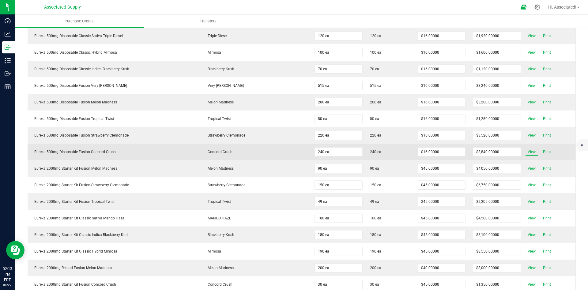
click at [526, 151] on span "View" at bounding box center [532, 151] width 12 height 7
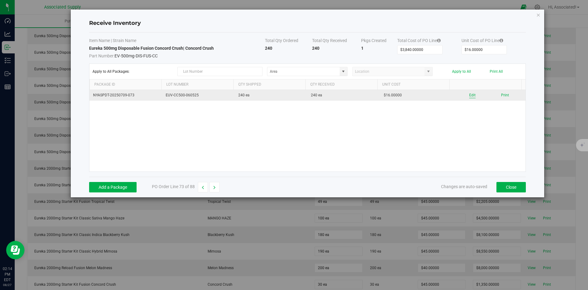
click at [470, 95] on button "Edit" at bounding box center [473, 95] width 6 height 6
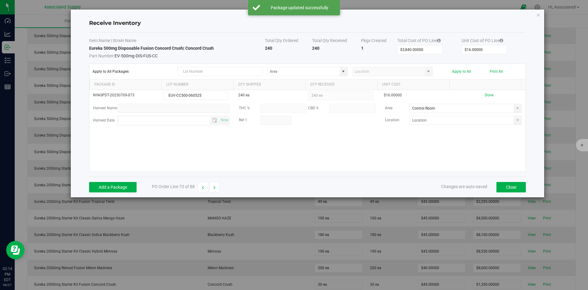
click at [394, 153] on div "NYASPDT-20250709-073 EUV-CC500-060525 240 ea 240 ea $16.00000 Done Harvest Name…" at bounding box center [307, 131] width 436 height 82
click at [517, 185] on button "Close" at bounding box center [511, 187] width 29 height 10
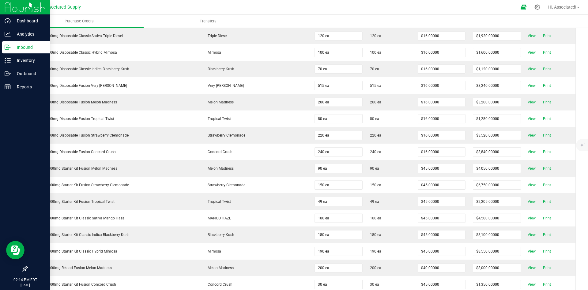
click at [19, 45] on p "Inbound" at bounding box center [29, 47] width 37 height 7
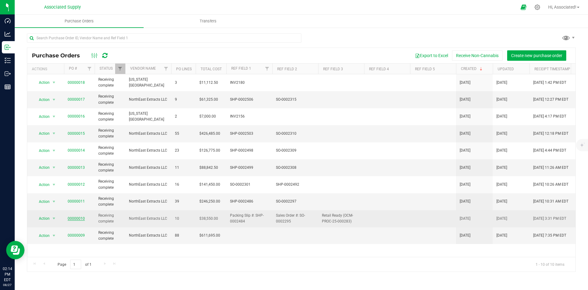
click at [77, 219] on link "00000010" at bounding box center [76, 218] width 17 height 4
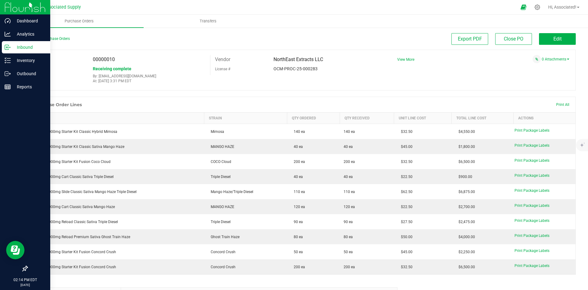
click at [19, 47] on p "Inbound" at bounding box center [29, 47] width 37 height 7
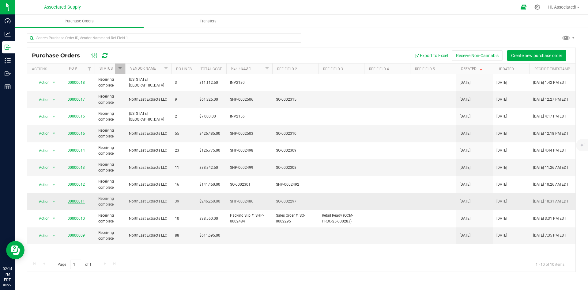
click at [76, 200] on link "00000011" at bounding box center [76, 201] width 17 height 4
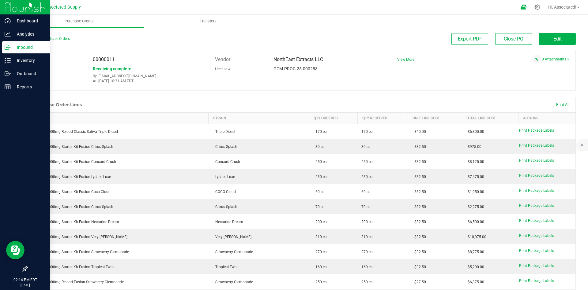
click at [9, 46] on icon at bounding box center [8, 47] width 6 height 6
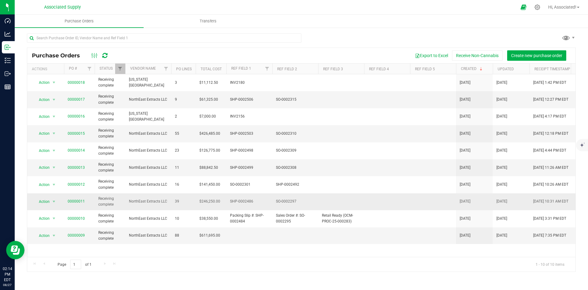
click at [77, 197] on td "00000011" at bounding box center [79, 201] width 31 height 17
click at [80, 202] on link "00000011" at bounding box center [76, 201] width 17 height 4
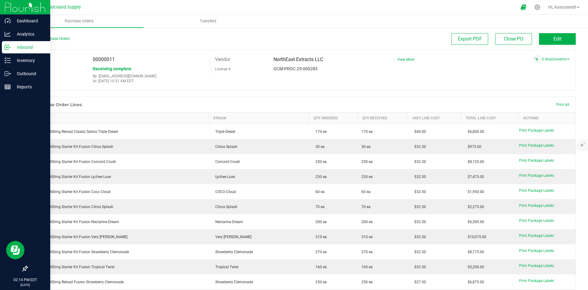
click at [14, 48] on p "Inbound" at bounding box center [29, 47] width 37 height 7
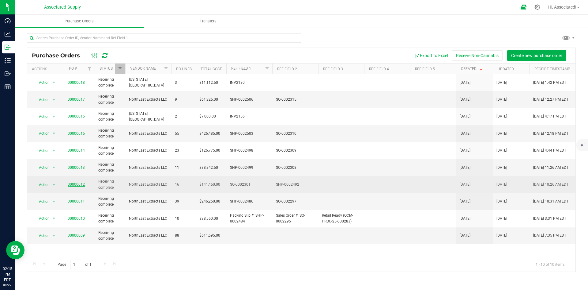
click at [83, 186] on link "00000012" at bounding box center [76, 184] width 17 height 4
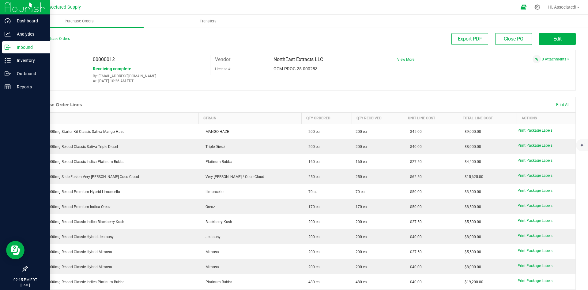
click at [8, 48] on icon at bounding box center [8, 47] width 6 height 6
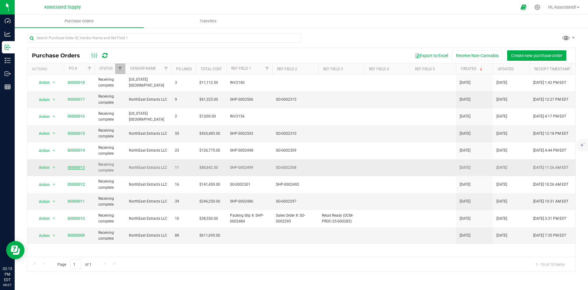
click at [78, 168] on link "00000013" at bounding box center [76, 167] width 17 height 4
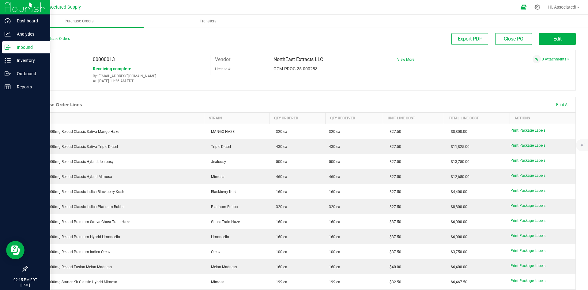
click at [7, 47] on line at bounding box center [8, 47] width 4 height 0
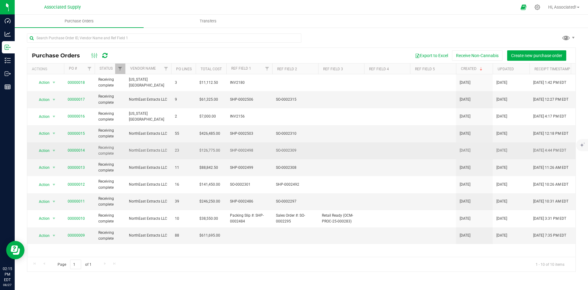
click at [80, 153] on span "00000014" at bounding box center [76, 150] width 17 height 6
click at [80, 151] on link "00000014" at bounding box center [76, 150] width 17 height 4
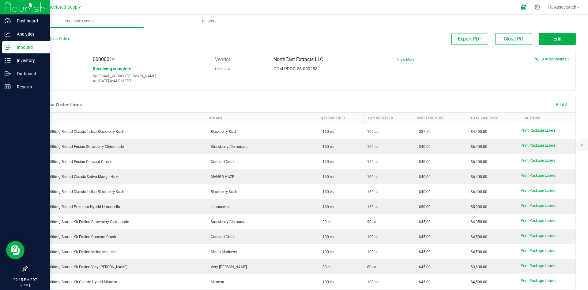
click at [6, 48] on icon at bounding box center [8, 47] width 6 height 6
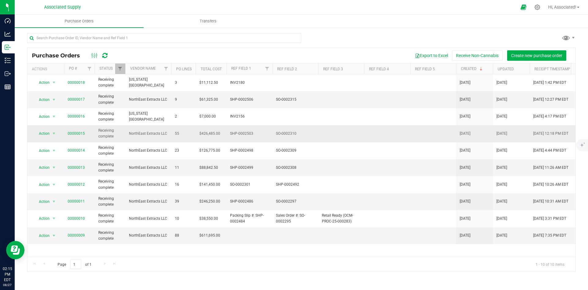
click at [80, 136] on span "00000015" at bounding box center [76, 134] width 17 height 6
click at [79, 134] on link "00000015" at bounding box center [76, 133] width 17 height 4
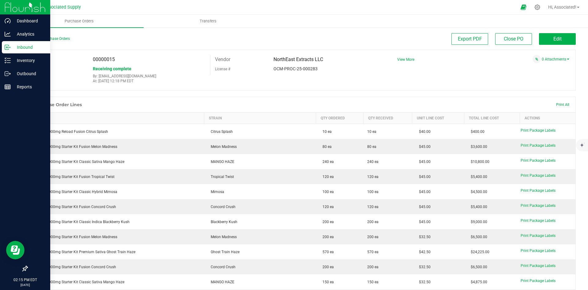
click at [13, 47] on p "Inbound" at bounding box center [29, 47] width 37 height 7
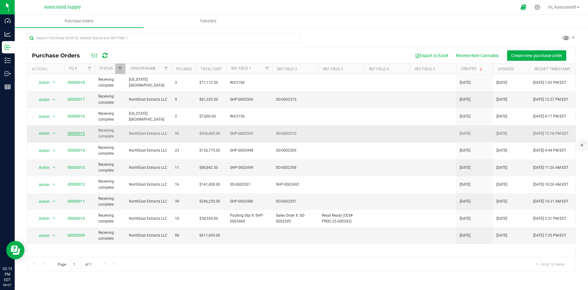
click at [81, 132] on link "00000015" at bounding box center [76, 133] width 17 height 4
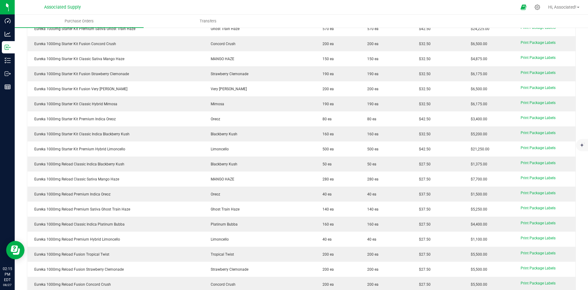
scroll to position [119, 0]
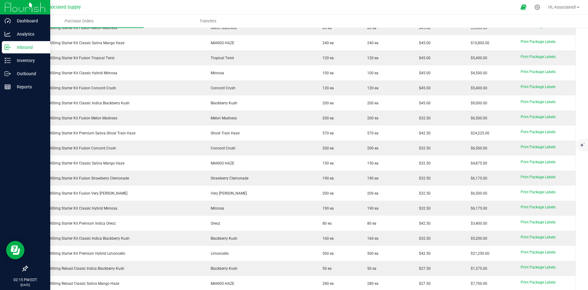
click at [8, 48] on icon at bounding box center [8, 47] width 6 height 6
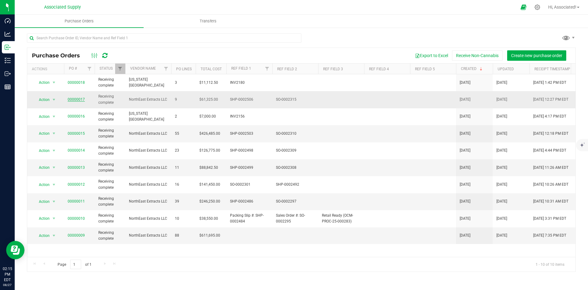
click at [74, 101] on link "00000017" at bounding box center [76, 99] width 17 height 4
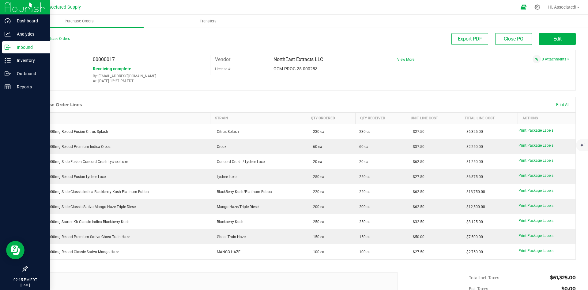
click at [17, 47] on p "Inbound" at bounding box center [29, 47] width 37 height 7
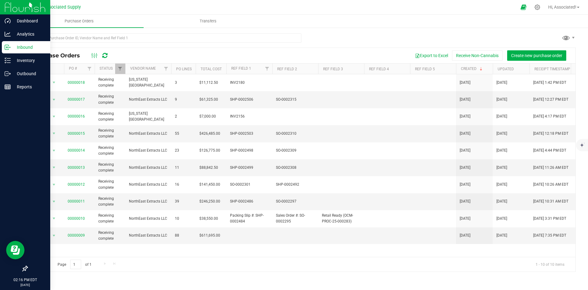
click at [26, 44] on p "Inbound" at bounding box center [29, 47] width 37 height 7
click at [28, 48] on p "Inbound" at bounding box center [29, 47] width 37 height 7
click at [16, 74] on p "Outbound" at bounding box center [29, 73] width 37 height 7
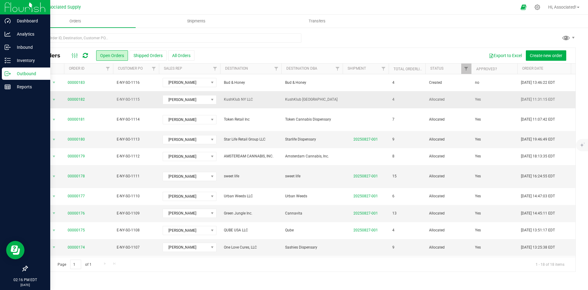
click at [438, 101] on span "Allocated" at bounding box center [448, 100] width 39 height 6
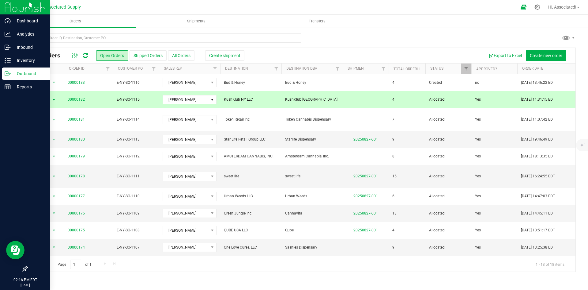
click at [364, 96] on td at bounding box center [366, 99] width 46 height 17
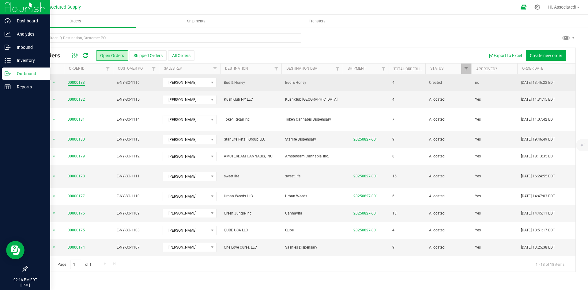
click at [75, 83] on link "00000183" at bounding box center [76, 83] width 17 height 6
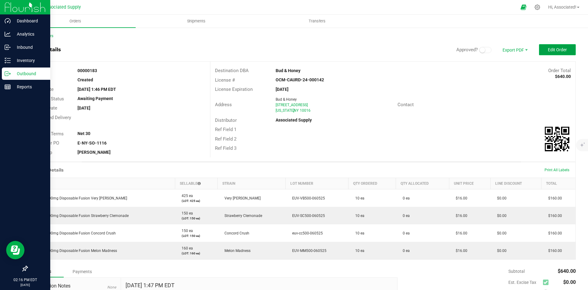
click at [558, 50] on span "Edit Order" at bounding box center [557, 49] width 19 height 5
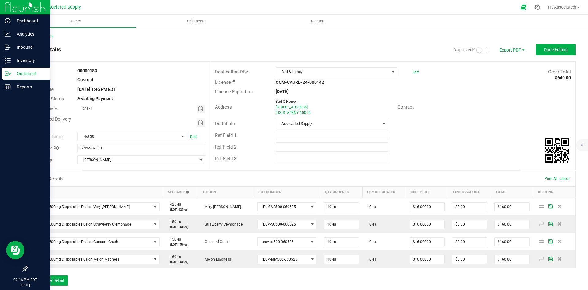
click at [477, 48] on small at bounding box center [480, 50] width 6 height 6
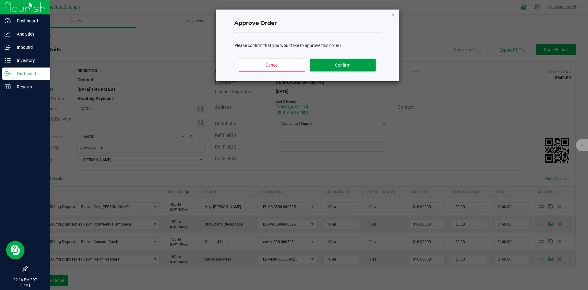
click at [347, 64] on button "Confirm" at bounding box center [343, 65] width 66 height 13
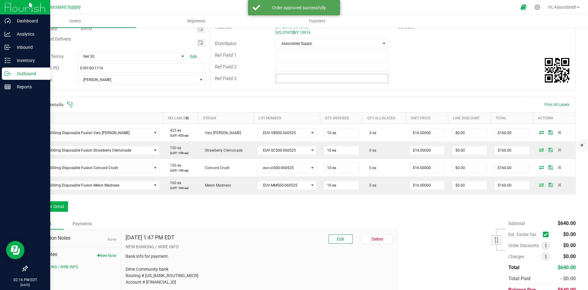
scroll to position [109, 0]
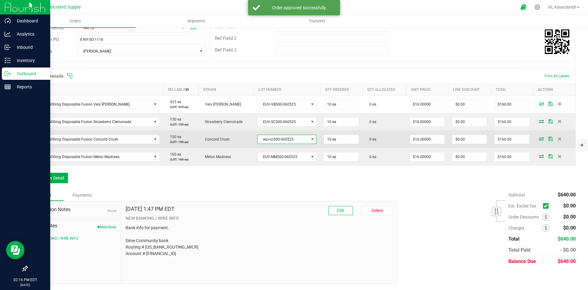
click at [310, 139] on span at bounding box center [312, 139] width 5 height 5
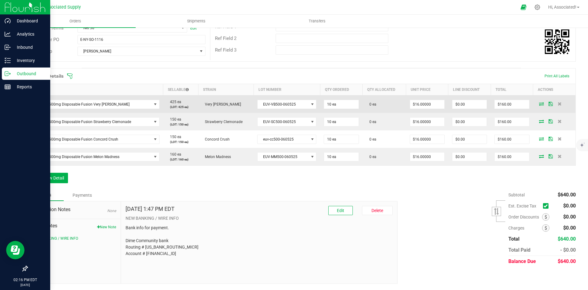
click at [539, 103] on icon at bounding box center [541, 104] width 5 height 4
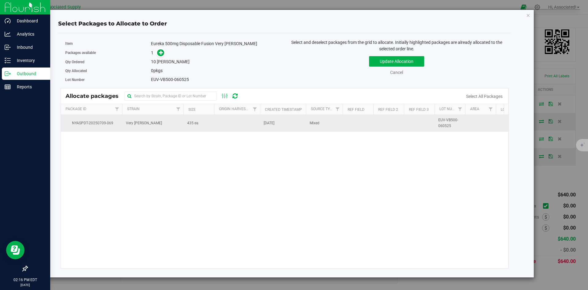
click at [196, 124] on span "435 ea" at bounding box center [192, 123] width 11 height 6
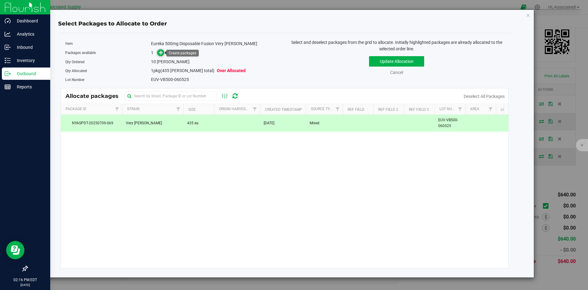
click at [160, 49] on span at bounding box center [160, 52] width 7 height 7
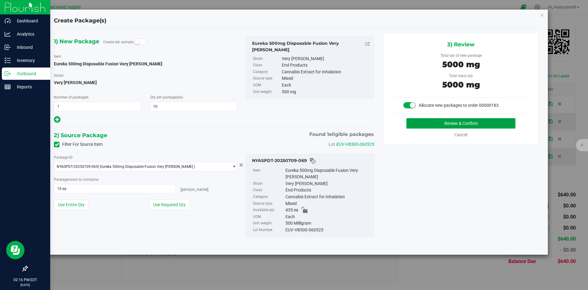
click at [468, 123] on button "Review & Confirm" at bounding box center [461, 123] width 109 height 10
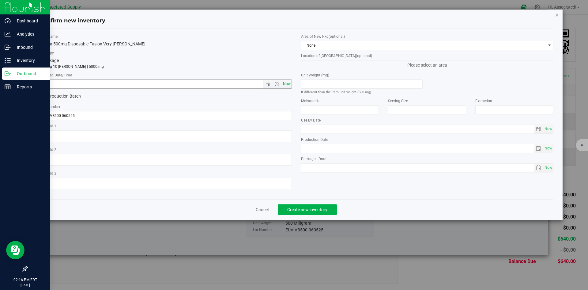
click at [287, 86] on span "Now" at bounding box center [287, 83] width 10 height 9
type input "8/27/2025 2:16 PM"
click at [321, 209] on span "Create new inventory" at bounding box center [307, 209] width 40 height 5
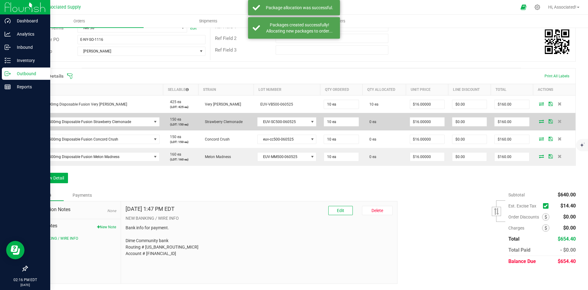
click at [539, 119] on icon at bounding box center [541, 121] width 5 height 4
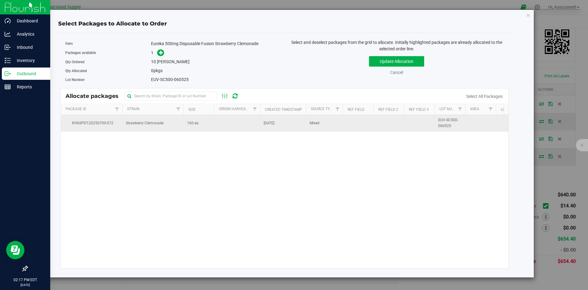
click at [218, 127] on td at bounding box center [237, 123] width 46 height 17
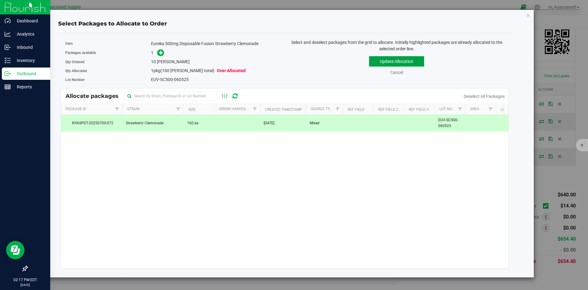
click at [396, 62] on button "Update Allocation" at bounding box center [396, 61] width 55 height 10
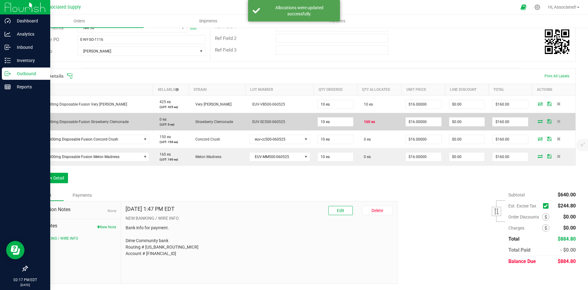
click at [538, 123] on icon at bounding box center [540, 121] width 5 height 4
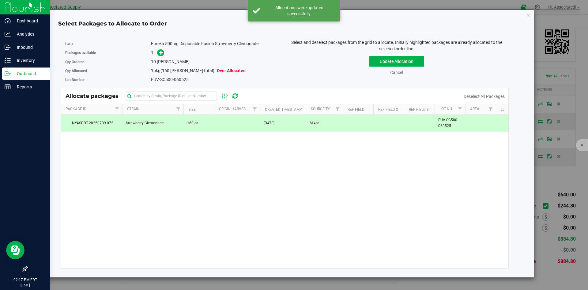
click at [186, 124] on td "160 ea" at bounding box center [199, 123] width 31 height 17
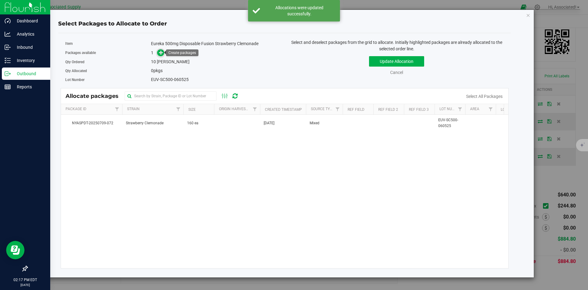
click at [158, 51] on span at bounding box center [160, 52] width 7 height 7
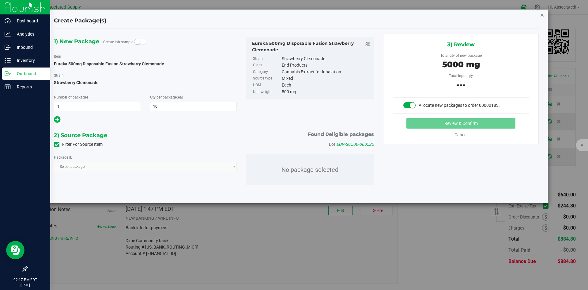
click at [543, 15] on icon "button" at bounding box center [542, 14] width 4 height 7
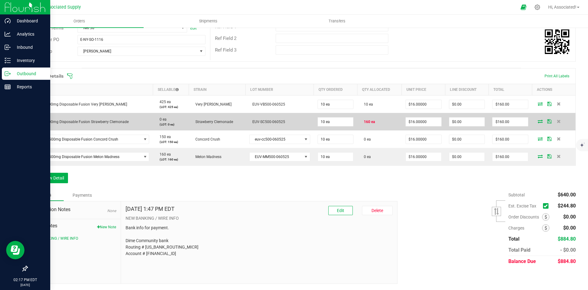
click at [536, 121] on span at bounding box center [540, 121] width 9 height 4
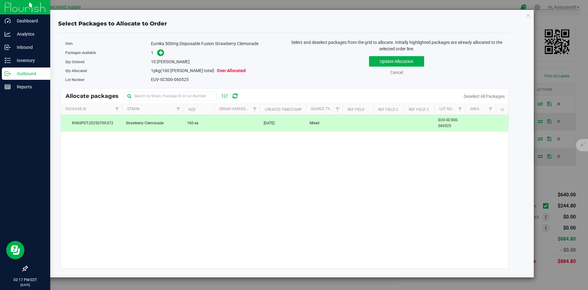
click at [197, 124] on span "160 ea" at bounding box center [192, 123] width 11 height 6
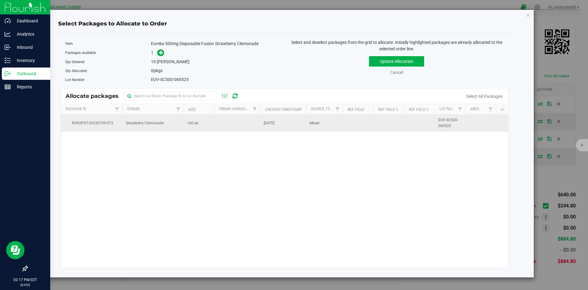
click at [172, 120] on td "Strawberry Clemonade" at bounding box center [152, 123] width 61 height 17
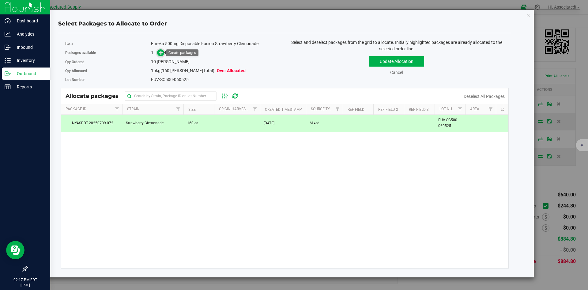
click at [160, 55] on icon at bounding box center [161, 52] width 4 height 4
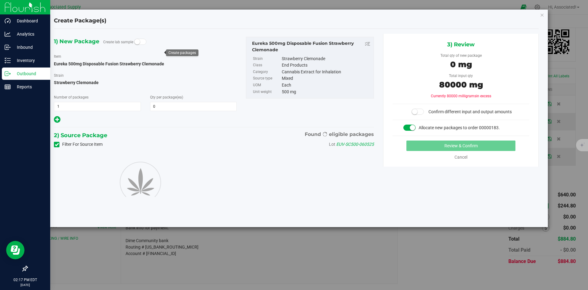
type input "0"
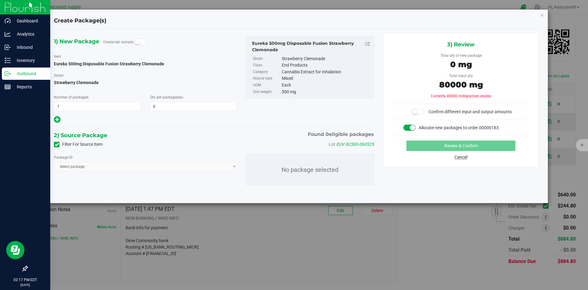
click at [460, 158] on link "Cancel" at bounding box center [461, 156] width 13 height 5
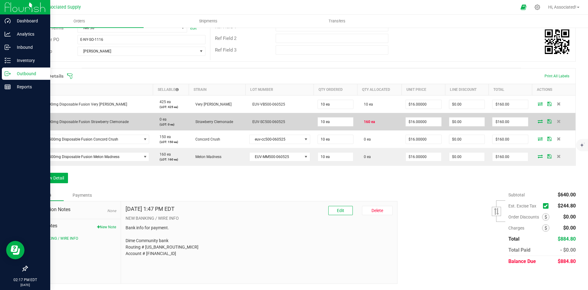
click at [539, 122] on icon at bounding box center [540, 121] width 5 height 4
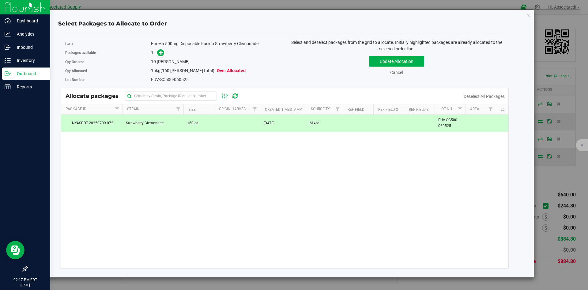
click at [284, 127] on td "Jul 9, 2025" at bounding box center [283, 123] width 46 height 17
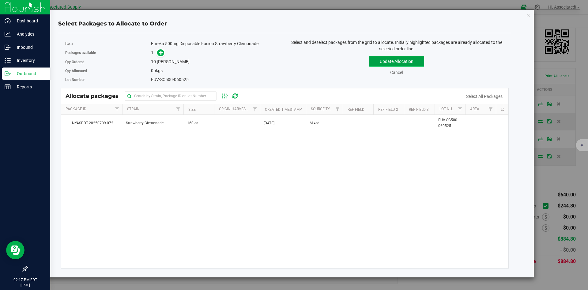
click at [397, 60] on button "Update Allocation" at bounding box center [396, 61] width 55 height 10
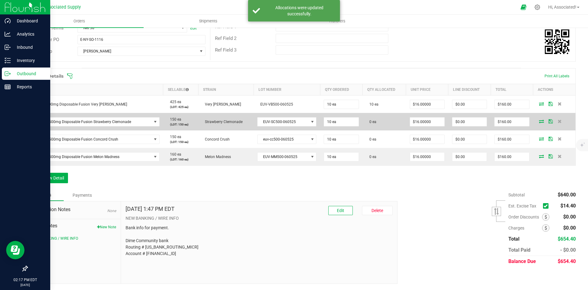
click at [540, 121] on span at bounding box center [541, 121] width 9 height 4
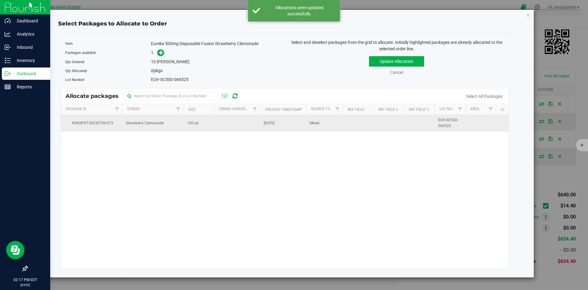
click at [194, 124] on span "160 ea" at bounding box center [192, 123] width 11 height 6
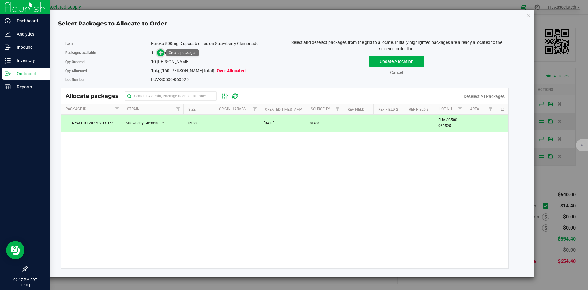
click at [162, 52] on icon at bounding box center [161, 52] width 4 height 4
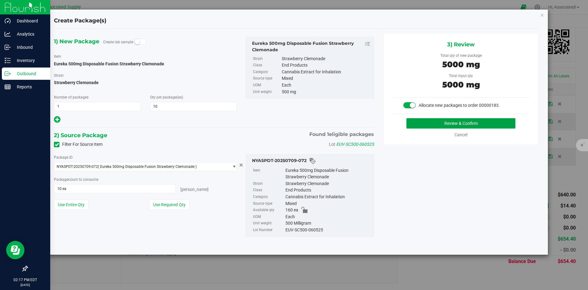
click at [419, 122] on button "Review & Confirm" at bounding box center [461, 123] width 109 height 10
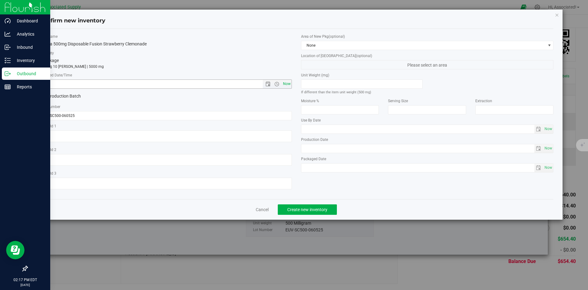
click at [285, 86] on span "Now" at bounding box center [287, 83] width 10 height 9
type input "8/27/2025 2:17 PM"
click at [306, 210] on span "Create new inventory" at bounding box center [307, 209] width 40 height 5
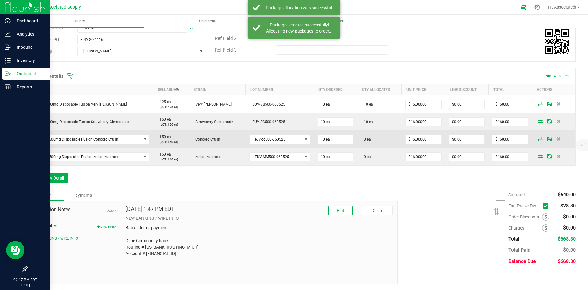
click at [538, 139] on icon at bounding box center [540, 139] width 5 height 4
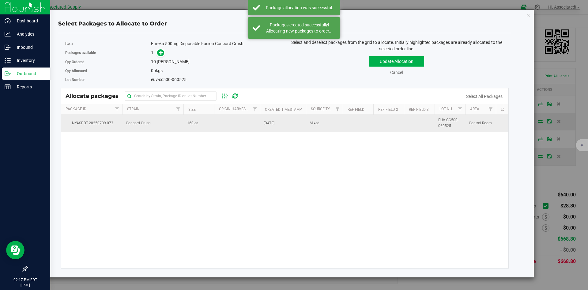
click at [198, 122] on span "160 ea" at bounding box center [192, 123] width 11 height 6
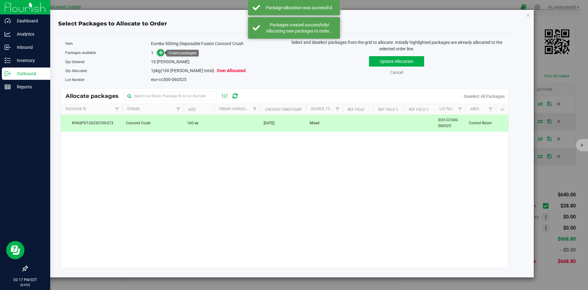
click at [161, 54] on icon at bounding box center [161, 52] width 4 height 4
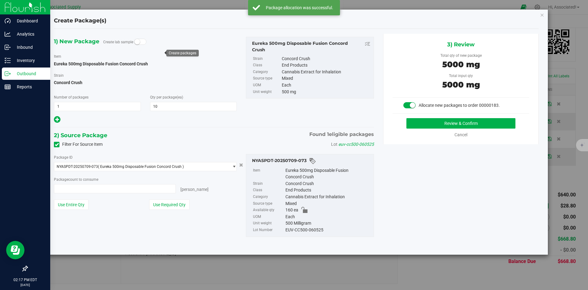
type input "10 ea"
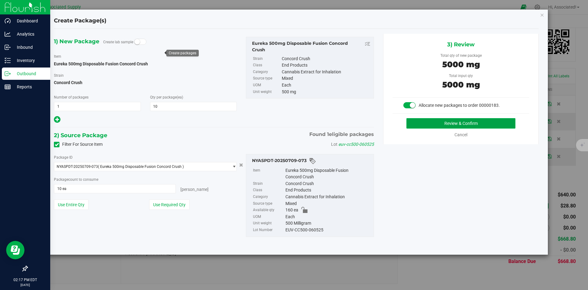
click at [417, 122] on button "Review & Confirm" at bounding box center [461, 123] width 109 height 10
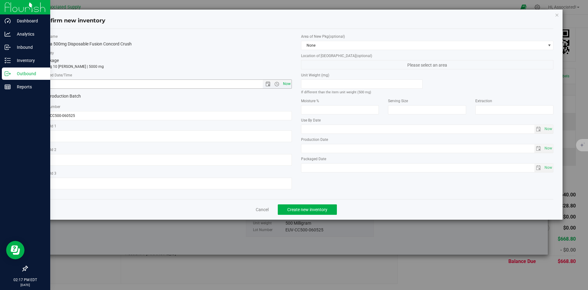
click at [289, 82] on span "Now" at bounding box center [287, 83] width 10 height 9
type input "8/27/2025 2:17 PM"
click at [332, 210] on button "Create new inventory" at bounding box center [307, 209] width 59 height 10
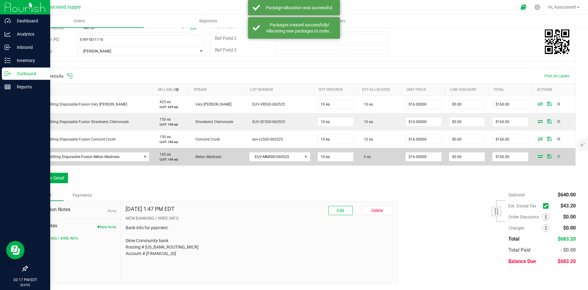
click at [538, 156] on icon at bounding box center [540, 156] width 5 height 4
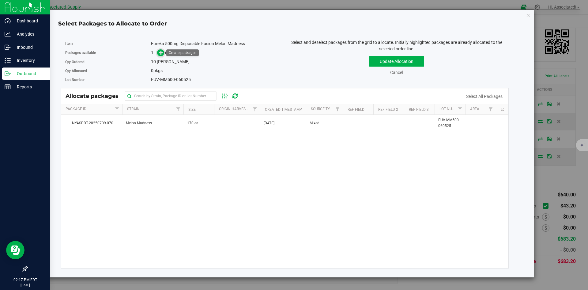
click at [158, 54] on span at bounding box center [160, 52] width 7 height 7
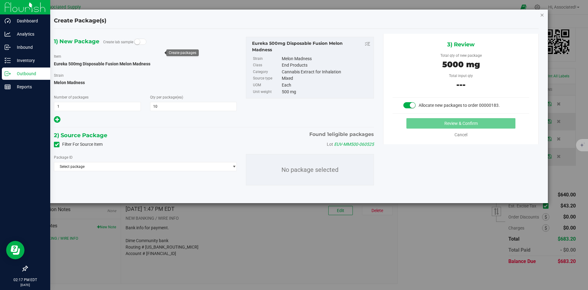
click at [542, 14] on icon "button" at bounding box center [542, 14] width 4 height 7
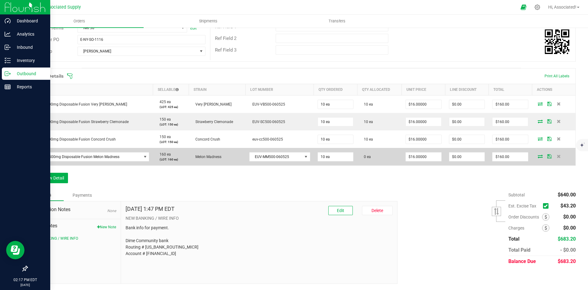
click at [538, 156] on icon at bounding box center [540, 156] width 5 height 4
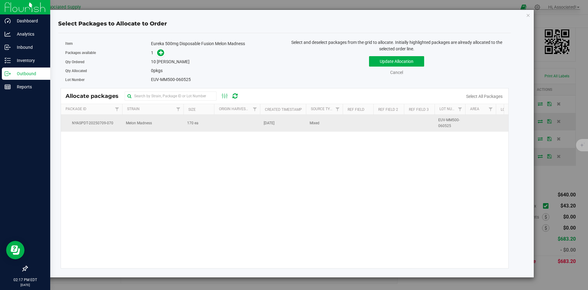
click at [222, 122] on td at bounding box center [237, 123] width 46 height 17
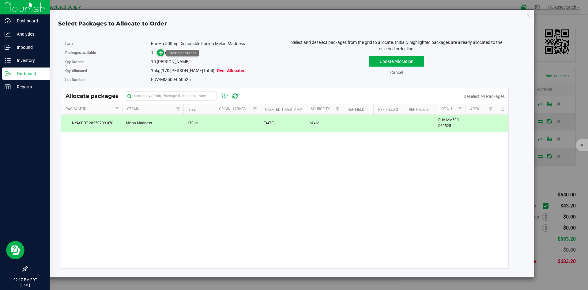
click at [163, 52] on icon at bounding box center [161, 52] width 5 height 5
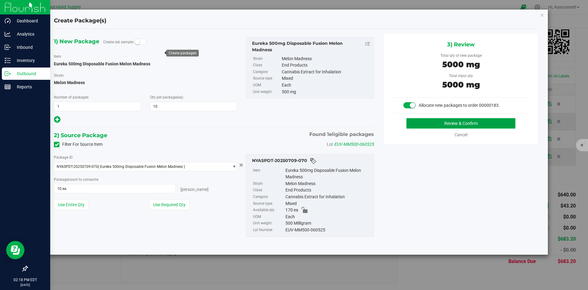
click at [458, 122] on button "Review & Confirm" at bounding box center [461, 123] width 109 height 10
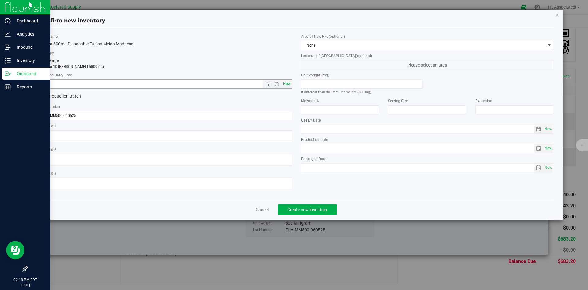
click at [287, 84] on span "Now" at bounding box center [287, 83] width 10 height 9
type input "8/27/2025 2:18 PM"
click at [303, 208] on span "Create new inventory" at bounding box center [307, 209] width 40 height 5
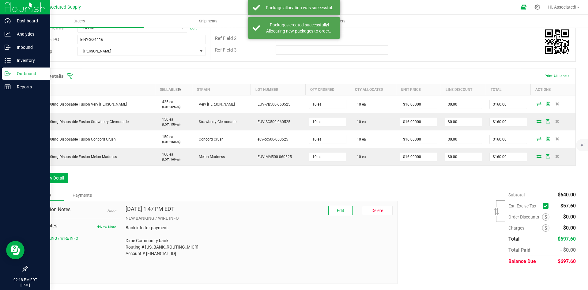
click at [544, 206] on icon at bounding box center [546, 206] width 4 height 0
click at [0, 0] on input "checkbox" at bounding box center [0, 0] width 0 height 0
click at [426, 189] on div "Subtotal $640.00 Est. Excise Tax" at bounding box center [484, 228] width 183 height 78
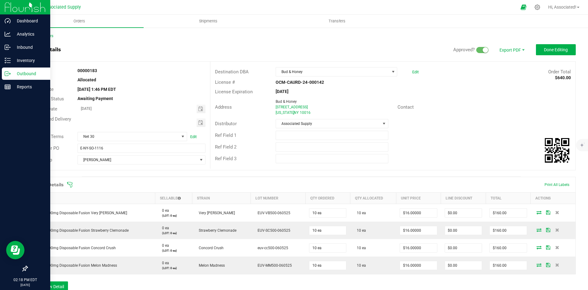
click at [476, 131] on div "Ref Field 1" at bounding box center [393, 135] width 365 height 12
click at [470, 124] on div "Distributor Associated Supply" at bounding box center [393, 124] width 365 height 12
click at [550, 48] on span "Done Editing" at bounding box center [556, 49] width 24 height 5
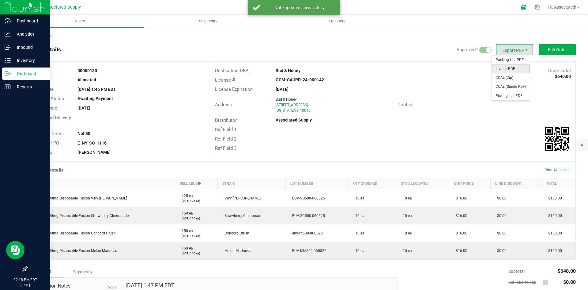
click at [515, 68] on span "Invoice PDF" at bounding box center [511, 68] width 38 height 9
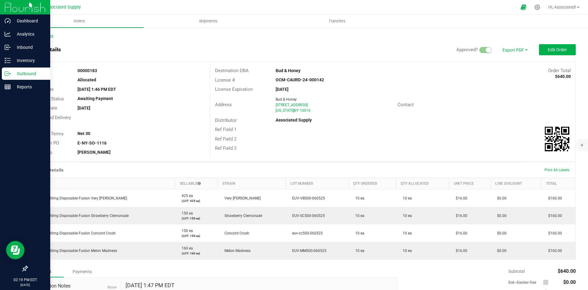
click at [39, 34] on link "Back to Orders" at bounding box center [40, 36] width 26 height 4
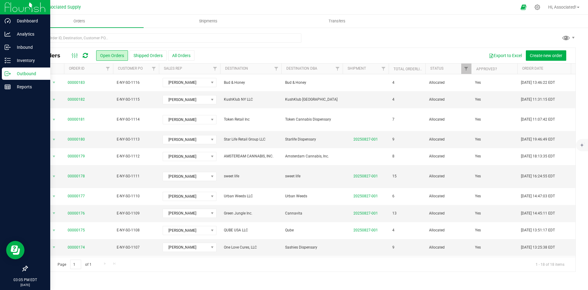
click at [87, 54] on icon at bounding box center [85, 55] width 5 height 6
click at [59, 38] on input "text" at bounding box center [164, 37] width 275 height 9
click at [92, 34] on input "text" at bounding box center [164, 37] width 275 height 9
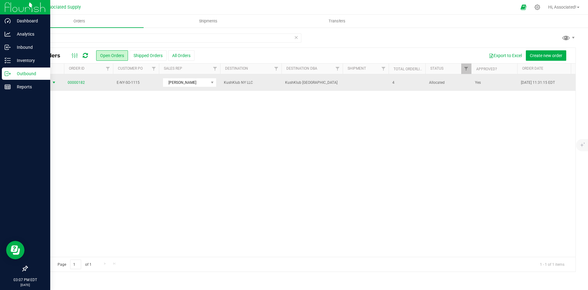
click at [55, 83] on span "select" at bounding box center [53, 82] width 5 height 5
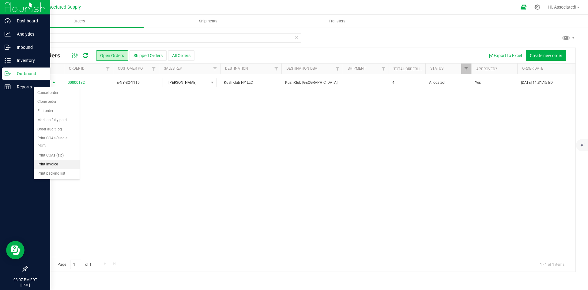
click at [55, 166] on li "Print invoice" at bounding box center [57, 164] width 46 height 9
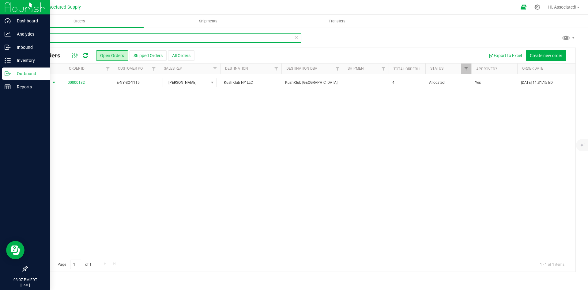
click at [48, 38] on input "182" at bounding box center [164, 37] width 275 height 9
click at [50, 36] on input "182" at bounding box center [164, 37] width 275 height 9
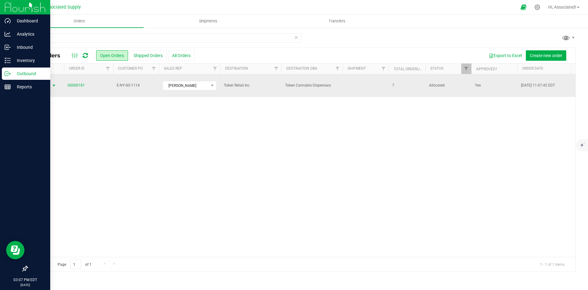
click at [54, 83] on span "select" at bounding box center [53, 85] width 5 height 5
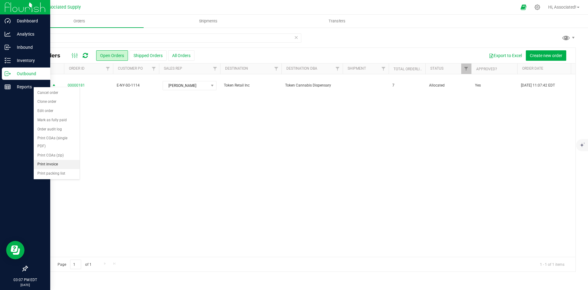
click at [58, 163] on li "Print invoice" at bounding box center [57, 164] width 46 height 9
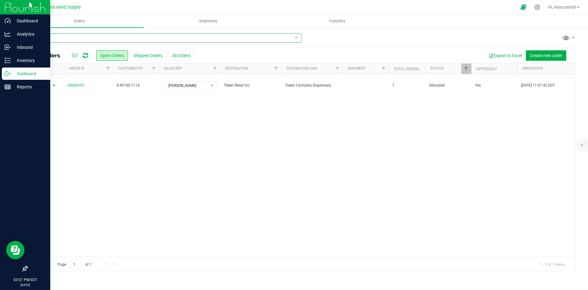
click at [47, 39] on input "181" at bounding box center [164, 37] width 275 height 9
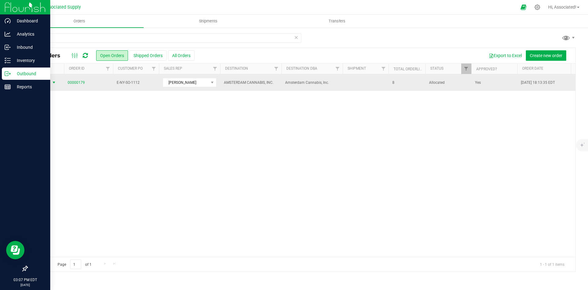
click at [54, 83] on span "select" at bounding box center [53, 82] width 5 height 5
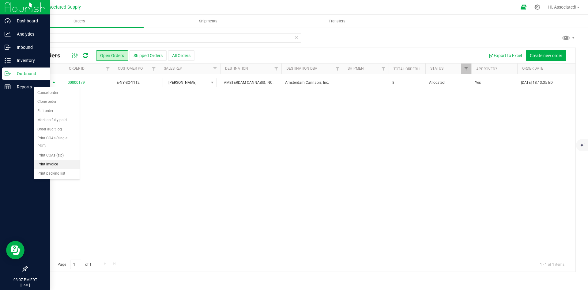
click at [56, 164] on li "Print invoice" at bounding box center [57, 164] width 46 height 9
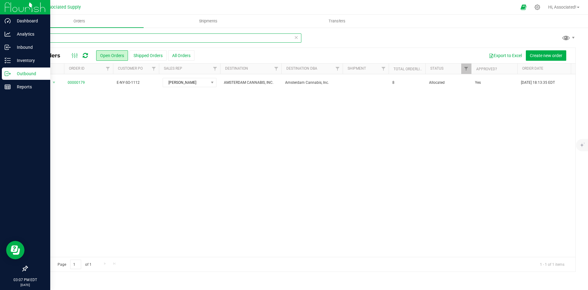
click at [48, 38] on input "179" at bounding box center [164, 37] width 275 height 9
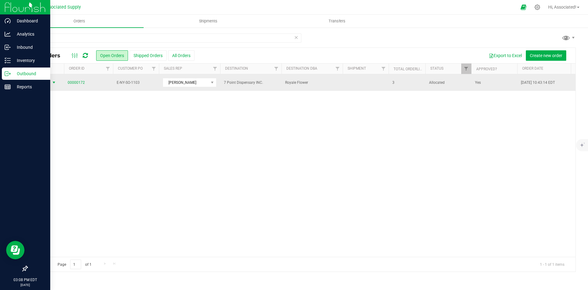
click at [53, 82] on span "select" at bounding box center [53, 82] width 5 height 5
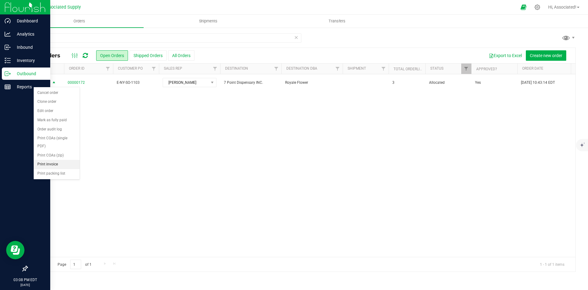
click at [66, 163] on li "Print invoice" at bounding box center [57, 164] width 46 height 9
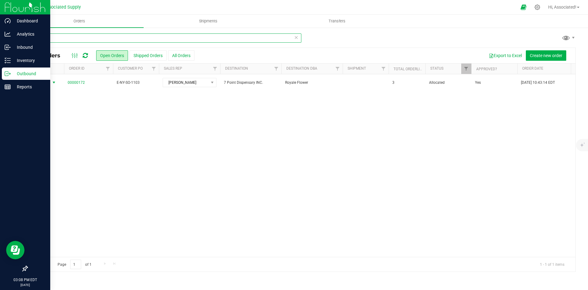
click at [53, 35] on input "172" at bounding box center [164, 37] width 275 height 9
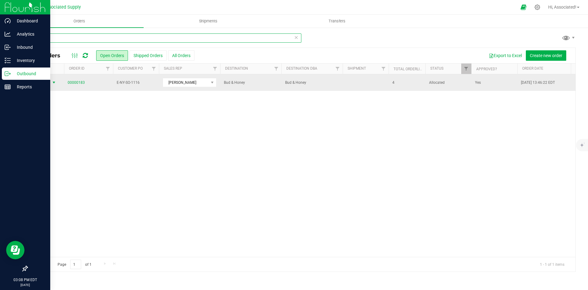
type input "183"
click at [54, 83] on span "select" at bounding box center [53, 82] width 5 height 5
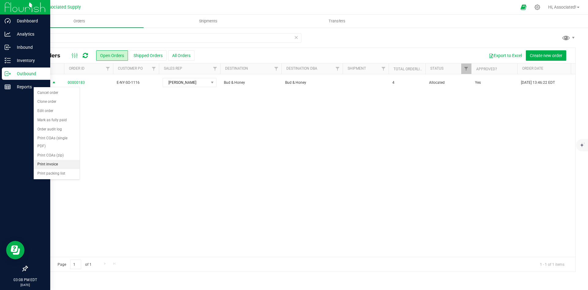
click at [59, 163] on li "Print invoice" at bounding box center [57, 164] width 46 height 9
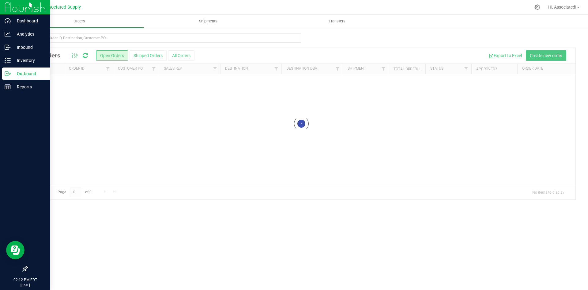
click at [9, 75] on icon at bounding box center [8, 73] width 6 height 6
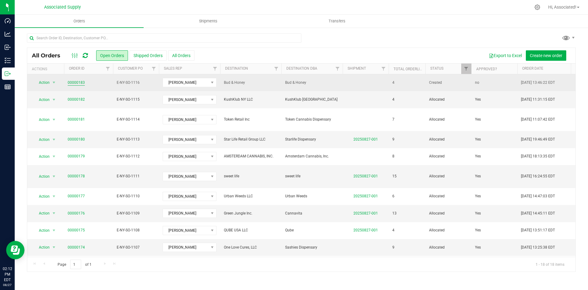
click at [75, 81] on link "00000183" at bounding box center [76, 83] width 17 height 6
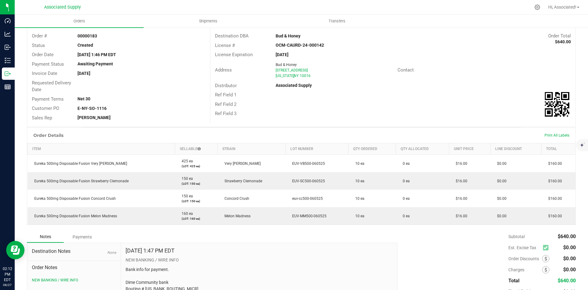
scroll to position [76, 0]
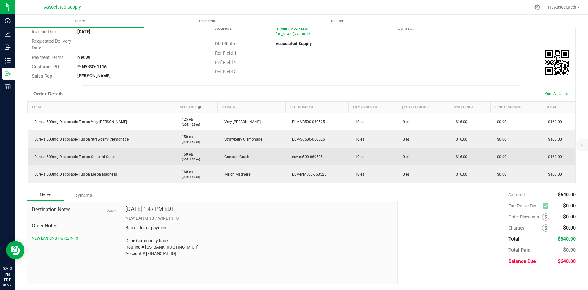
drag, startPoint x: 115, startPoint y: 157, endPoint x: 33, endPoint y: 158, distance: 81.5
click at [33, 158] on td "Eureka 500mg Disposable Fusion Concord Crush" at bounding box center [102, 156] width 148 height 17
copy span "Eureka 500mg Disposable Fusion Concord Crush"
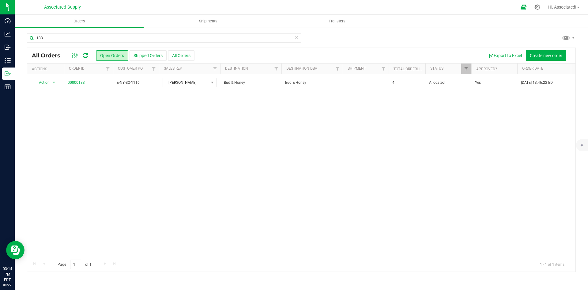
click at [171, 168] on div "Action Action Cancel order Clone order Edit order Mark as fully paid Order audi…" at bounding box center [301, 165] width 549 height 182
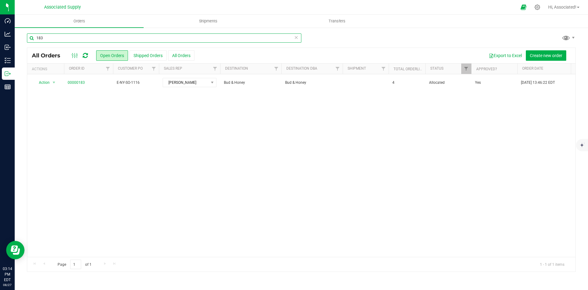
click at [59, 40] on input "183" at bounding box center [164, 37] width 275 height 9
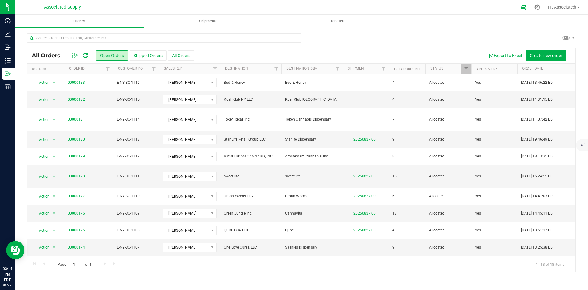
click at [227, 55] on div "Export to Excel Create new order" at bounding box center [383, 55] width 377 height 10
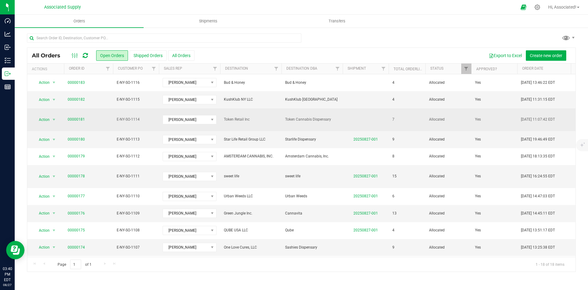
click at [262, 116] on span "Token Retail Inc" at bounding box center [251, 119] width 54 height 6
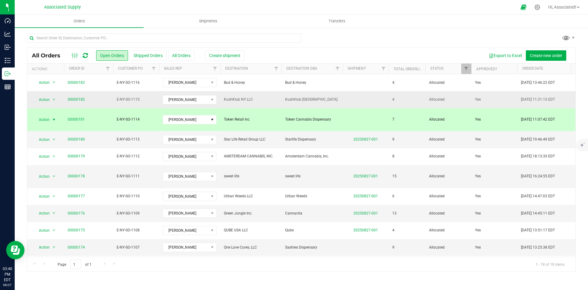
click at [261, 99] on span "KushKlub NY LLC" at bounding box center [251, 100] width 54 height 6
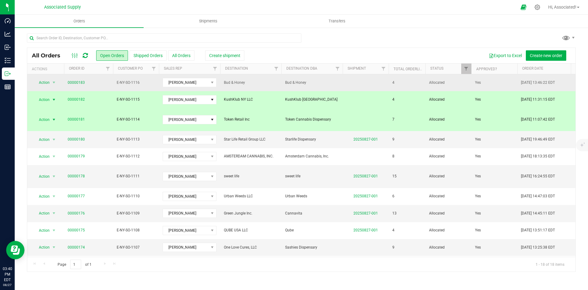
click at [256, 83] on span "Bud & Honey" at bounding box center [251, 83] width 54 height 6
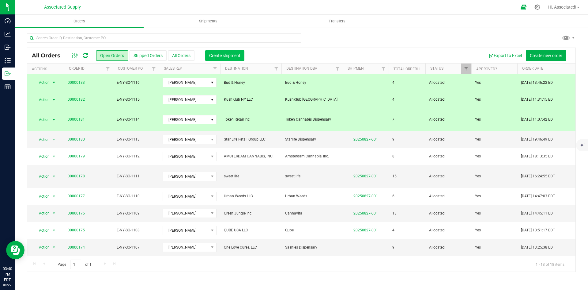
click at [225, 53] on span "Create shipment" at bounding box center [224, 55] width 31 height 5
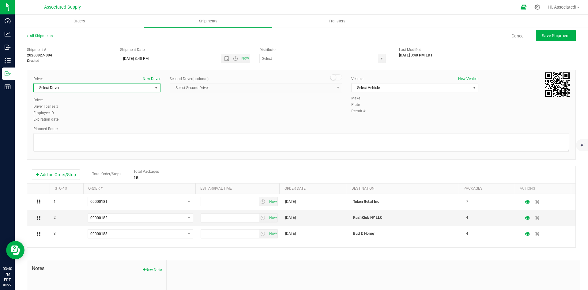
click at [157, 86] on span "select" at bounding box center [156, 87] width 5 height 5
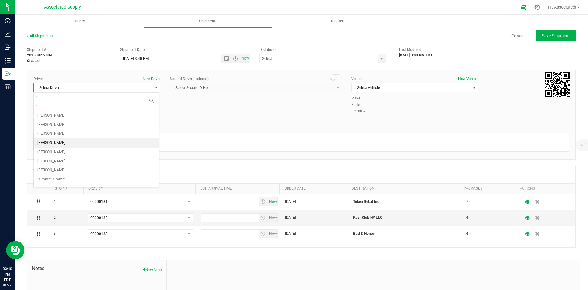
scroll to position [23, 0]
click at [57, 181] on span "Anthony Velez" at bounding box center [51, 181] width 28 height 8
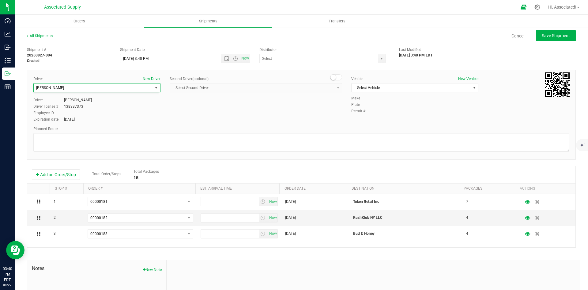
scroll to position [0, 0]
click at [397, 89] on span "Select Vehicle" at bounding box center [411, 87] width 119 height 9
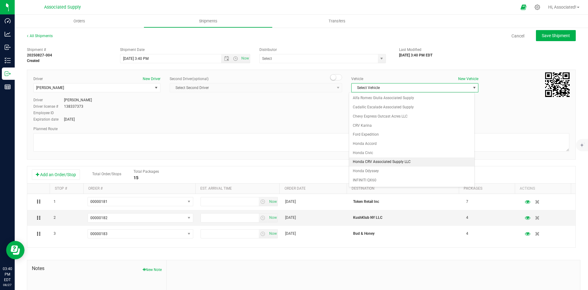
click at [383, 162] on li "Honda CRV Associated Supply LLC" at bounding box center [411, 161] width 125 height 9
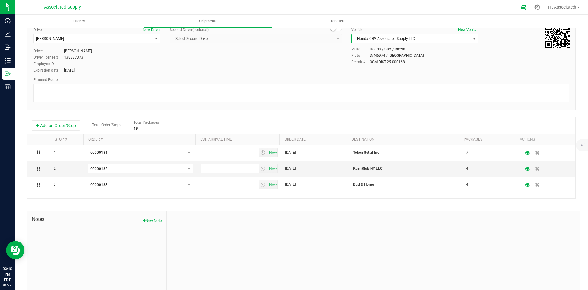
scroll to position [59, 0]
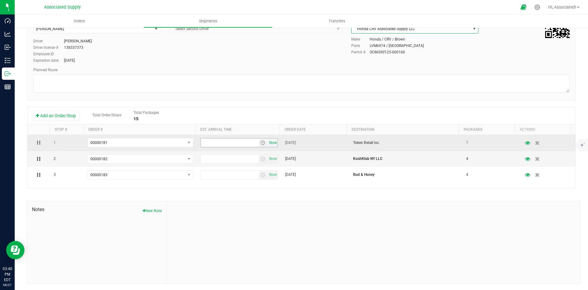
click at [269, 143] on span "Now" at bounding box center [273, 142] width 10 height 9
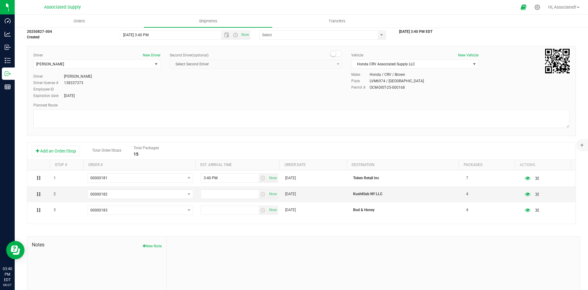
scroll to position [0, 0]
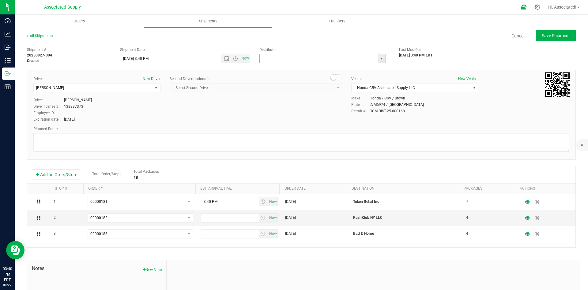
click at [316, 58] on input "text" at bounding box center [317, 58] width 115 height 9
click at [379, 58] on span "select" at bounding box center [381, 58] width 5 height 5
click at [281, 69] on li "Associated Supply" at bounding box center [320, 68] width 125 height 9
type input "Associated Supply"
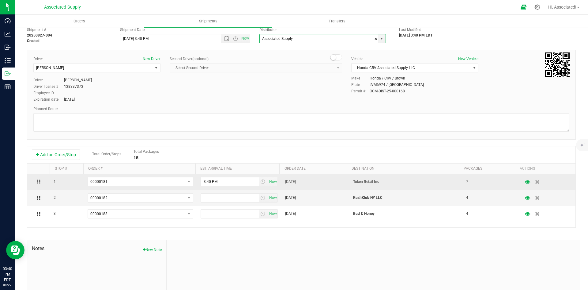
scroll to position [31, 0]
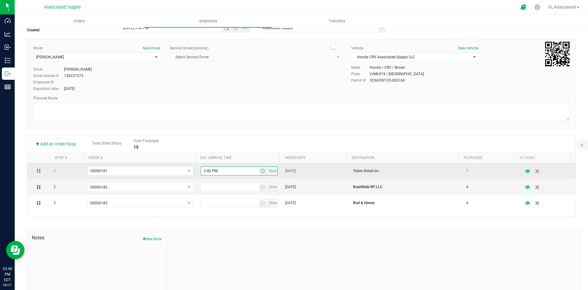
click at [203, 171] on input "3:40 PM" at bounding box center [230, 170] width 58 height 9
type input "4:40 PM"
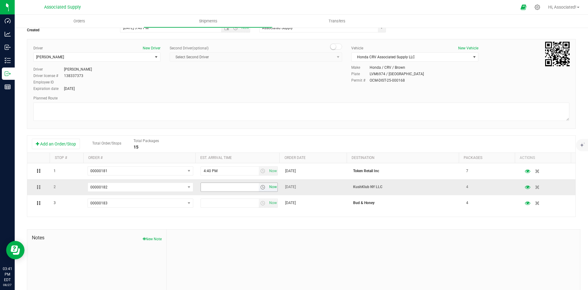
click at [271, 186] on span "Now" at bounding box center [273, 186] width 10 height 9
click at [203, 187] on input "3:41 PM" at bounding box center [230, 187] width 58 height 9
type input "5:41 PM"
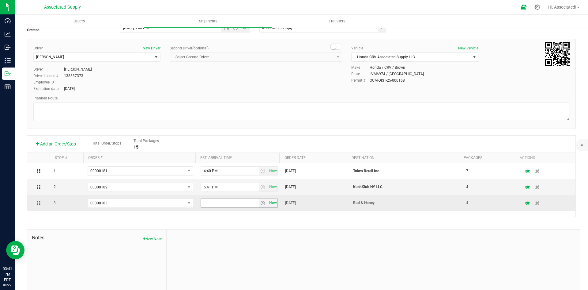
click at [269, 204] on span "Now" at bounding box center [273, 202] width 10 height 9
click at [205, 203] on input "3:41 PM" at bounding box center [230, 203] width 58 height 9
click at [203, 204] on input "3:41 PM" at bounding box center [230, 203] width 58 height 9
type input "6:41 PM"
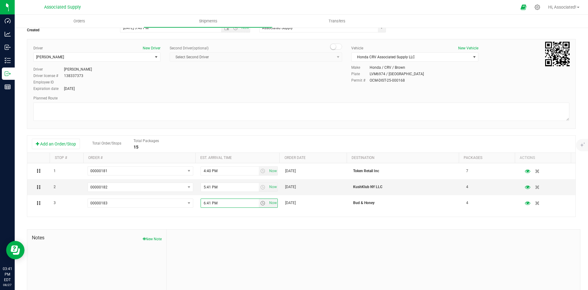
scroll to position [0, 0]
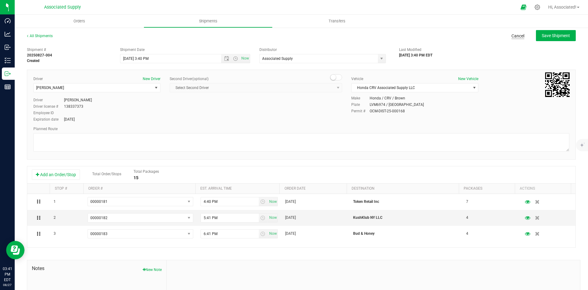
click at [512, 36] on link "Cancel" at bounding box center [518, 36] width 13 height 6
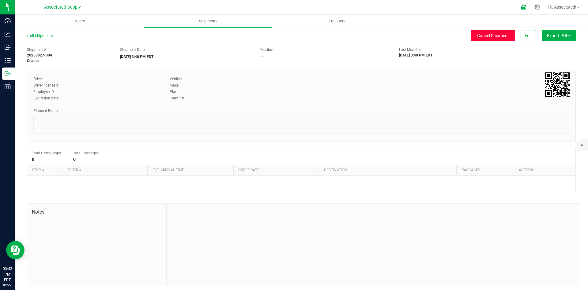
click at [489, 35] on span "Cancel Shipment" at bounding box center [494, 35] width 32 height 5
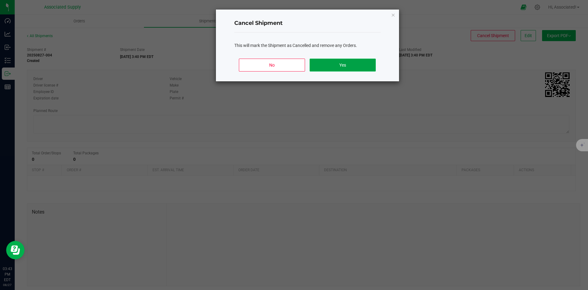
click at [348, 67] on button "Yes" at bounding box center [343, 65] width 66 height 13
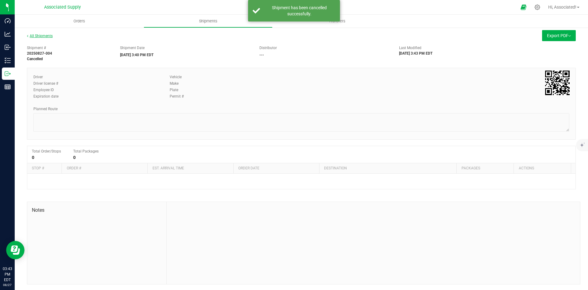
click at [43, 36] on link "All Shipments" at bounding box center [40, 36] width 26 height 4
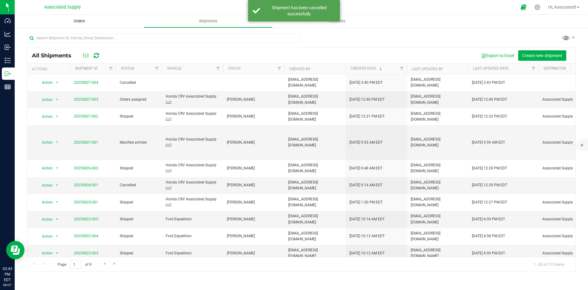
click at [80, 20] on span "Orders" at bounding box center [79, 21] width 28 height 6
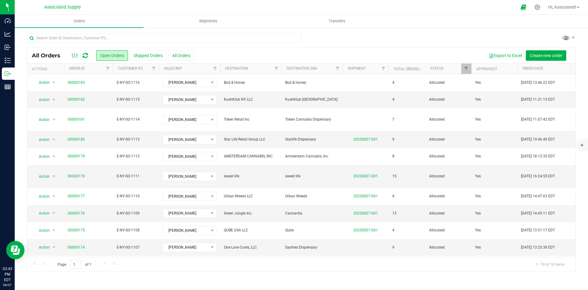
click at [232, 49] on div "All Orders Open Orders Shipped Orders All Orders Export to Excel Create new ord…" at bounding box center [301, 55] width 549 height 15
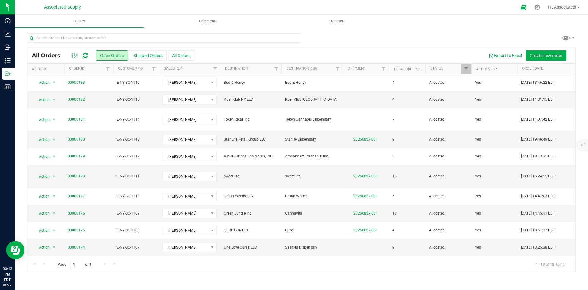
click at [228, 55] on div "Export to Excel Create new order" at bounding box center [383, 55] width 377 height 10
click at [49, 22] on uib-tab-heading "Orders" at bounding box center [79, 21] width 129 height 13
